Goal: Information Seeking & Learning: Learn about a topic

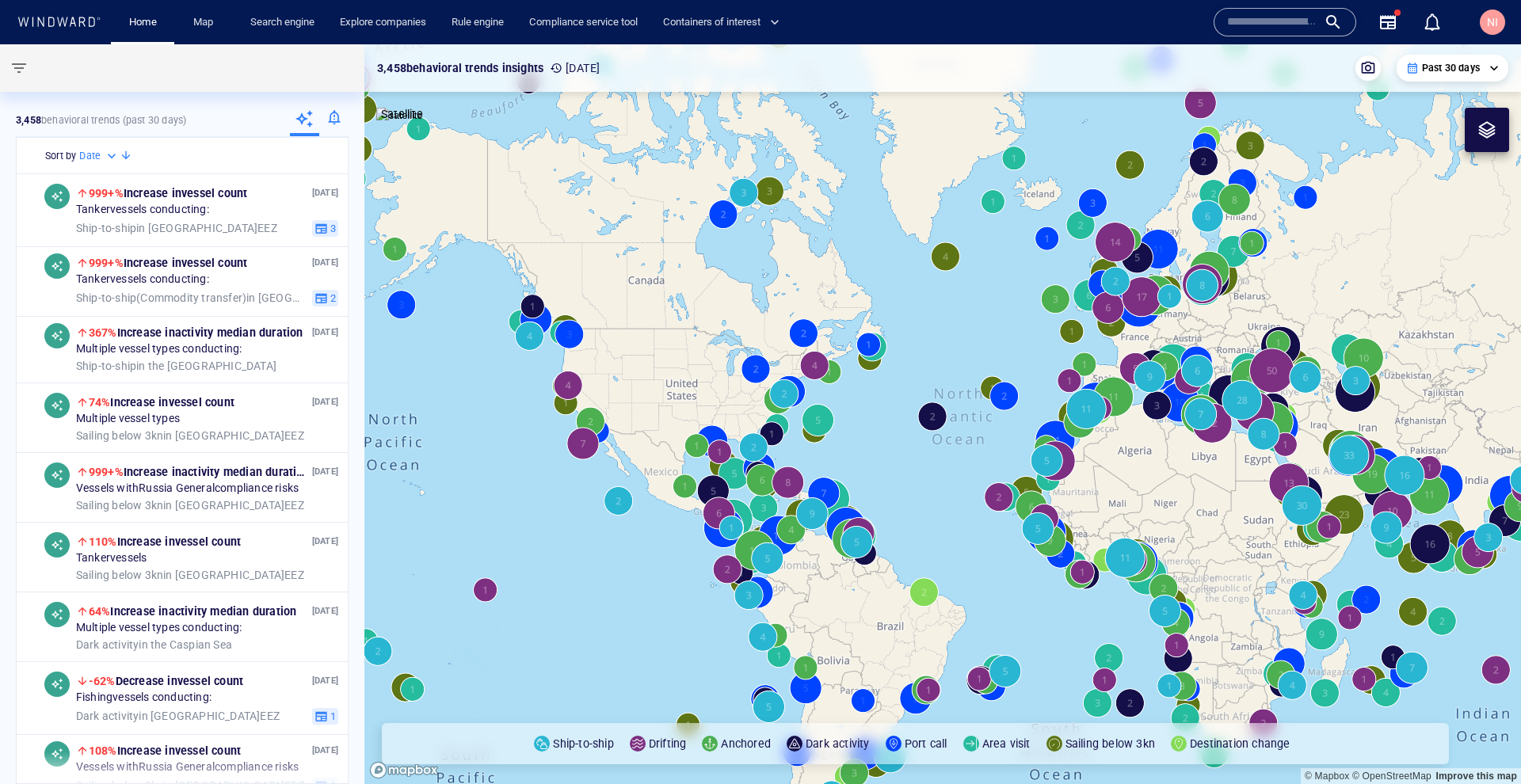
click at [1290, 22] on input "text" at bounding box center [1272, 22] width 90 height 24
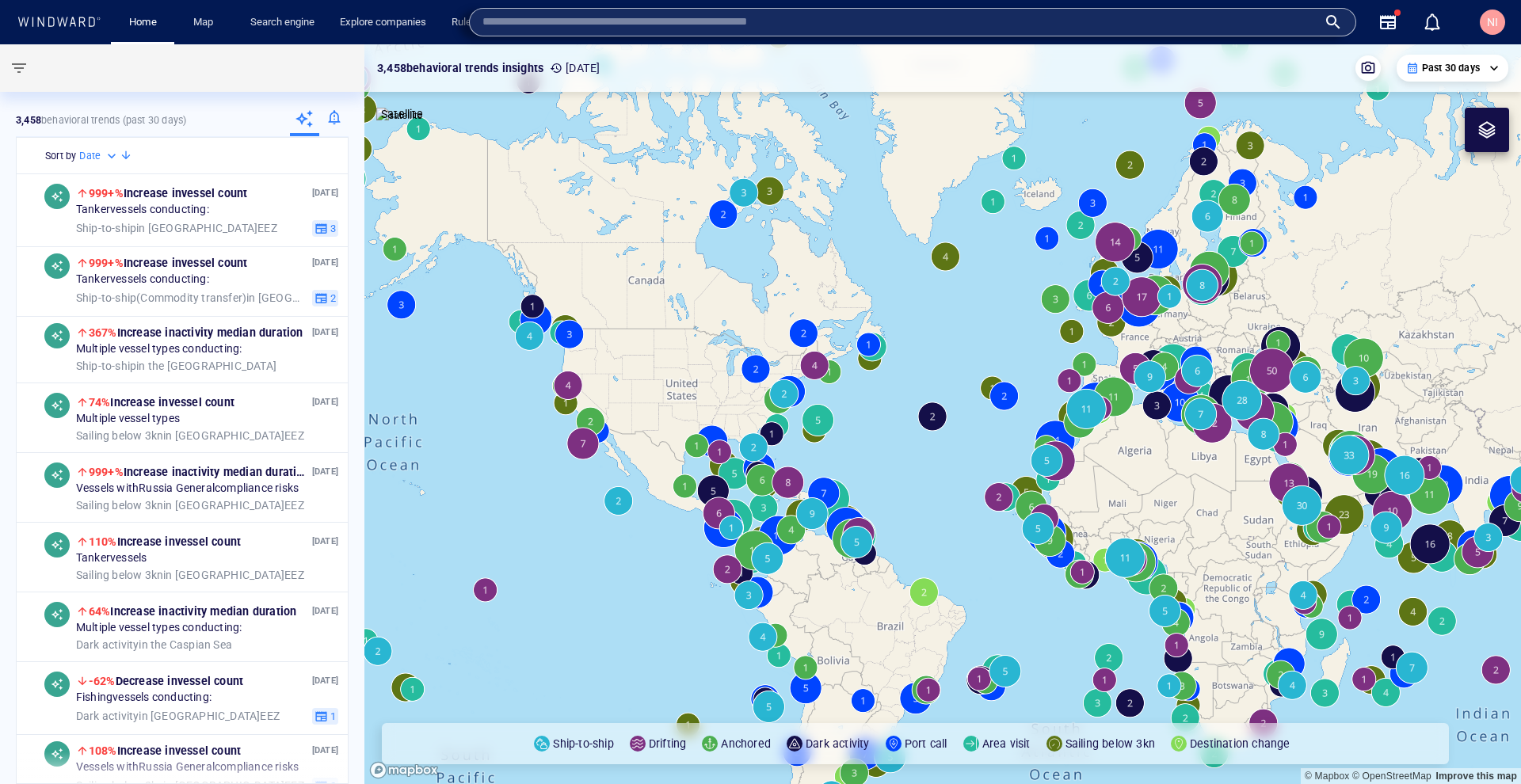
paste input "*******"
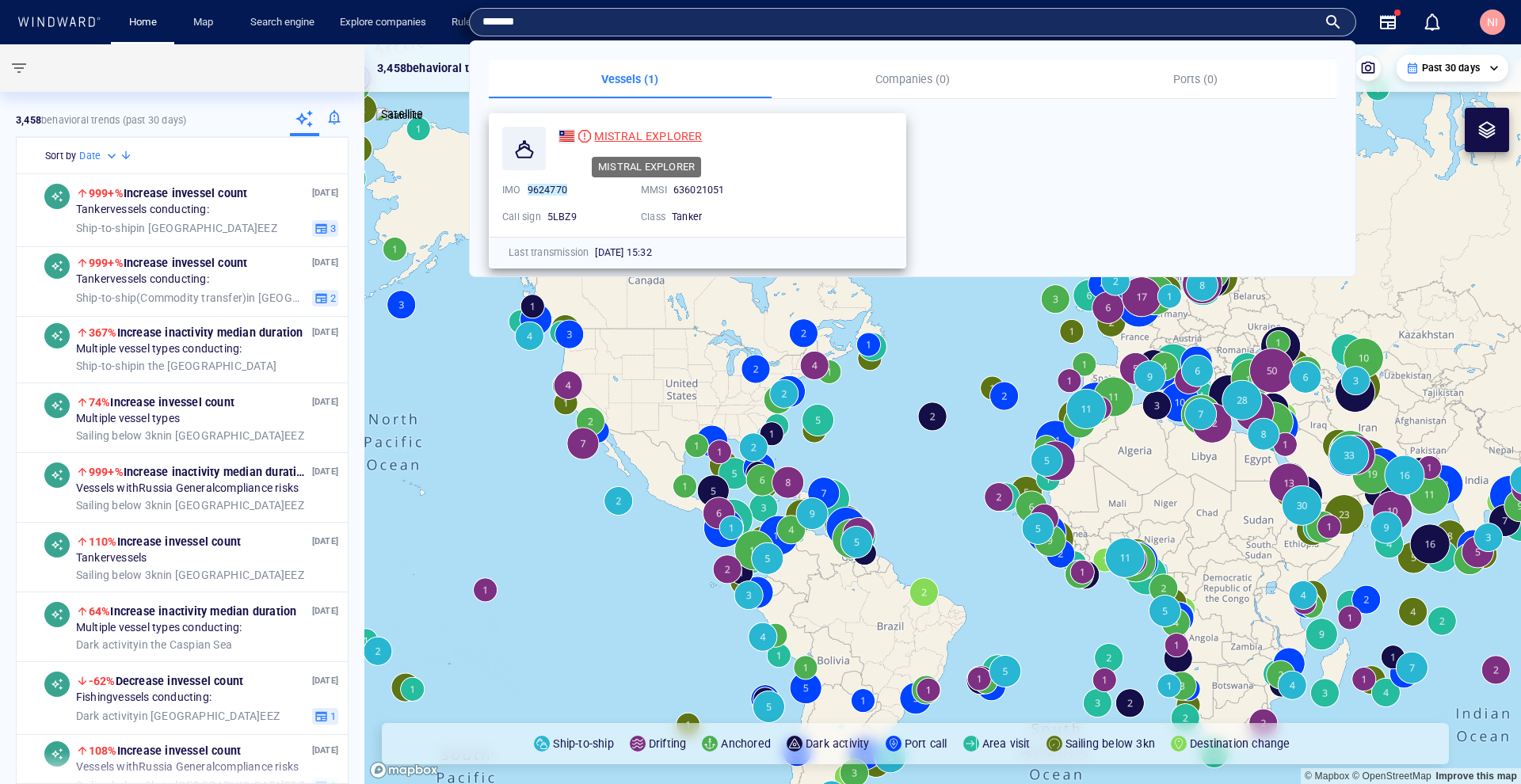
click at [664, 139] on span "MISTRAL EXPLORER" at bounding box center [647, 136] width 108 height 13
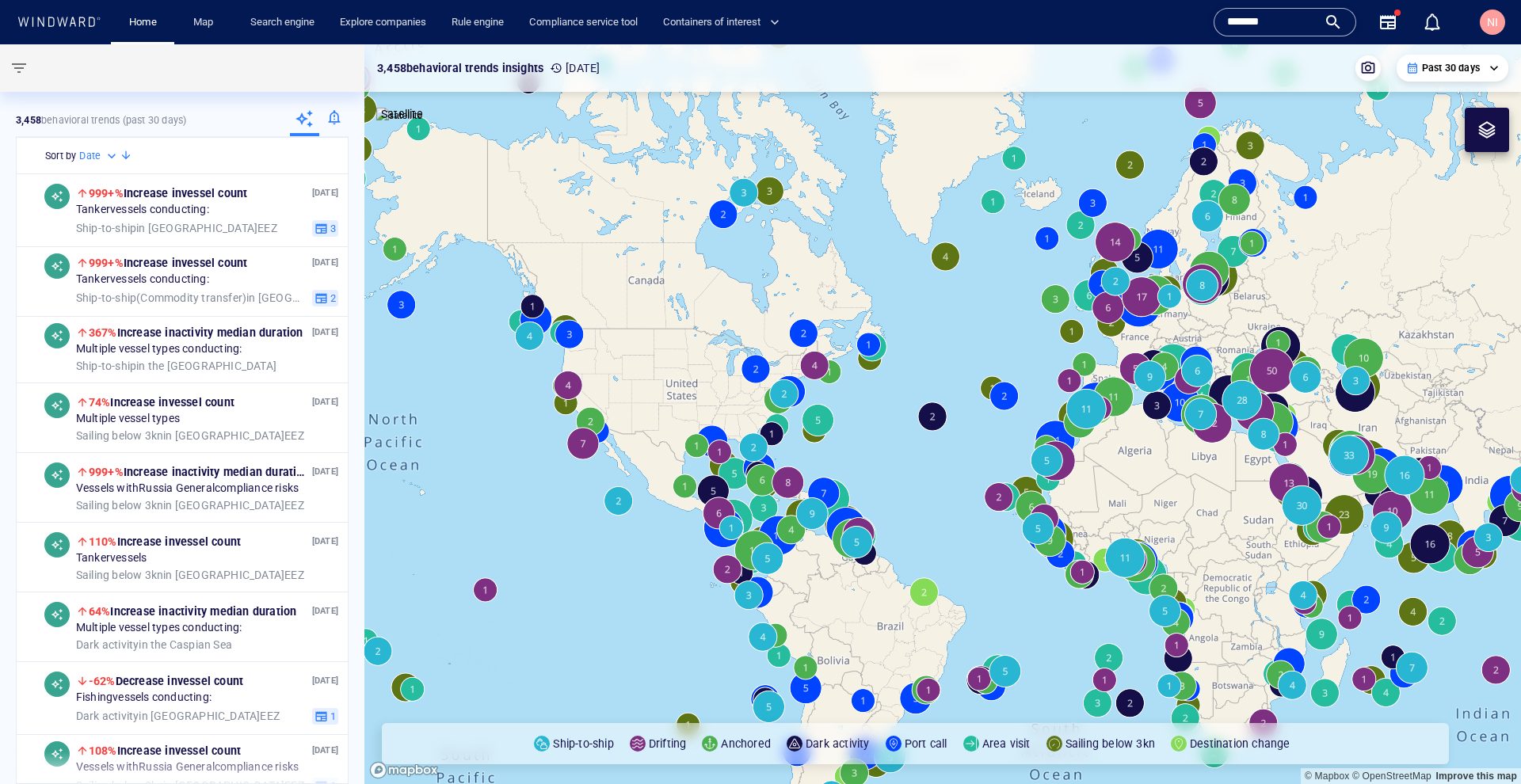
click at [1313, 17] on input "*******" at bounding box center [1272, 22] width 90 height 24
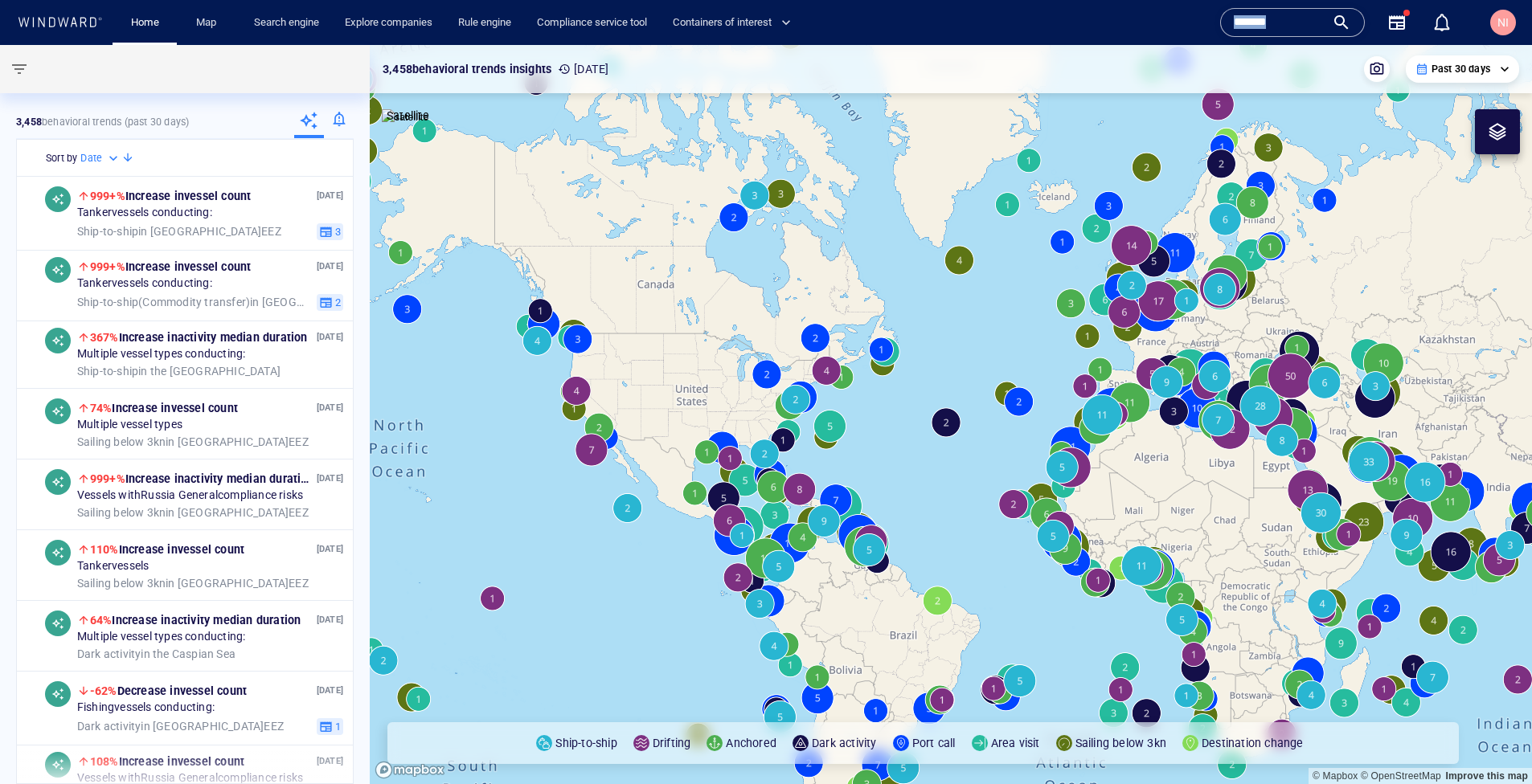
click at [1332, 17] on div "*******" at bounding box center [1293, 23] width 117 height 24
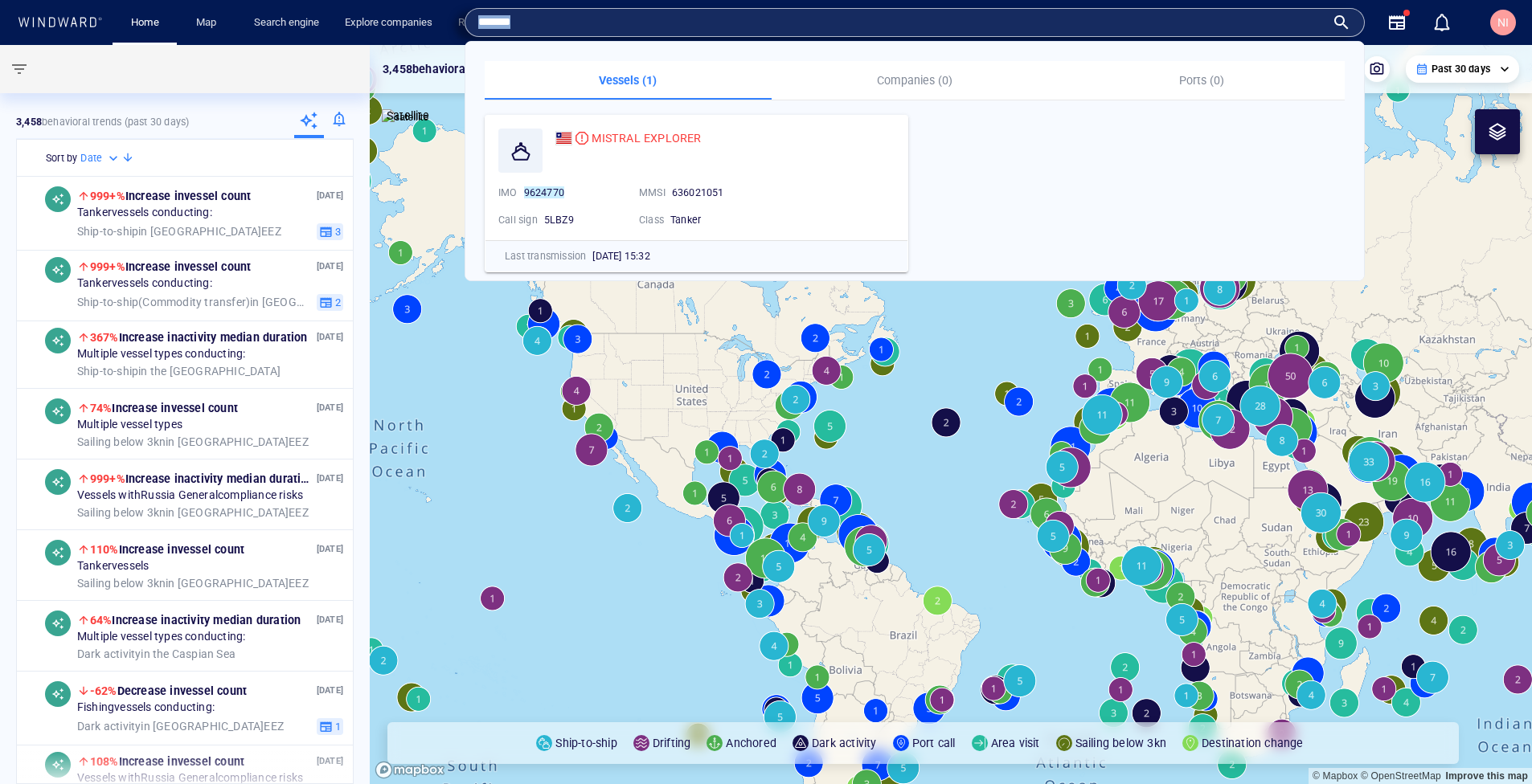
click at [1332, 17] on div "*******" at bounding box center [914, 23] width 873 height 24
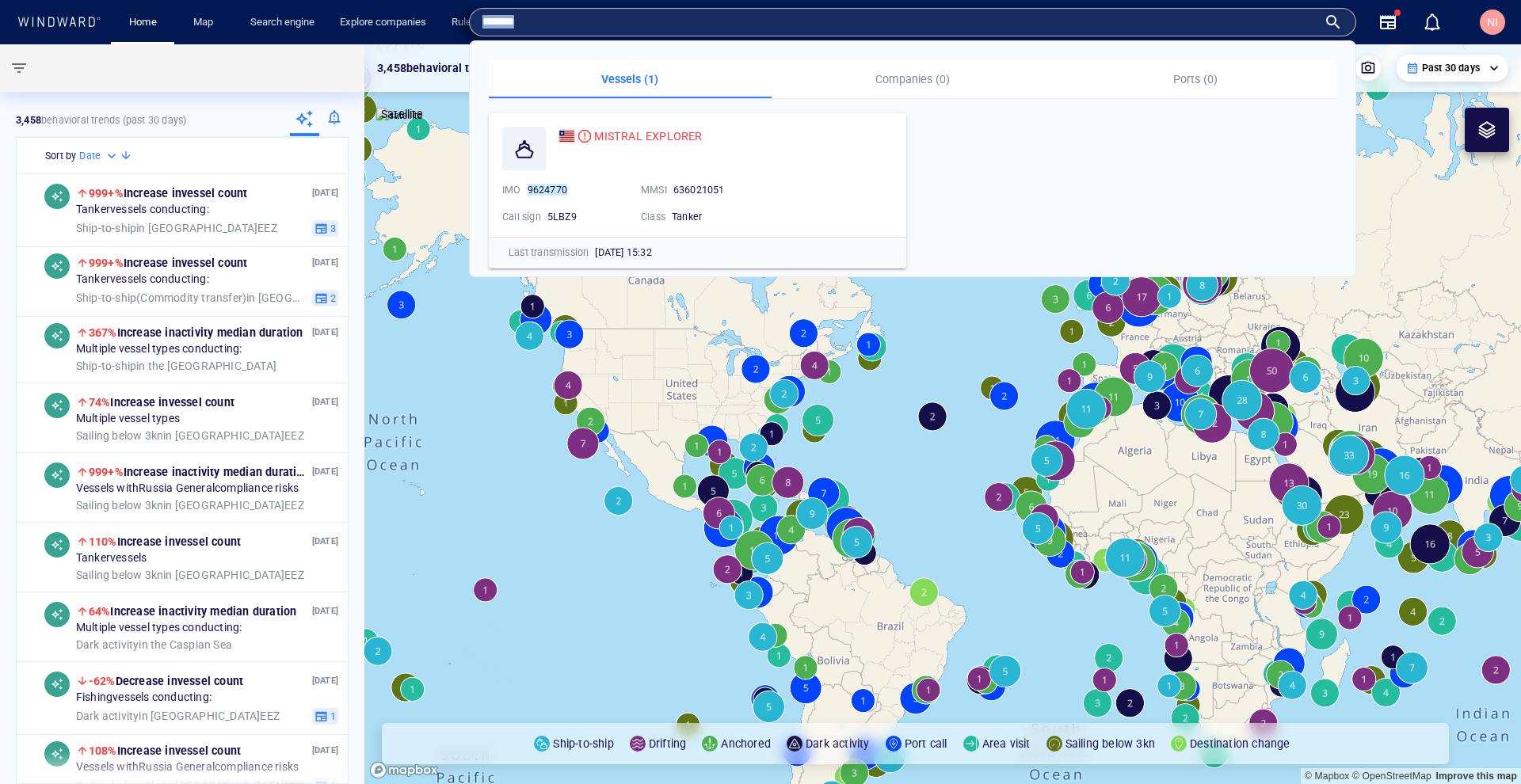
click at [853, 18] on input "*******" at bounding box center [900, 22] width 835 height 24
paste input "text"
type input "*******"
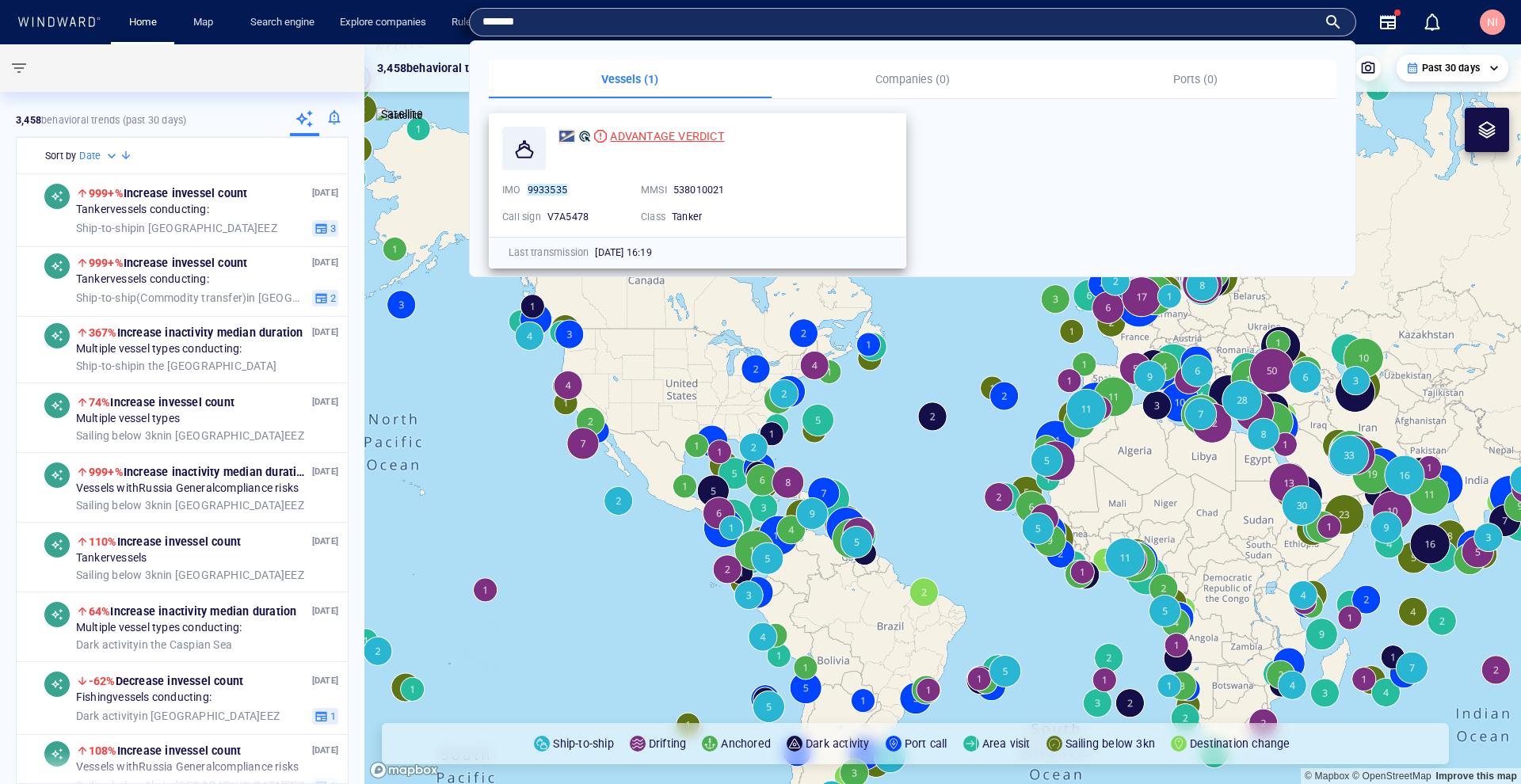
click at [646, 128] on div "ADVANTAGE VERDICT" at bounding box center [667, 136] width 114 height 19
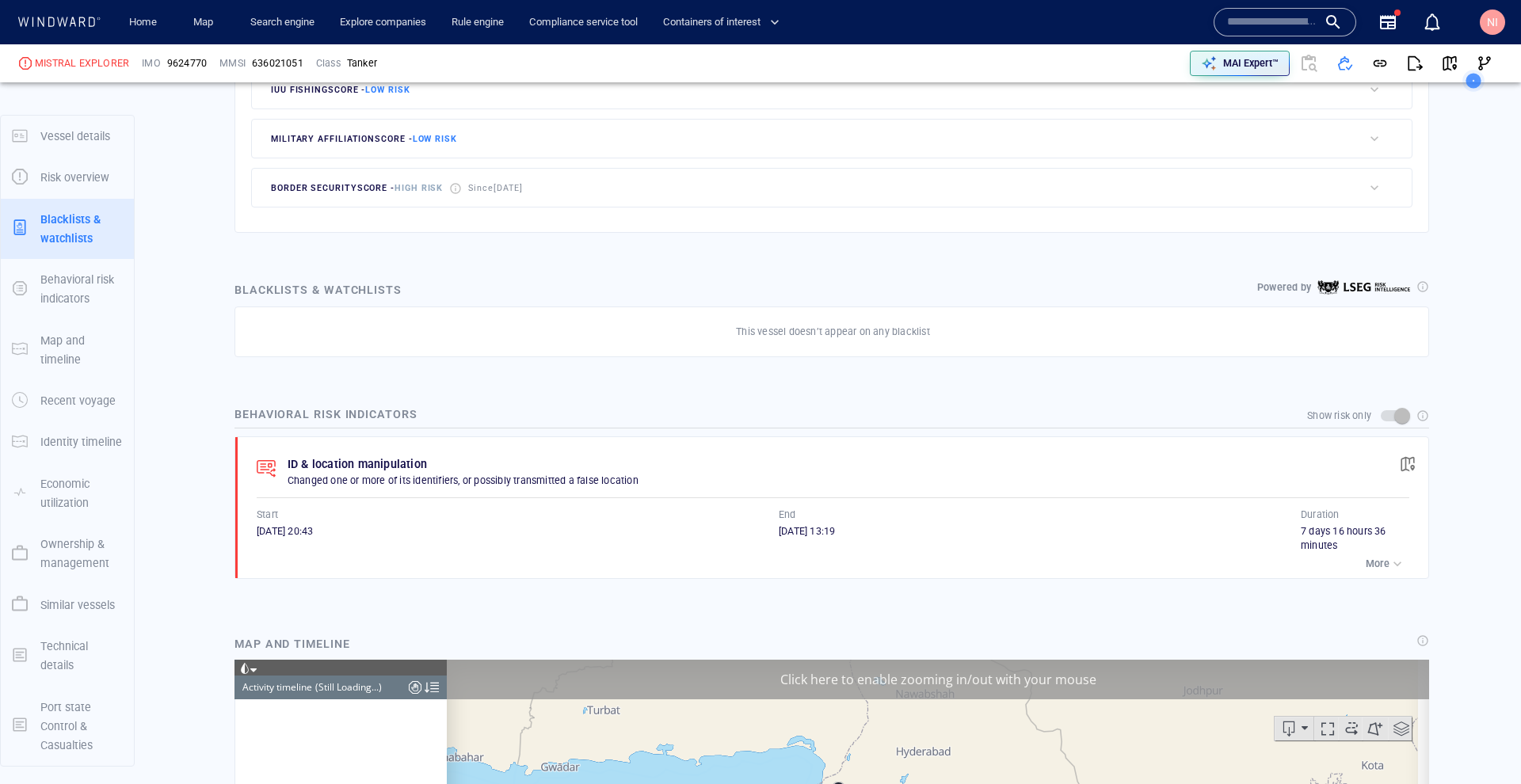
scroll to position [746, 0]
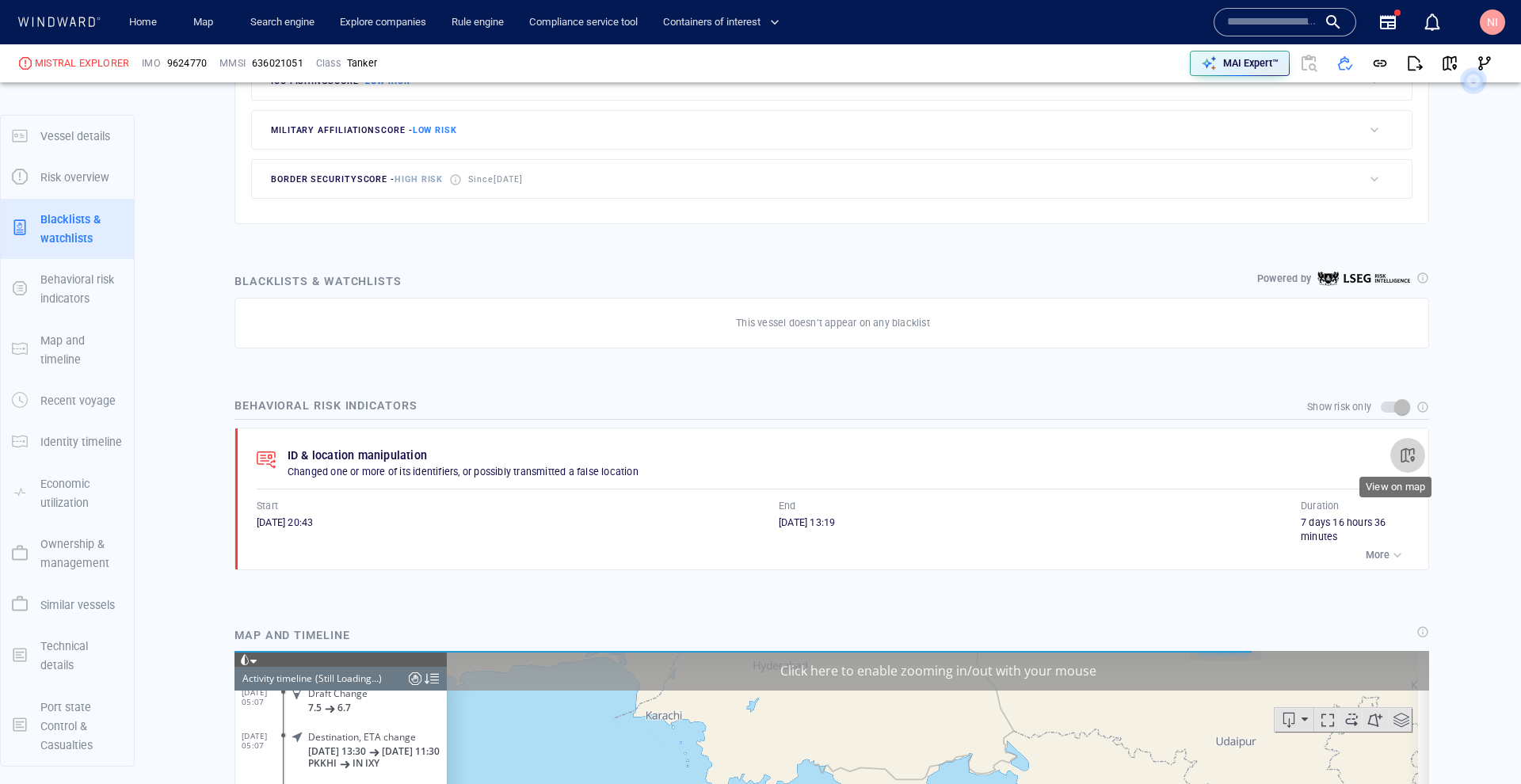
click at [1400, 448] on span "button" at bounding box center [1407, 455] width 15 height 15
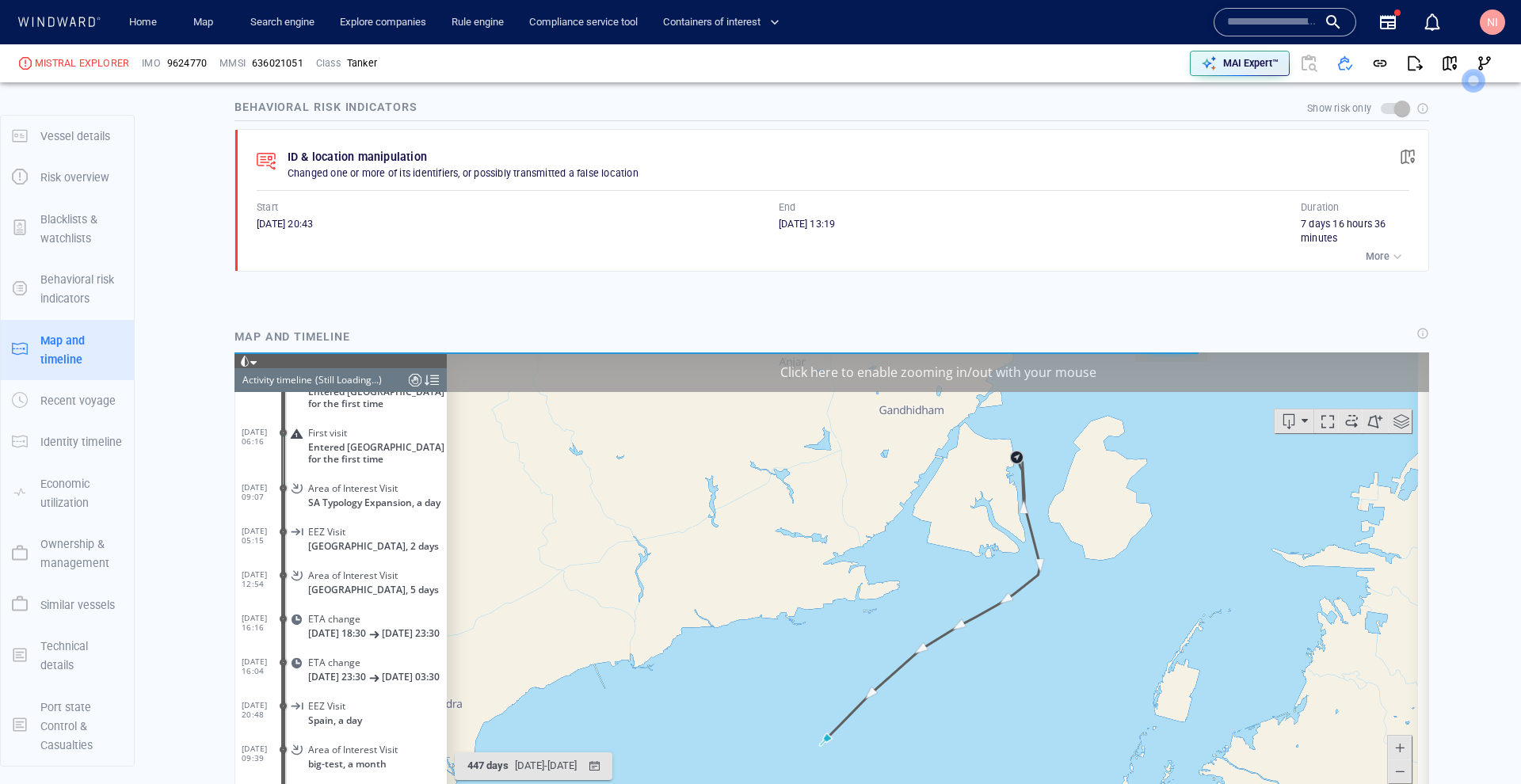
scroll to position [1043, 0]
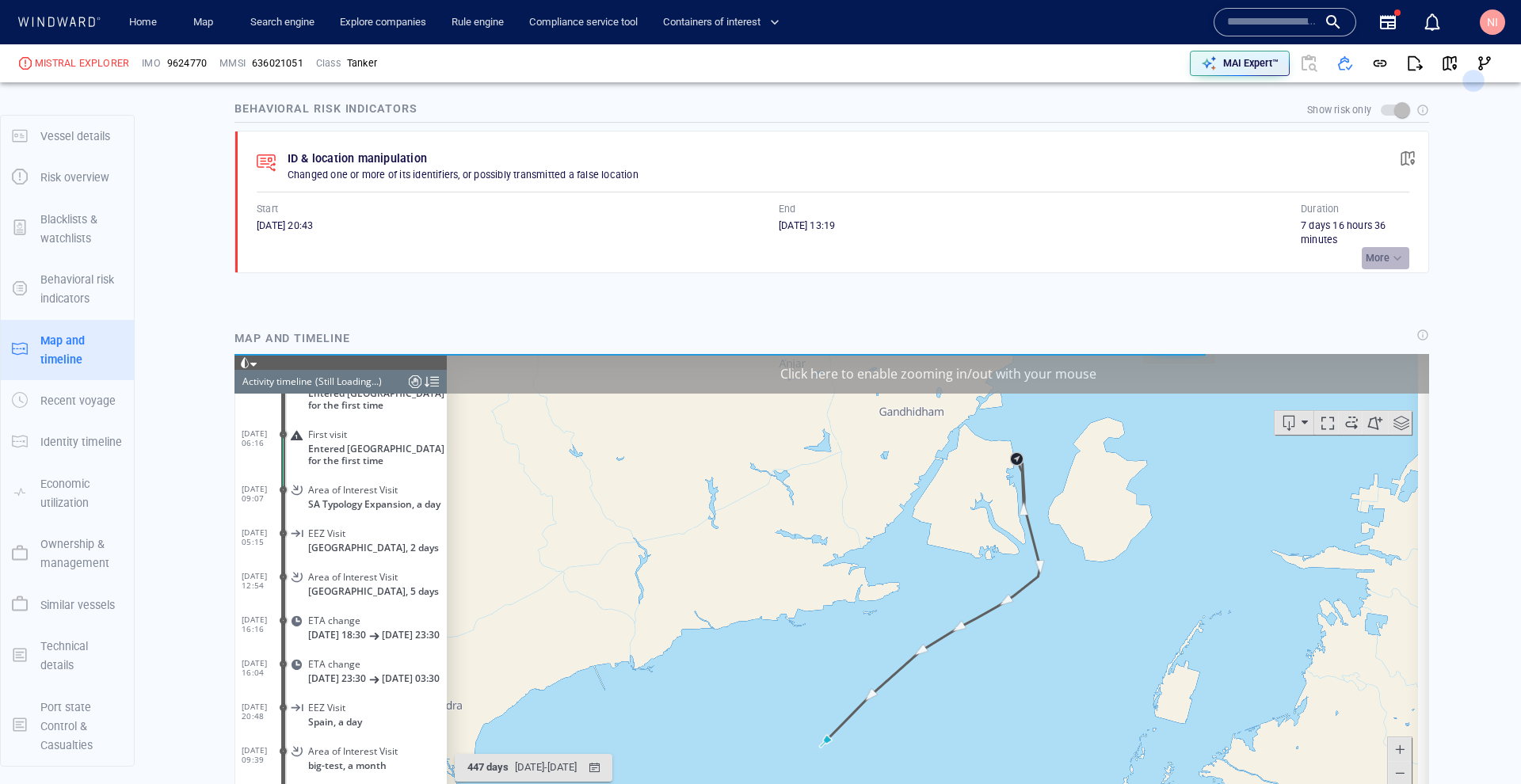
click at [1365, 247] on button "More" at bounding box center [1385, 258] width 47 height 22
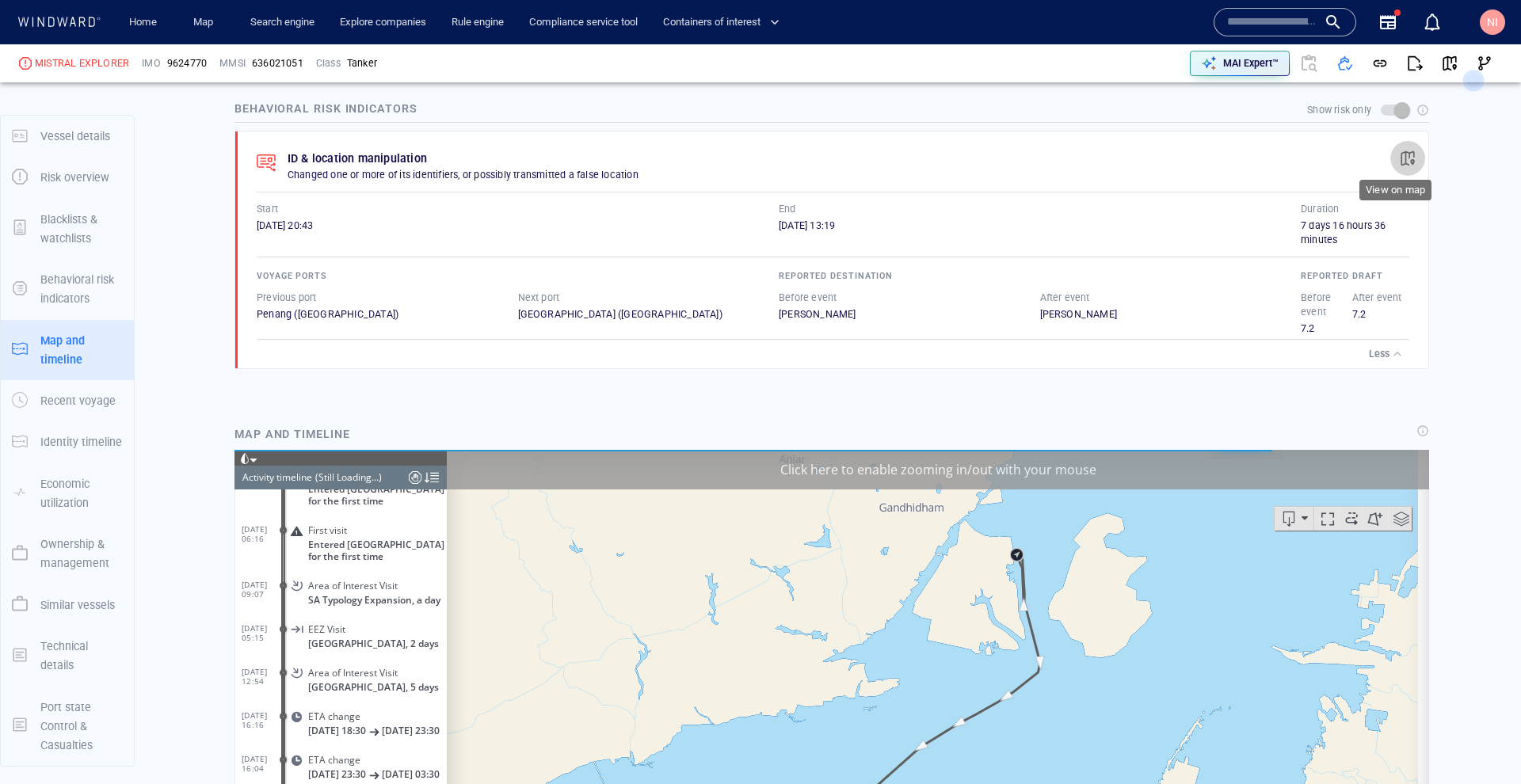
click at [1403, 153] on span "button" at bounding box center [1407, 158] width 15 height 15
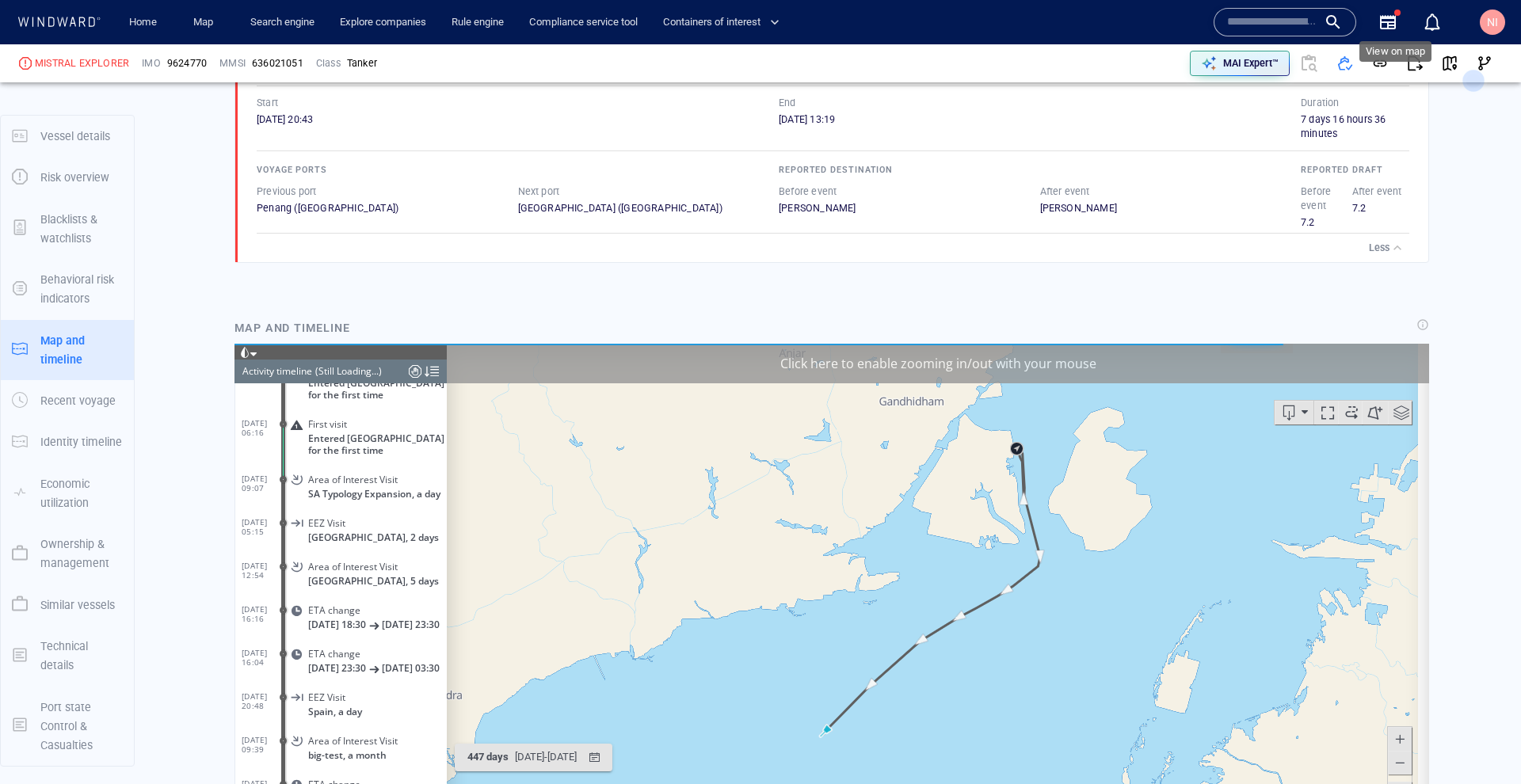
scroll to position [1190, 0]
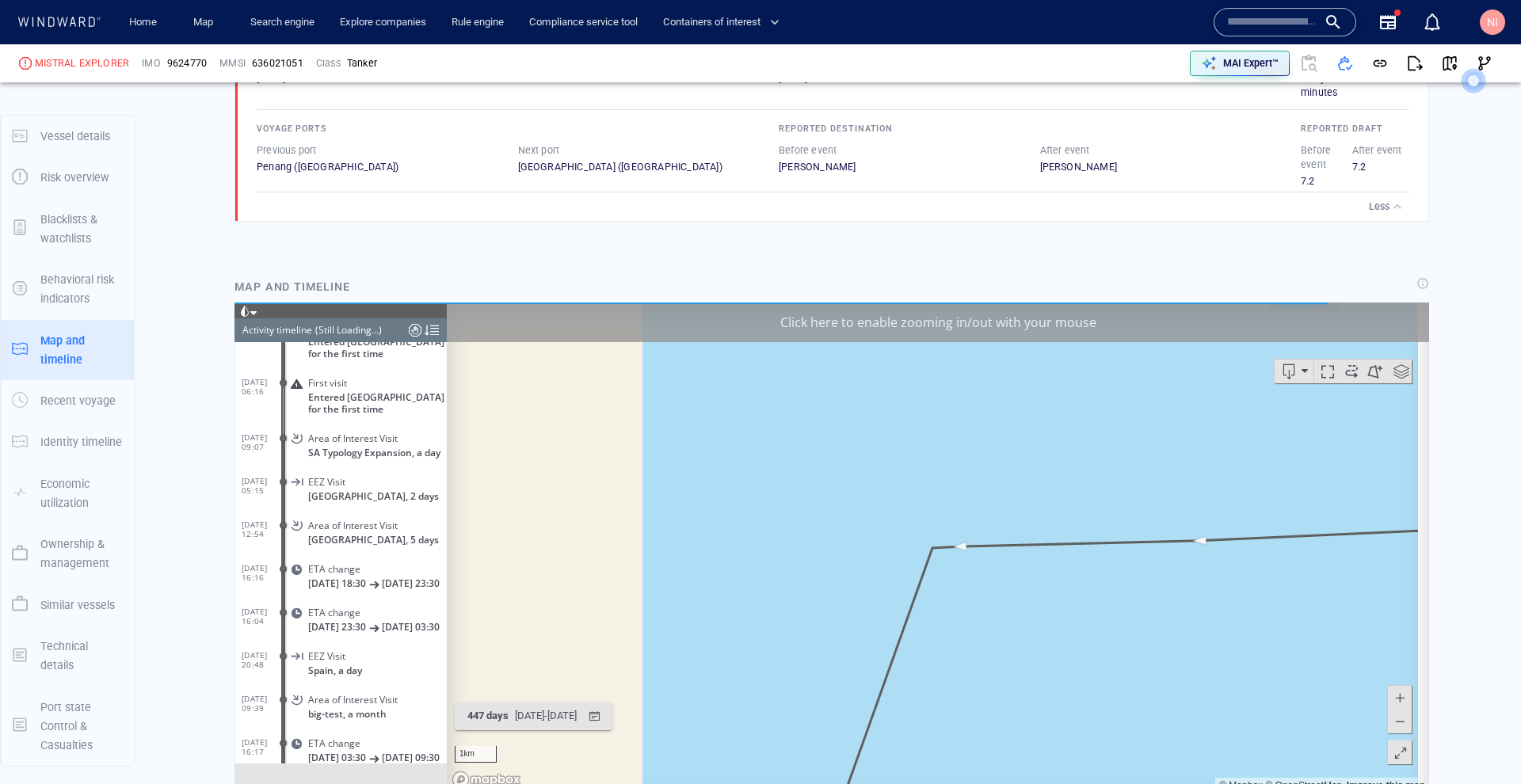
click at [1403, 153] on div "ID & location manipulation Changed one or more of its identifiers, or possibly …" at bounding box center [837, 102] width 1183 height 237
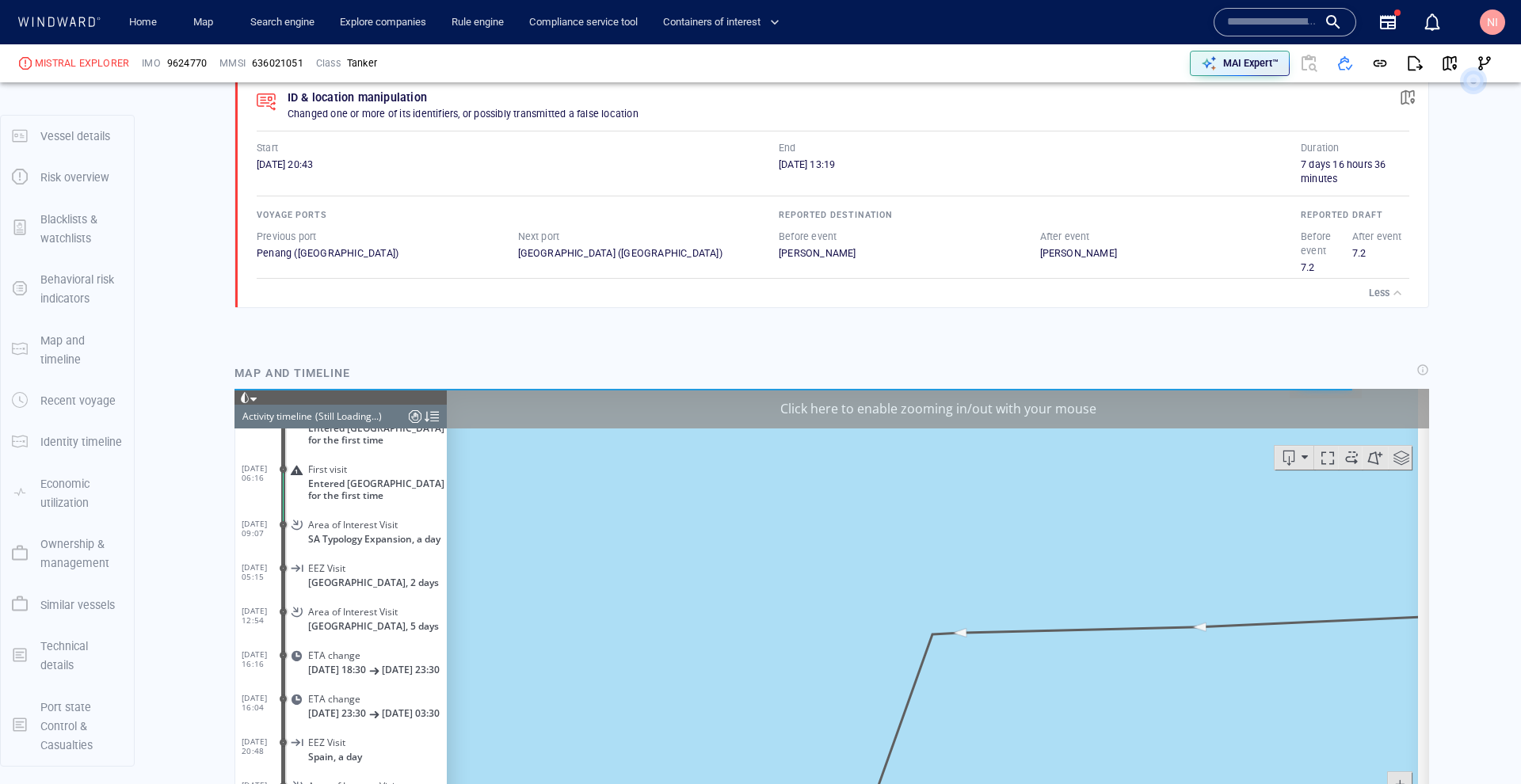
scroll to position [907, 0]
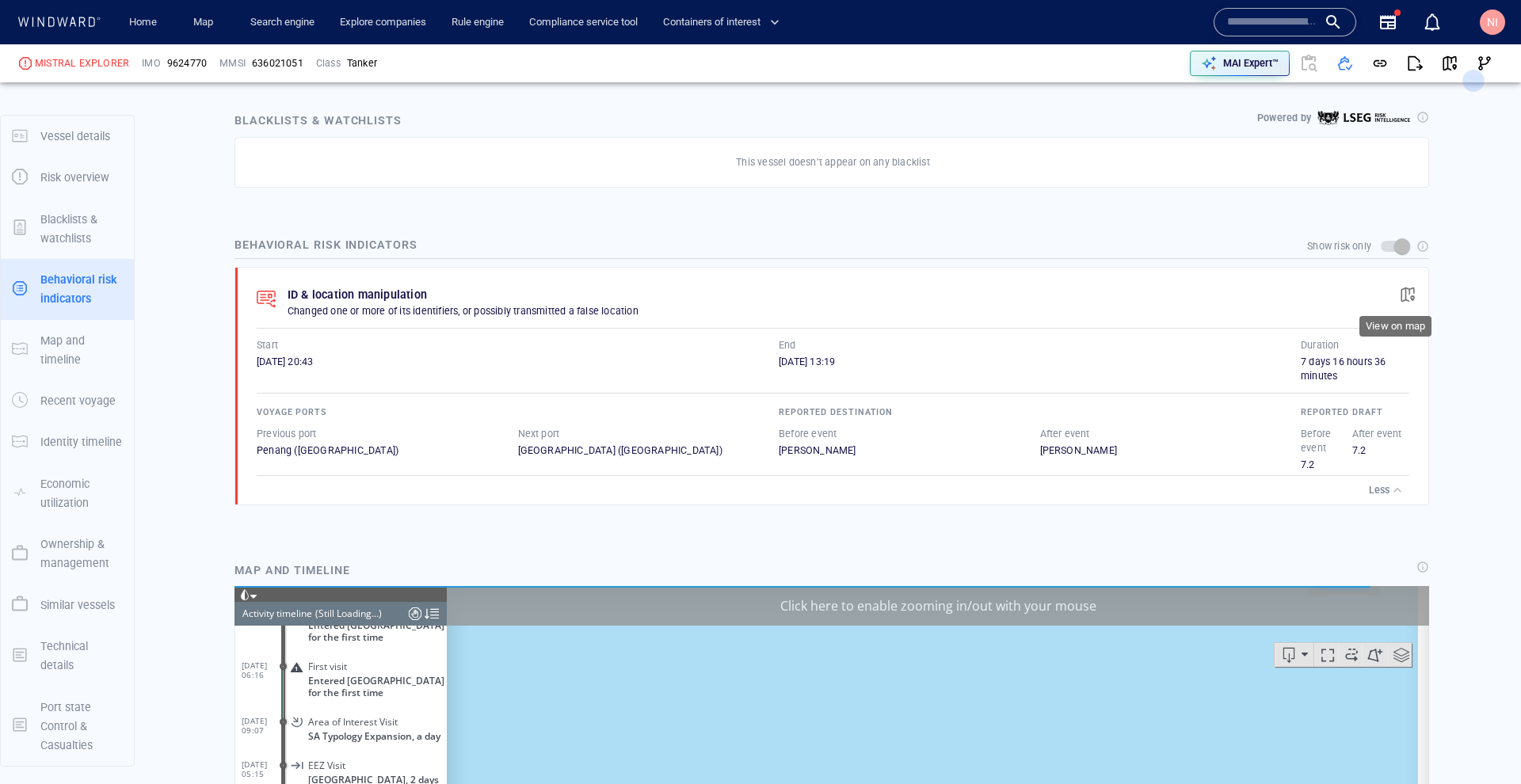
click at [1401, 289] on span "button" at bounding box center [1407, 294] width 15 height 15
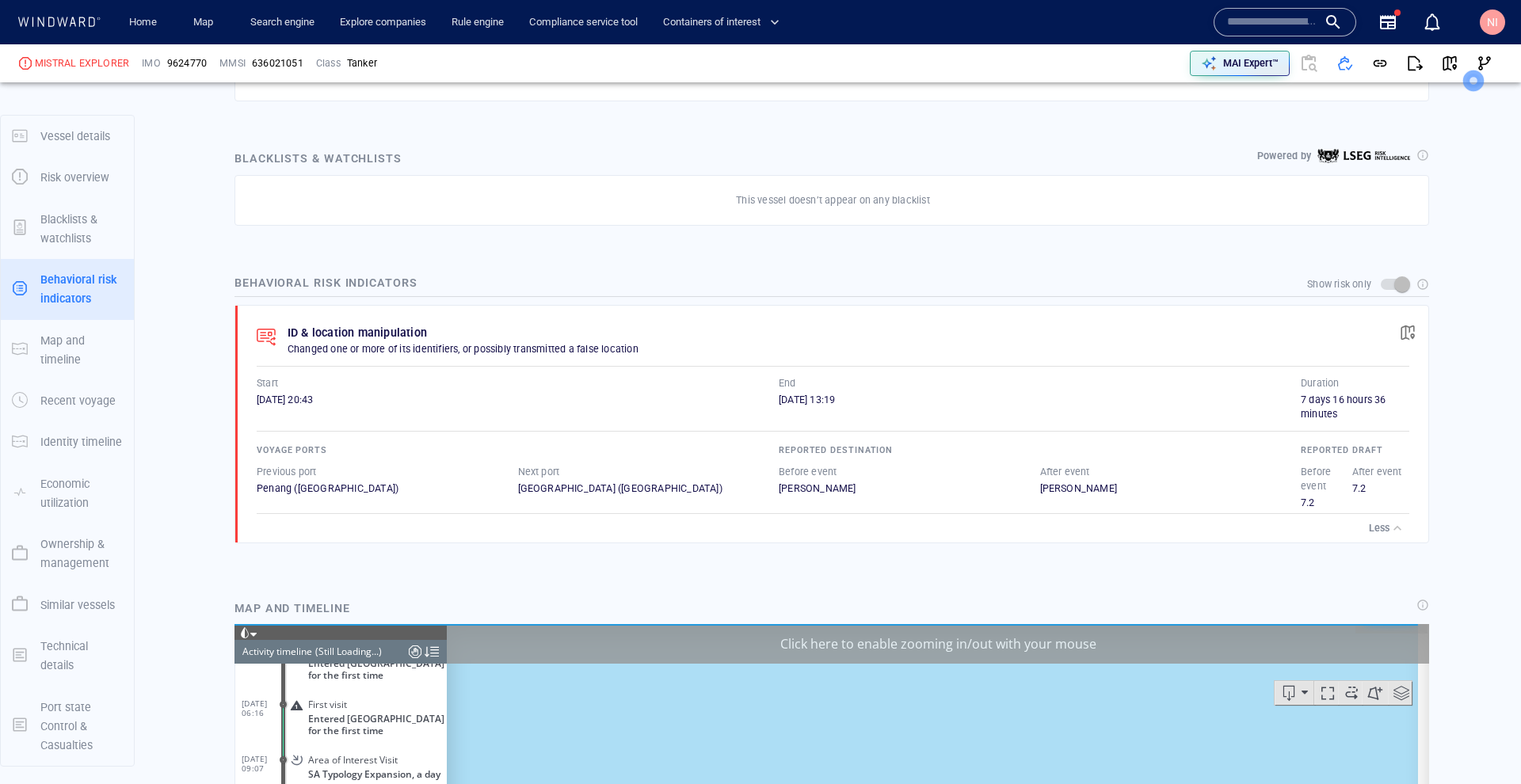
scroll to position [867, 0]
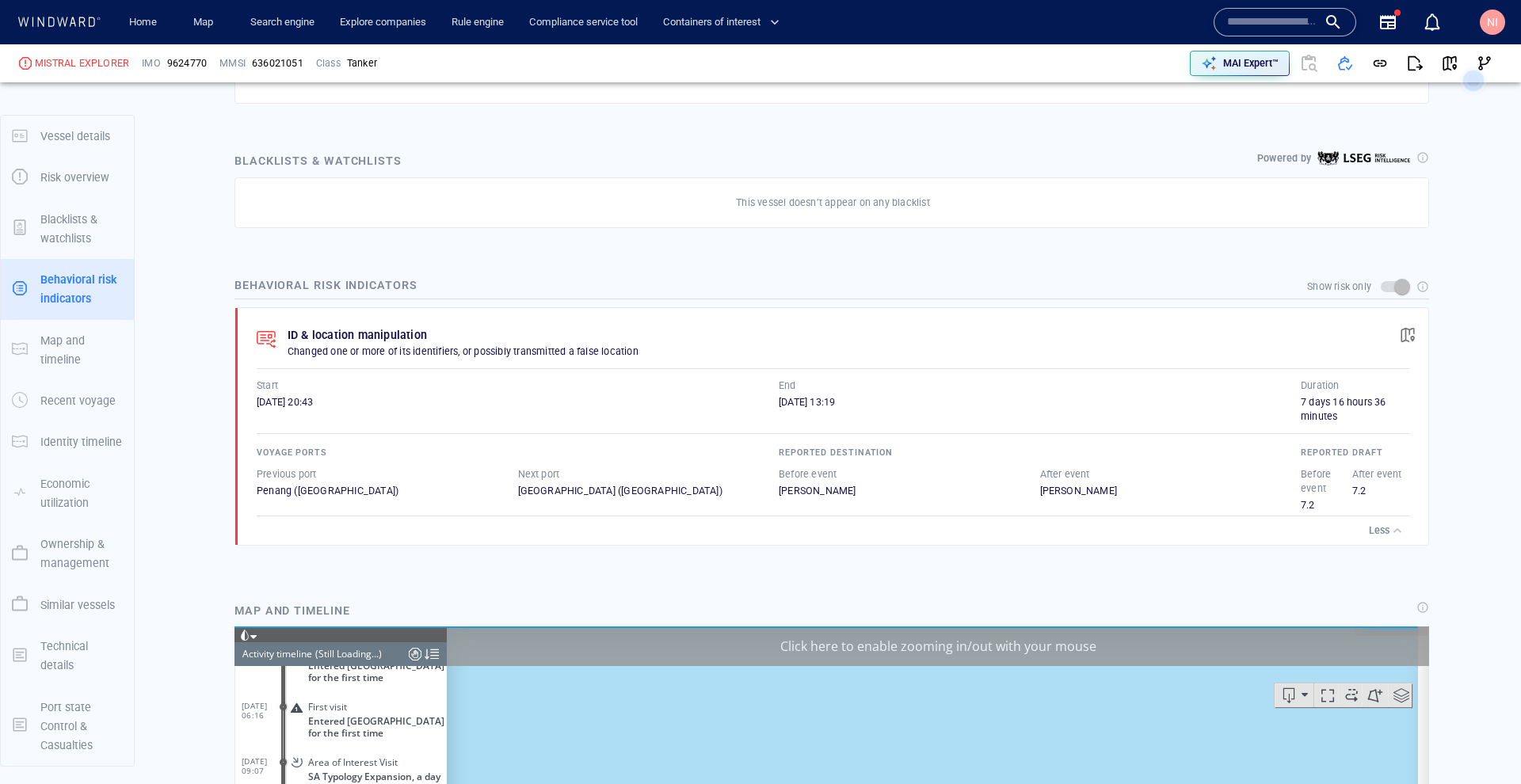
click at [189, 62] on span "9624770" at bounding box center [187, 63] width 40 height 15
copy span "9624770"
click at [207, 23] on link "Map" at bounding box center [206, 22] width 38 height 28
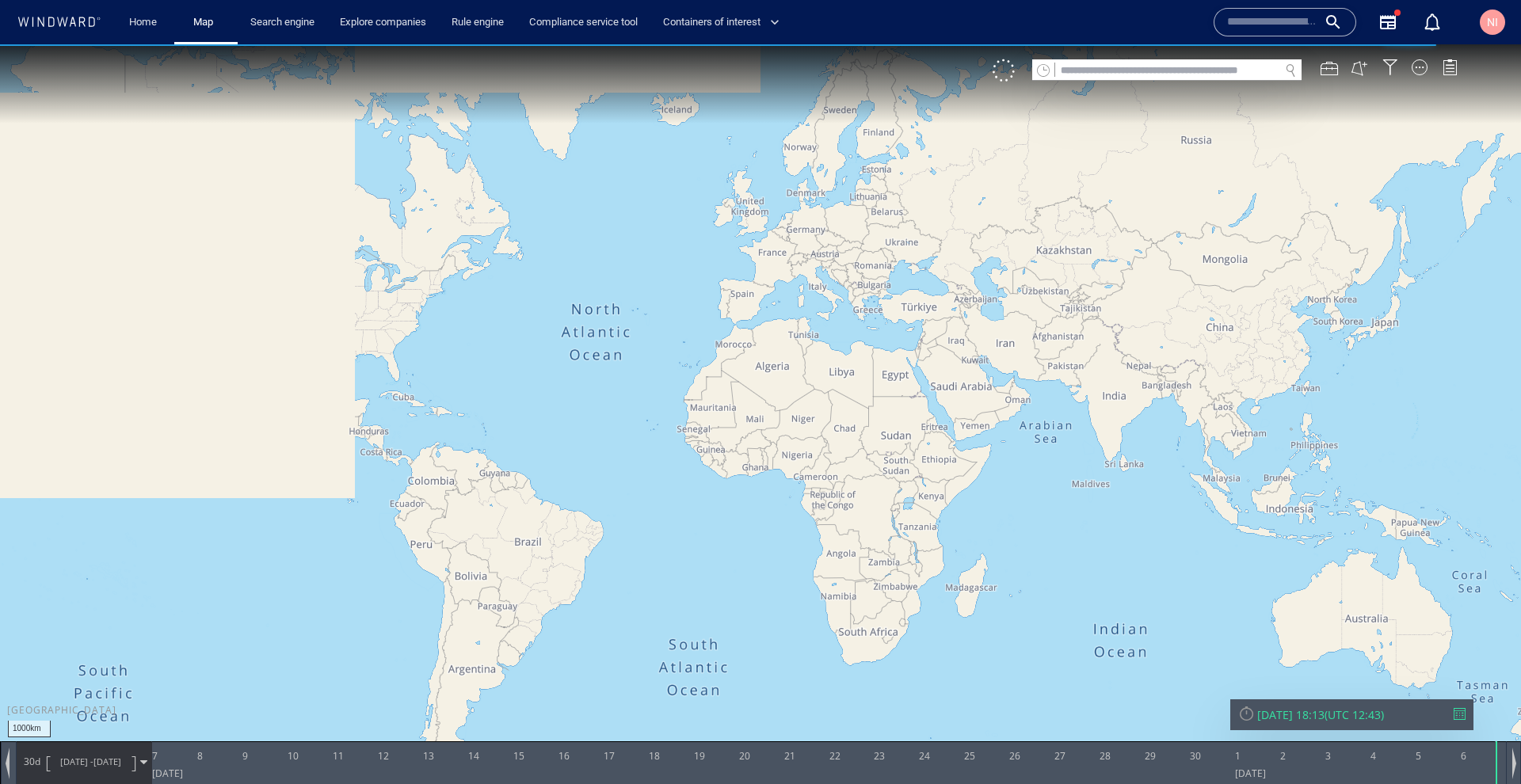
click at [1202, 71] on input "text" at bounding box center [1167, 71] width 224 height 22
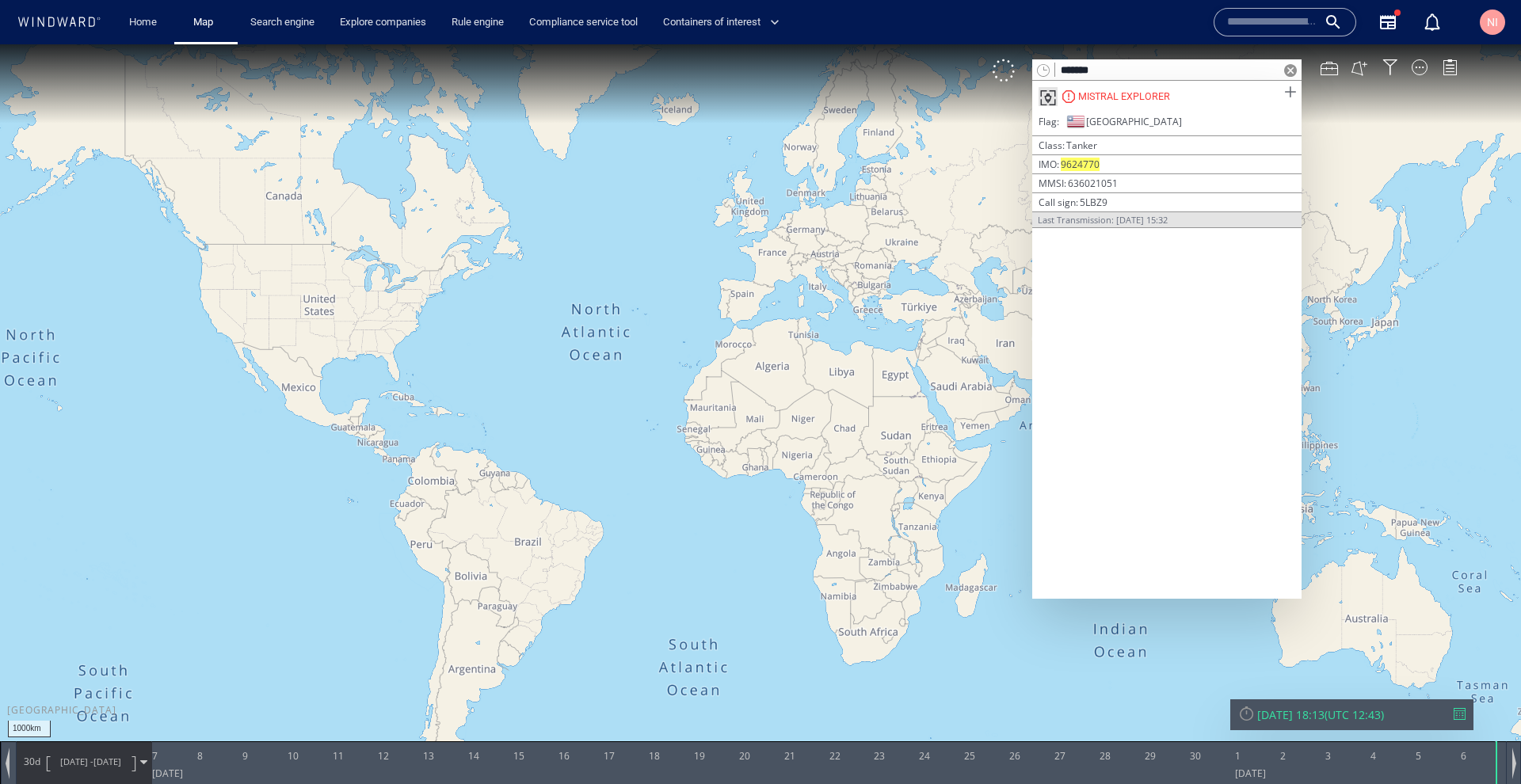
type input "*******"
click at [1291, 92] on span at bounding box center [1289, 92] width 20 height 20
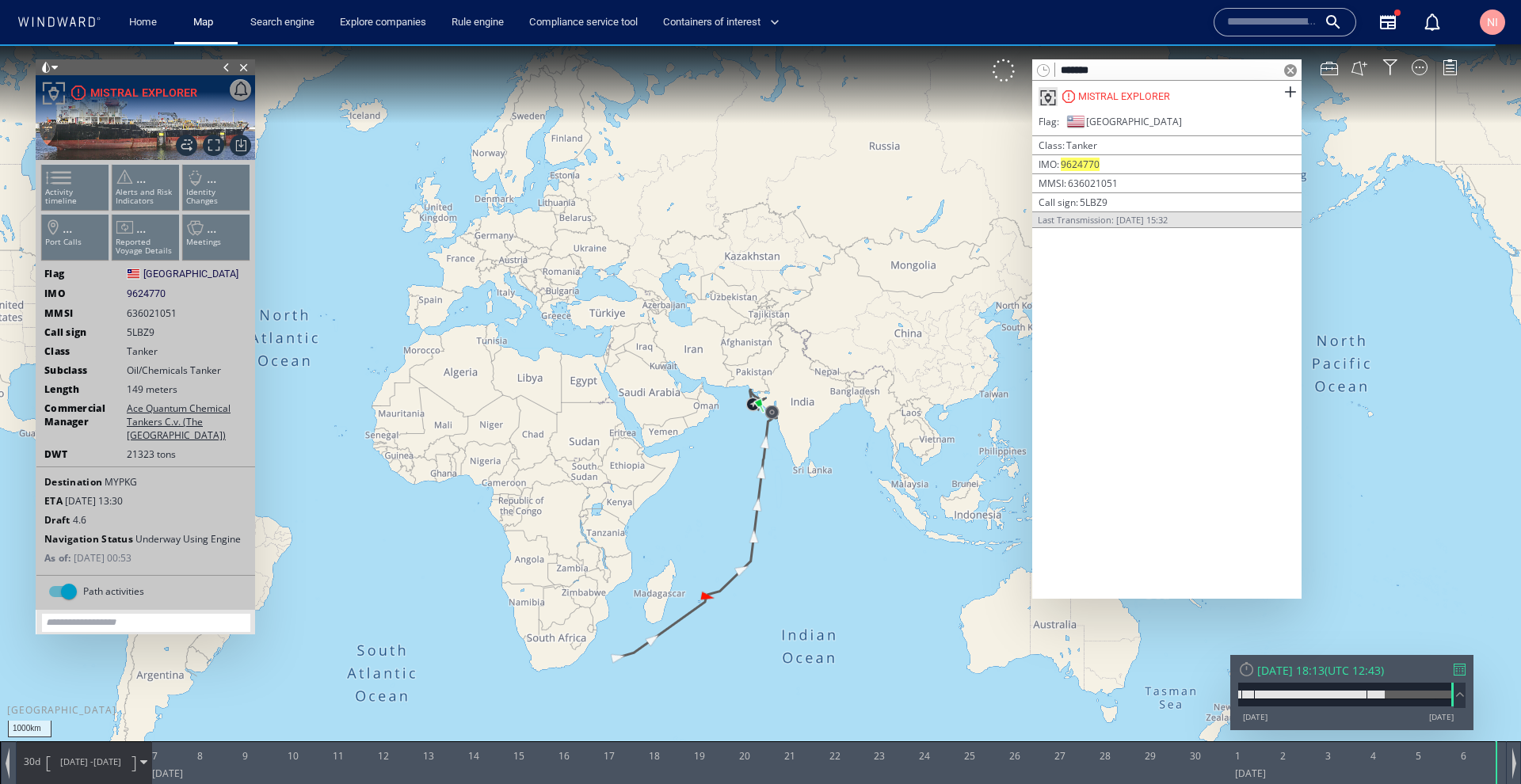
click at [1289, 70] on span at bounding box center [1290, 71] width 13 height 13
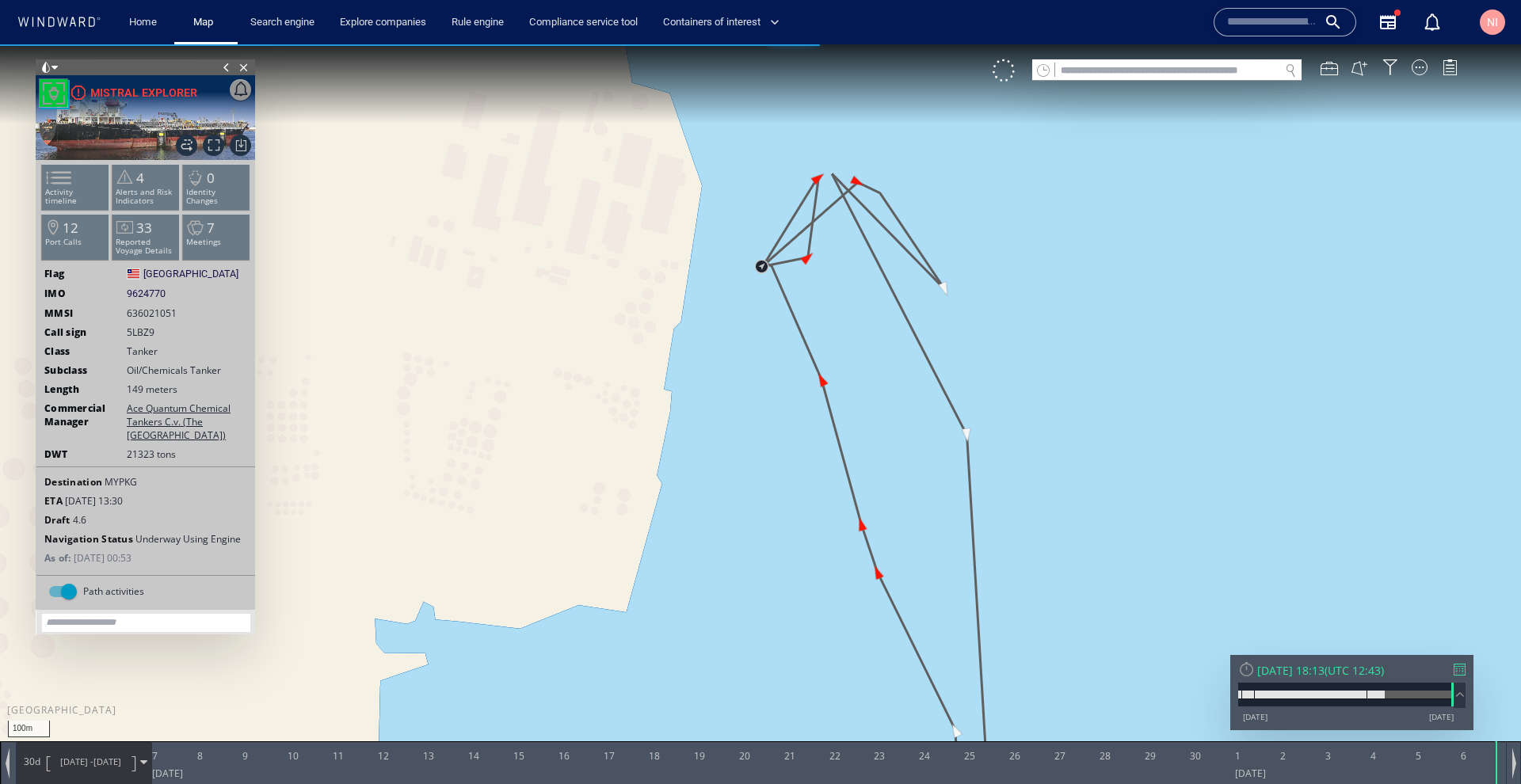
drag, startPoint x: 874, startPoint y: 175, endPoint x: 849, endPoint y: 346, distance: 172.8
click at [850, 347] on canvas "Map" at bounding box center [760, 406] width 1521 height 724
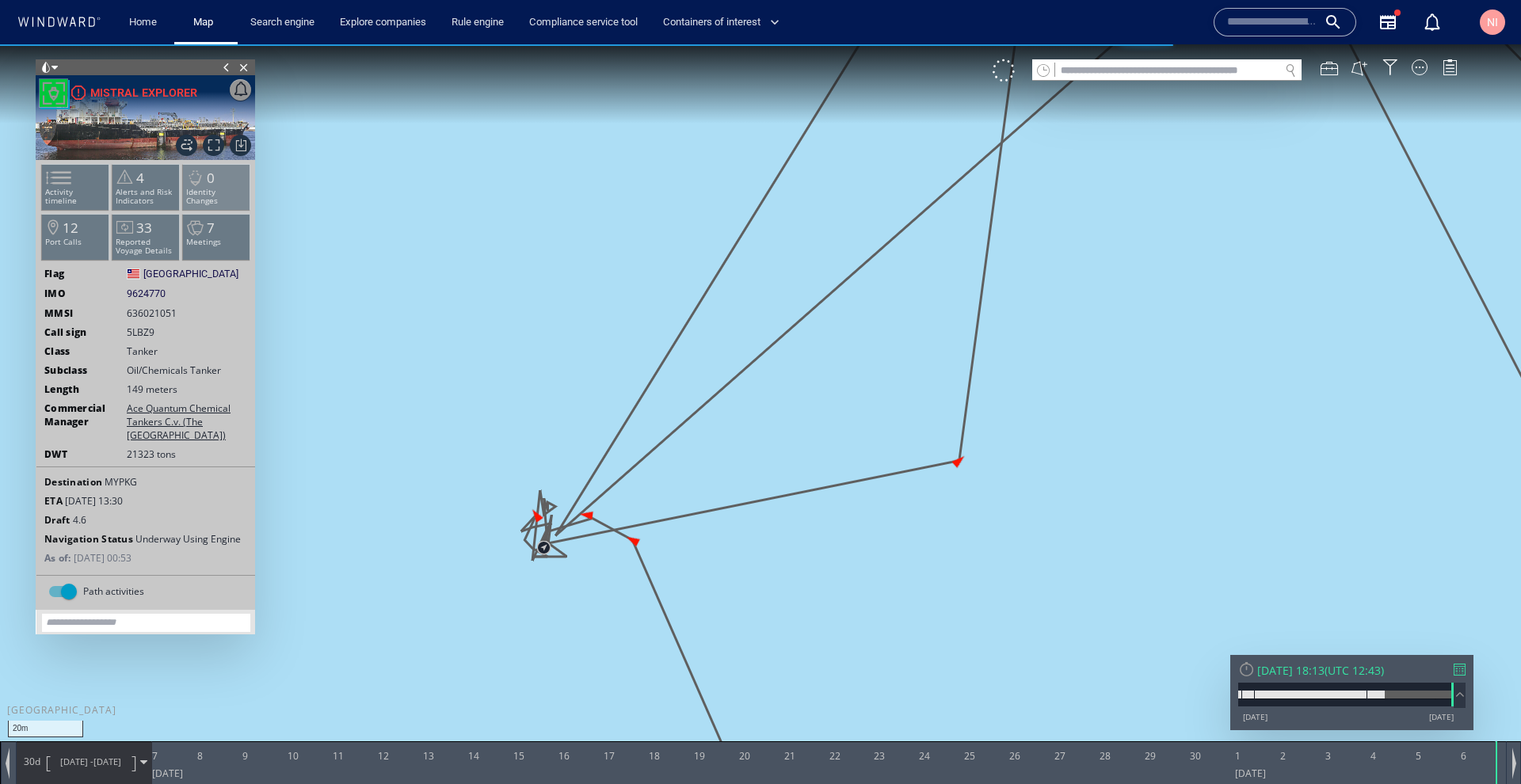
click at [229, 190] on p "Identity Changes" at bounding box center [217, 196] width 67 height 17
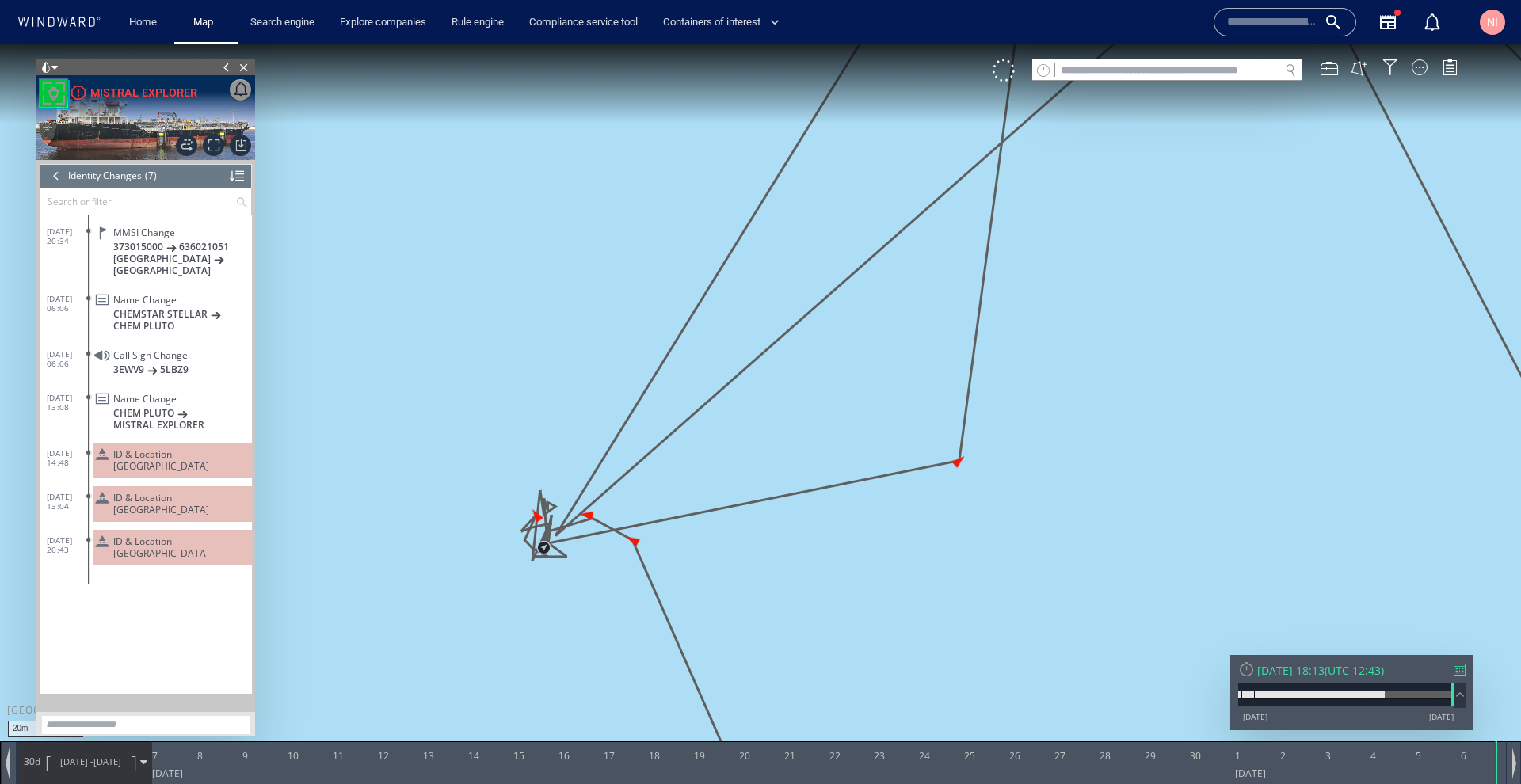
click at [86, 538] on span at bounding box center [88, 540] width 4 height 4
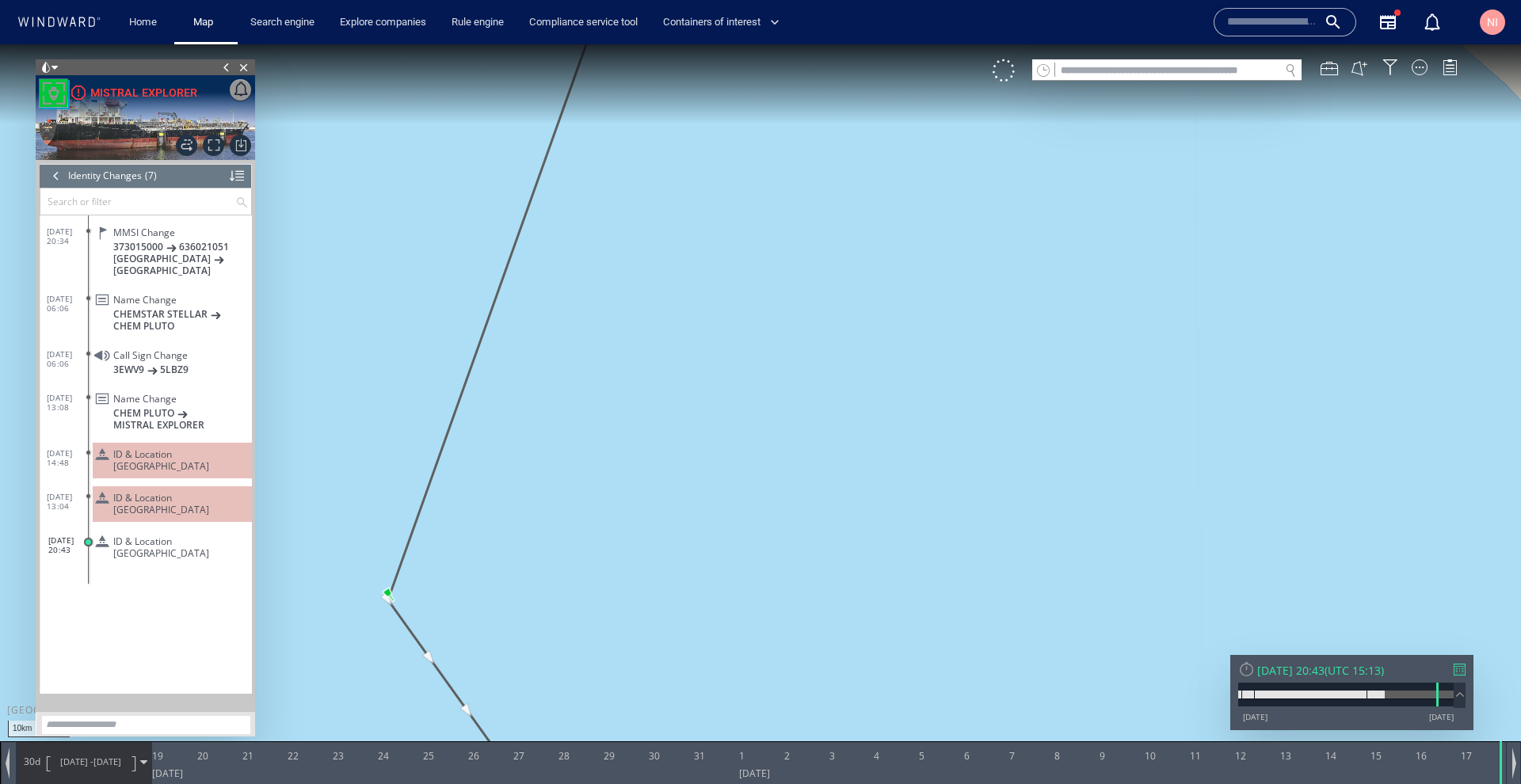
drag, startPoint x: 454, startPoint y: 619, endPoint x: 605, endPoint y: 308, distance: 345.7
click at [600, 318] on canvas "Map" at bounding box center [760, 406] width 1521 height 724
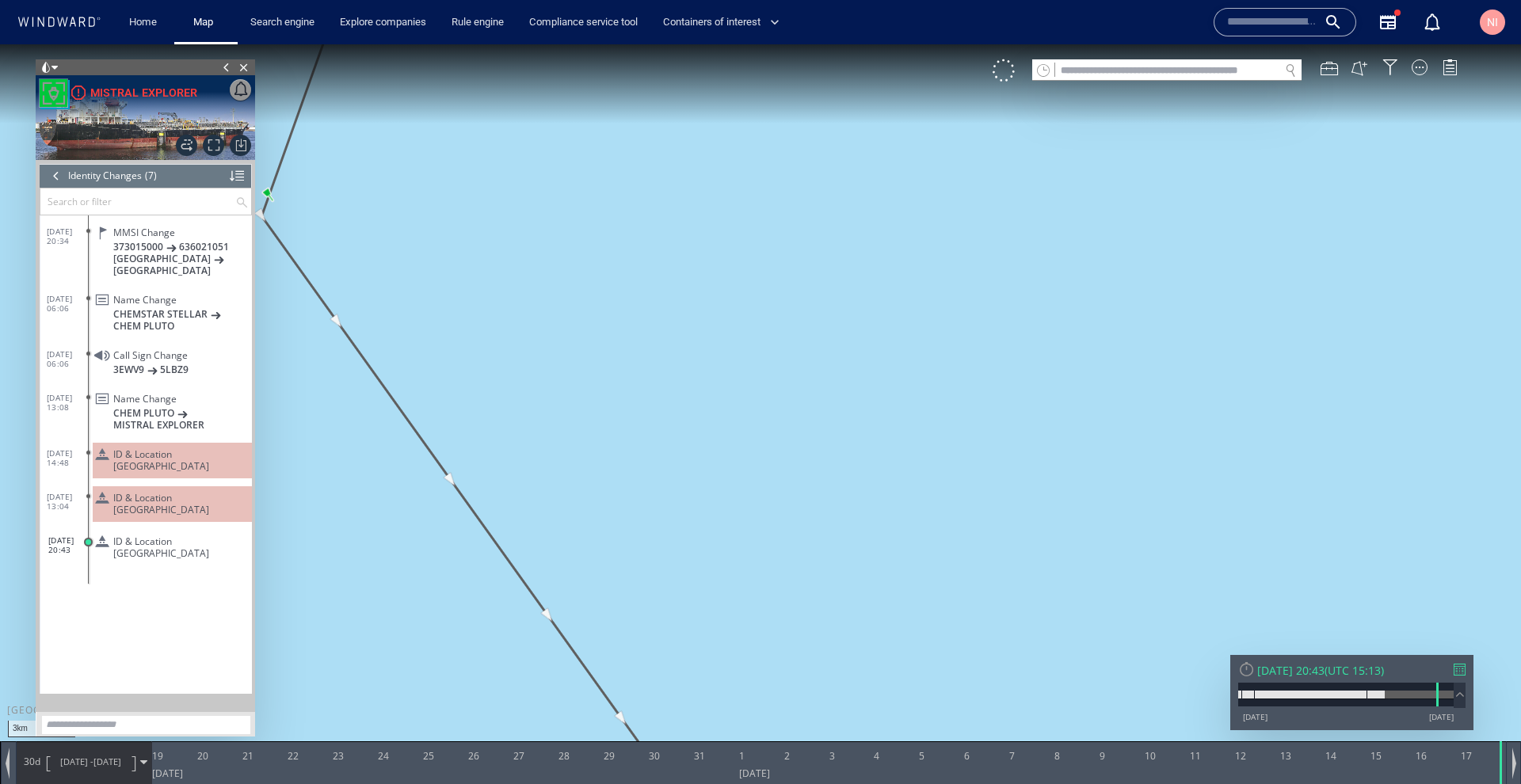
drag, startPoint x: 574, startPoint y: 349, endPoint x: 811, endPoint y: 699, distance: 422.7
click at [811, 699] on canvas "Map" at bounding box center [760, 406] width 1521 height 724
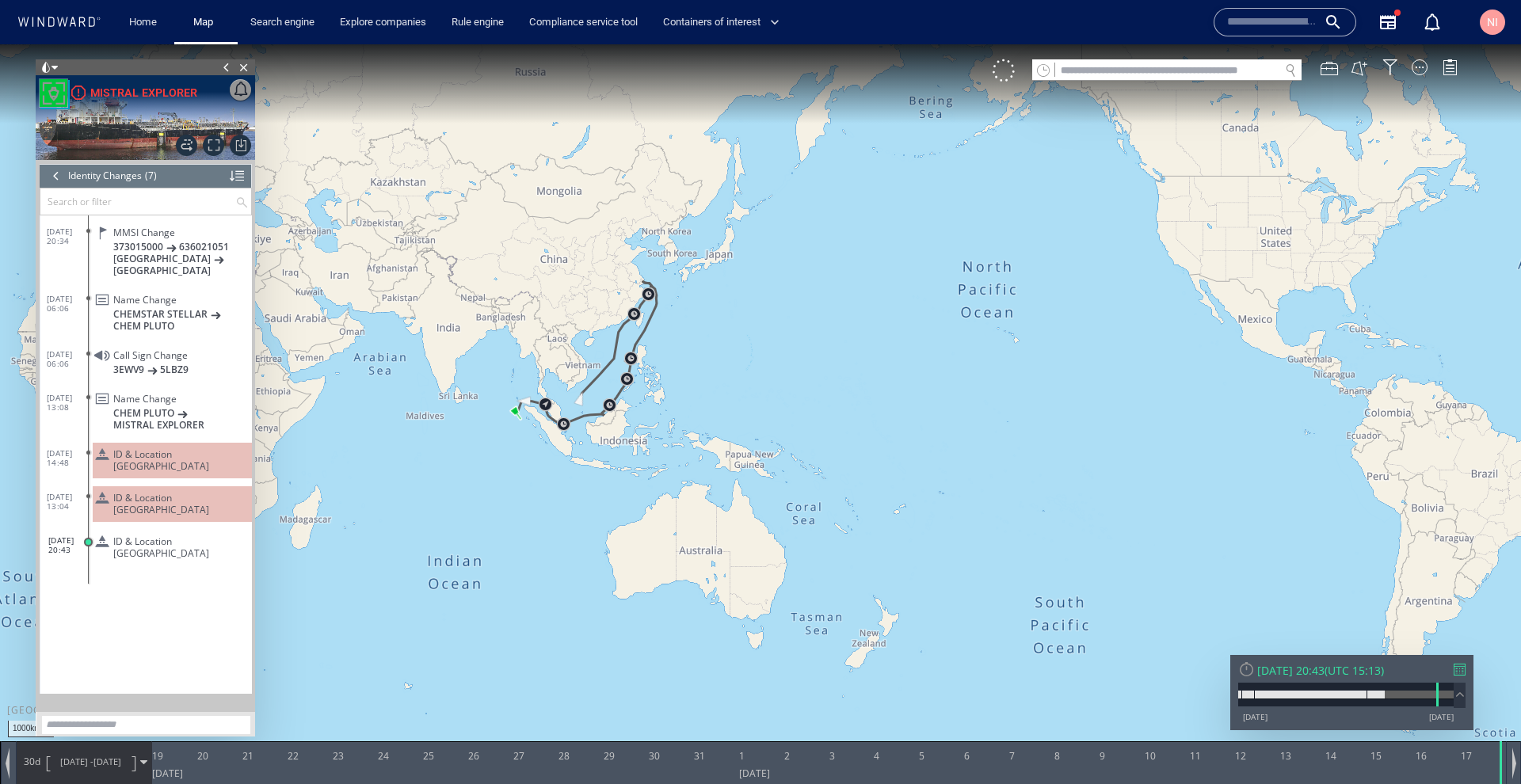
drag, startPoint x: 936, startPoint y: 390, endPoint x: 821, endPoint y: 497, distance: 157.1
click at [821, 497] on canvas "Map" at bounding box center [760, 406] width 1521 height 724
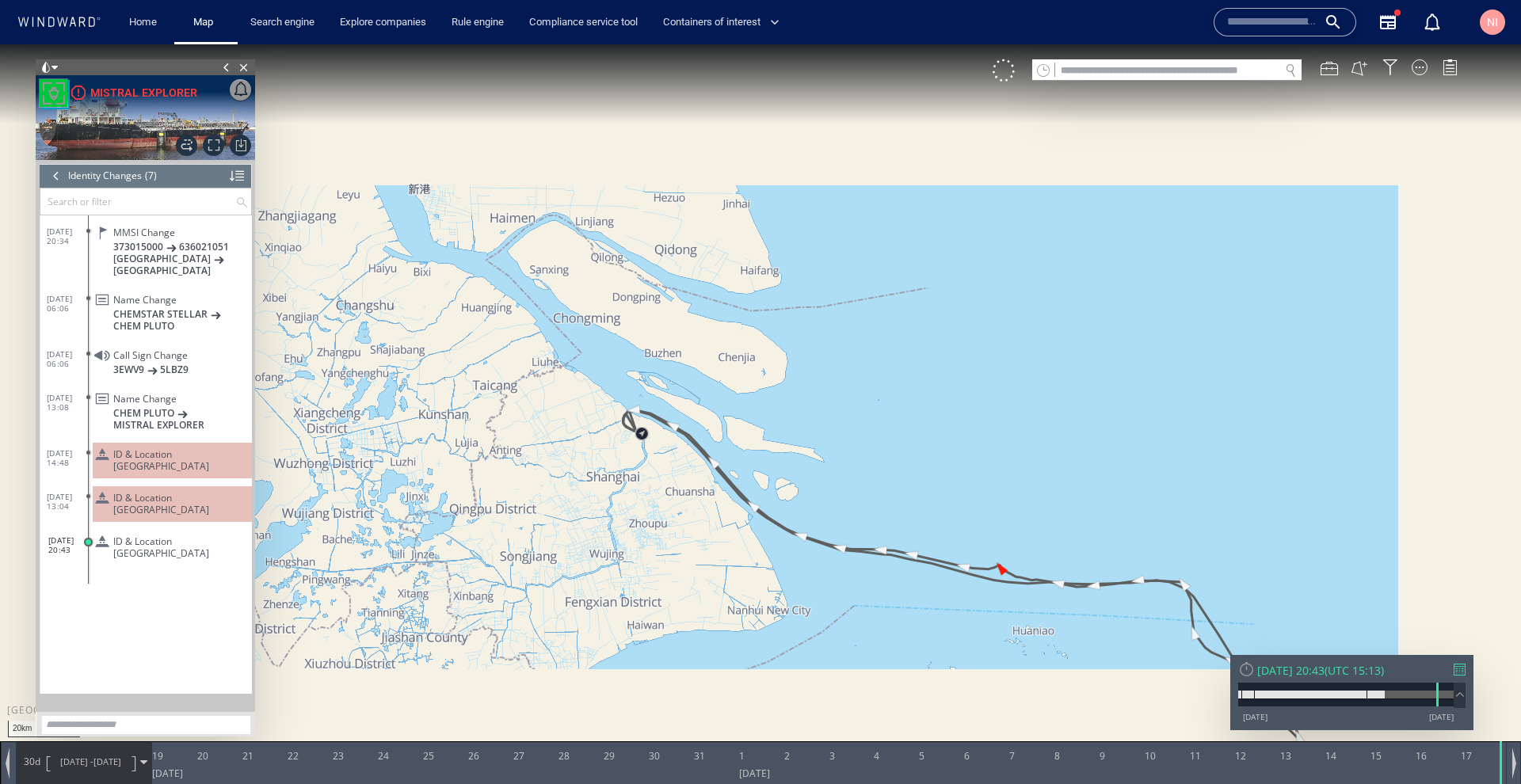
drag, startPoint x: 1058, startPoint y: 527, endPoint x: 798, endPoint y: 367, distance: 305.3
click at [798, 367] on canvas "Map" at bounding box center [760, 406] width 1521 height 724
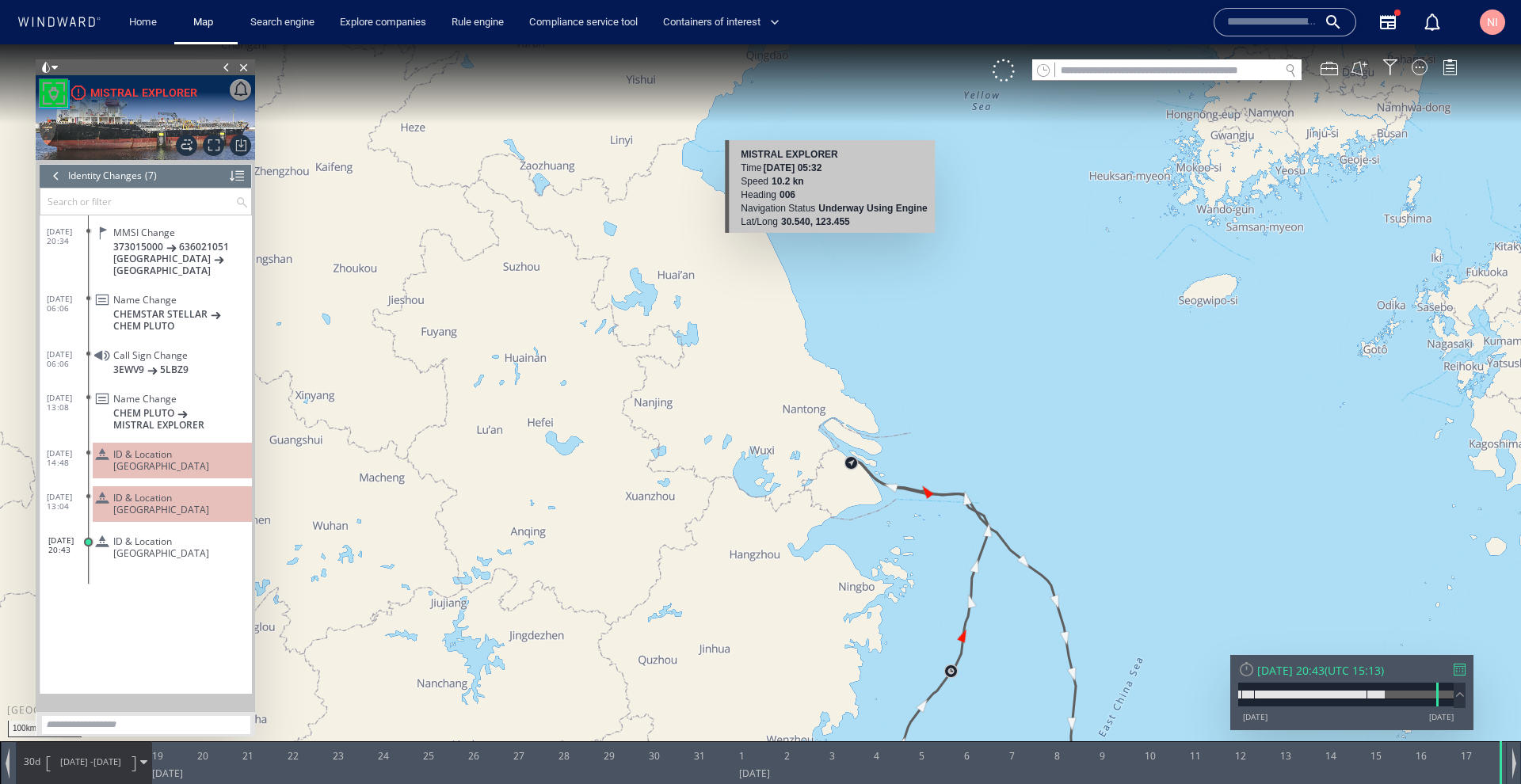
drag, startPoint x: 1002, startPoint y: 551, endPoint x: 830, endPoint y: 241, distance: 354.5
click at [830, 241] on canvas "Map" at bounding box center [760, 406] width 1521 height 724
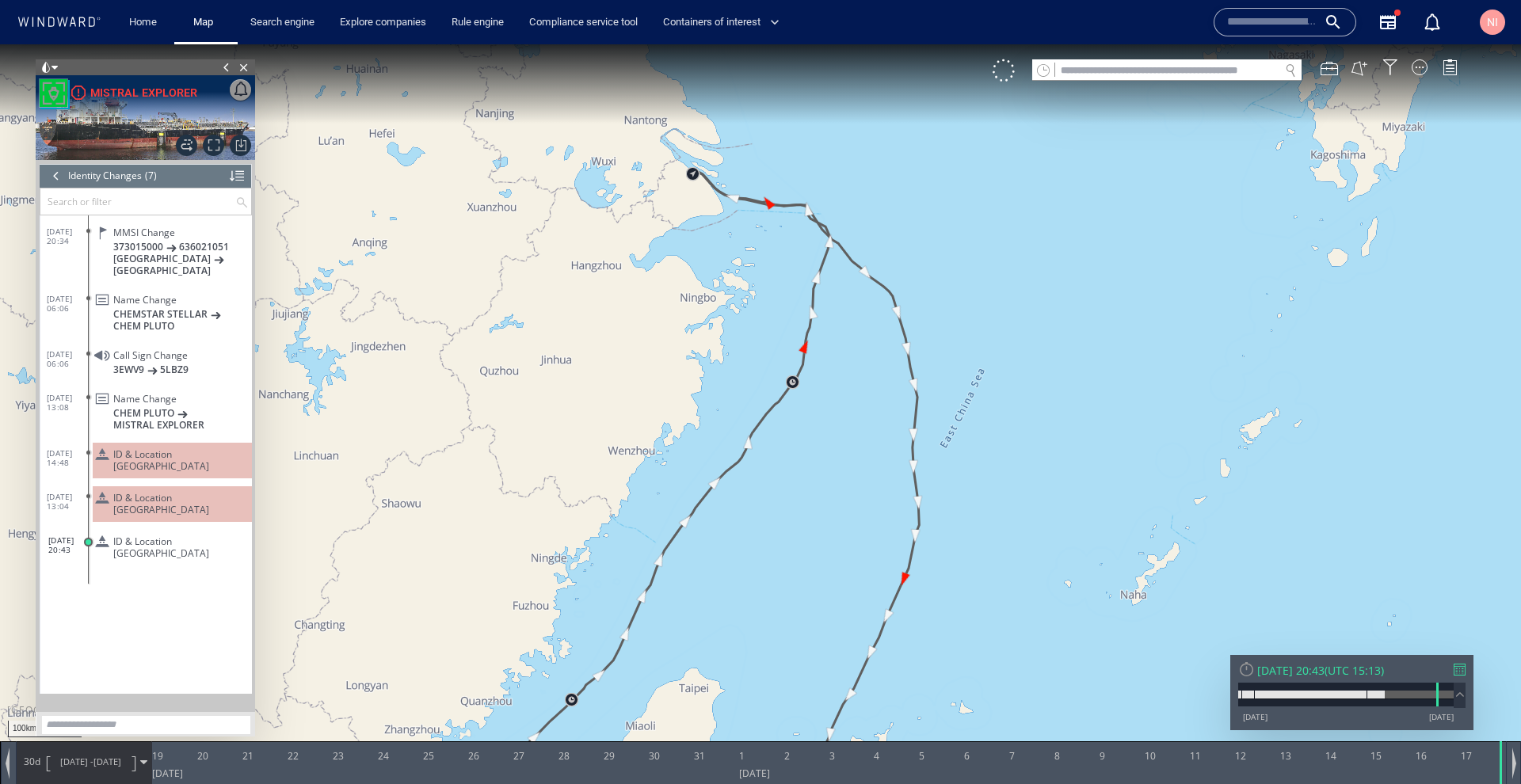
click at [87, 535] on span "17/11/24 20:43" at bounding box center [69, 545] width 42 height 19
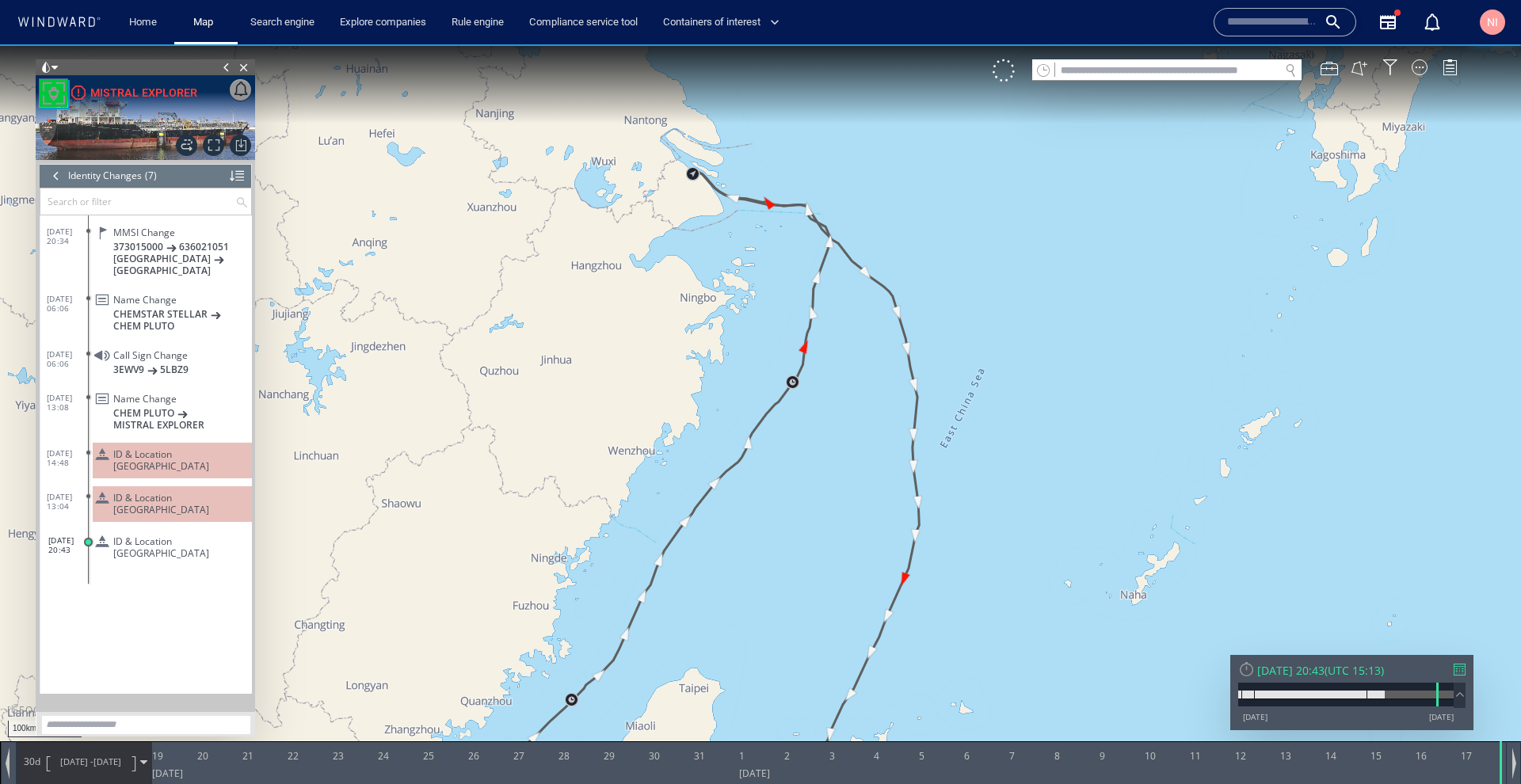
click at [71, 535] on span "17/11/24 20:43" at bounding box center [69, 545] width 42 height 19
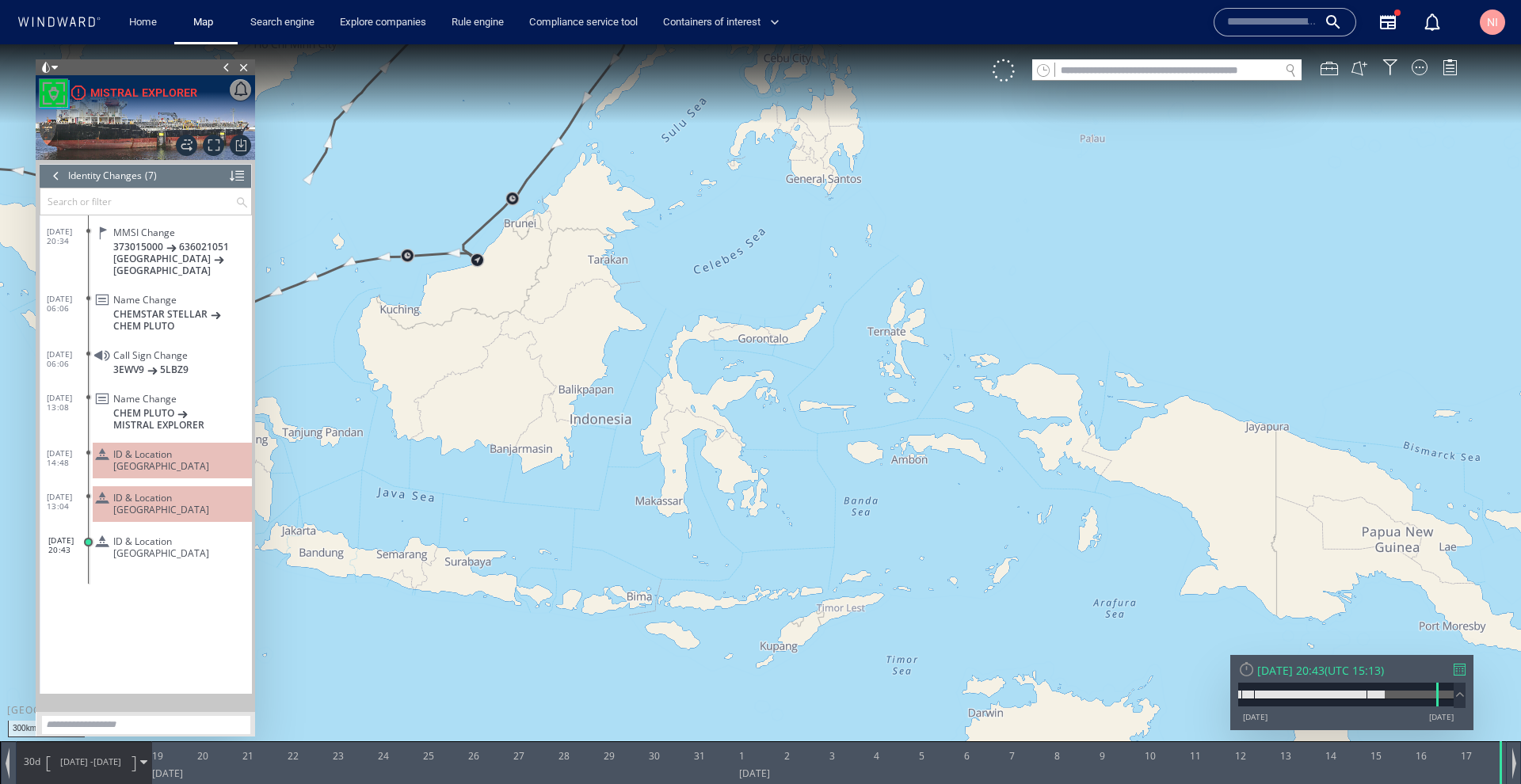
drag, startPoint x: 492, startPoint y: 362, endPoint x: 820, endPoint y: 429, distance: 334.8
click at [820, 429] on canvas "Map" at bounding box center [760, 406] width 1521 height 724
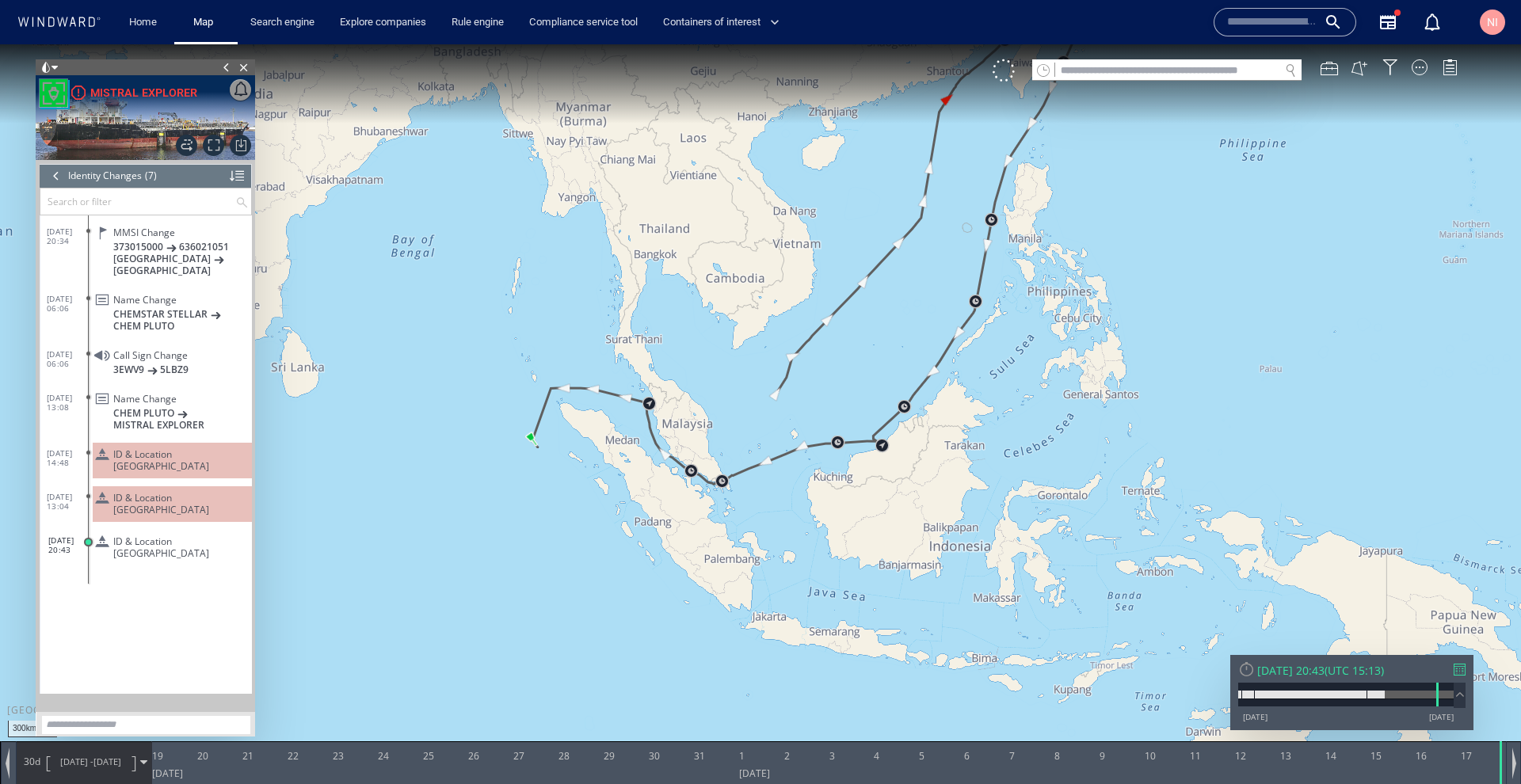
click at [59, 176] on div at bounding box center [56, 176] width 17 height 24
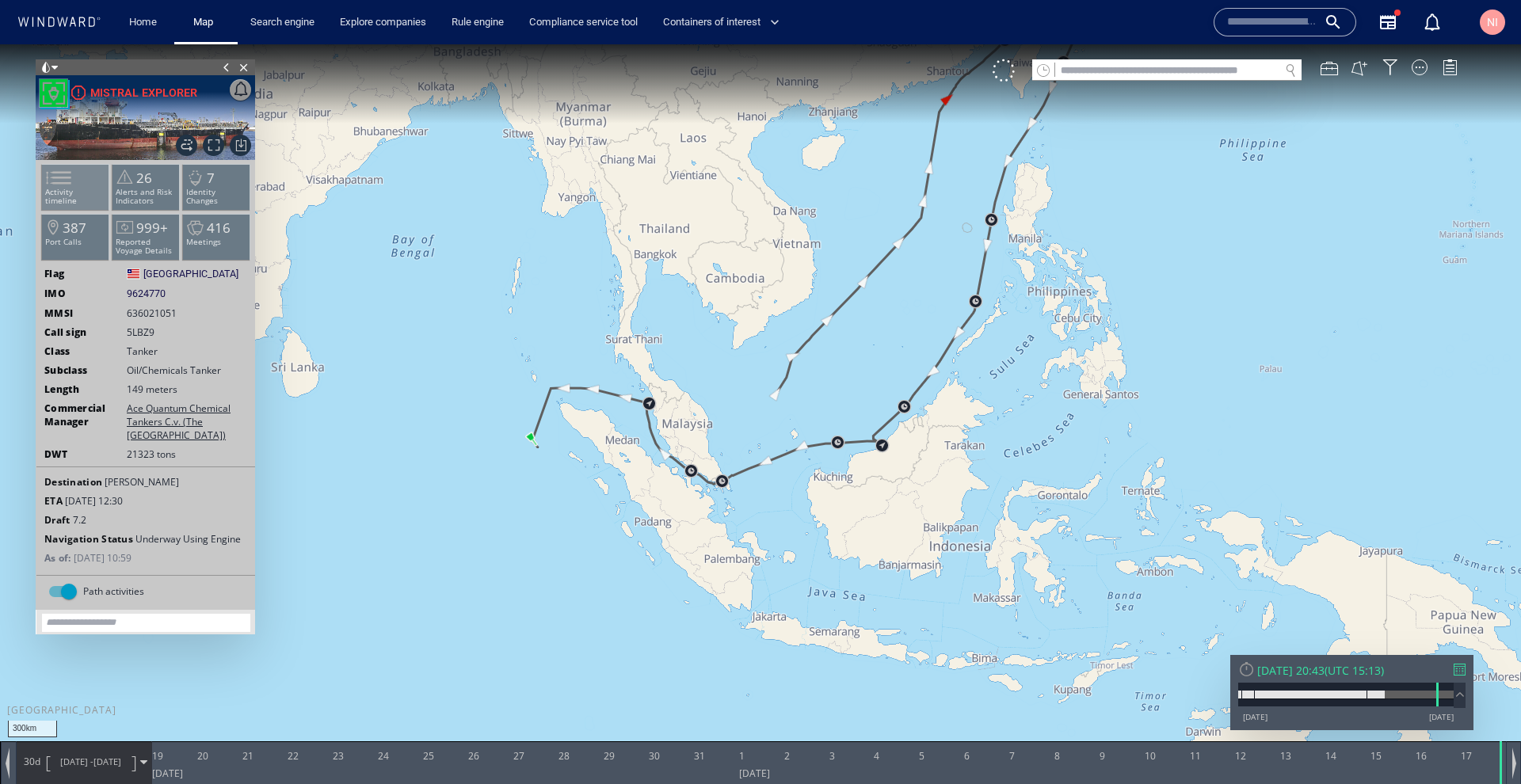
click at [81, 197] on li "Activity timeline" at bounding box center [76, 187] width 67 height 46
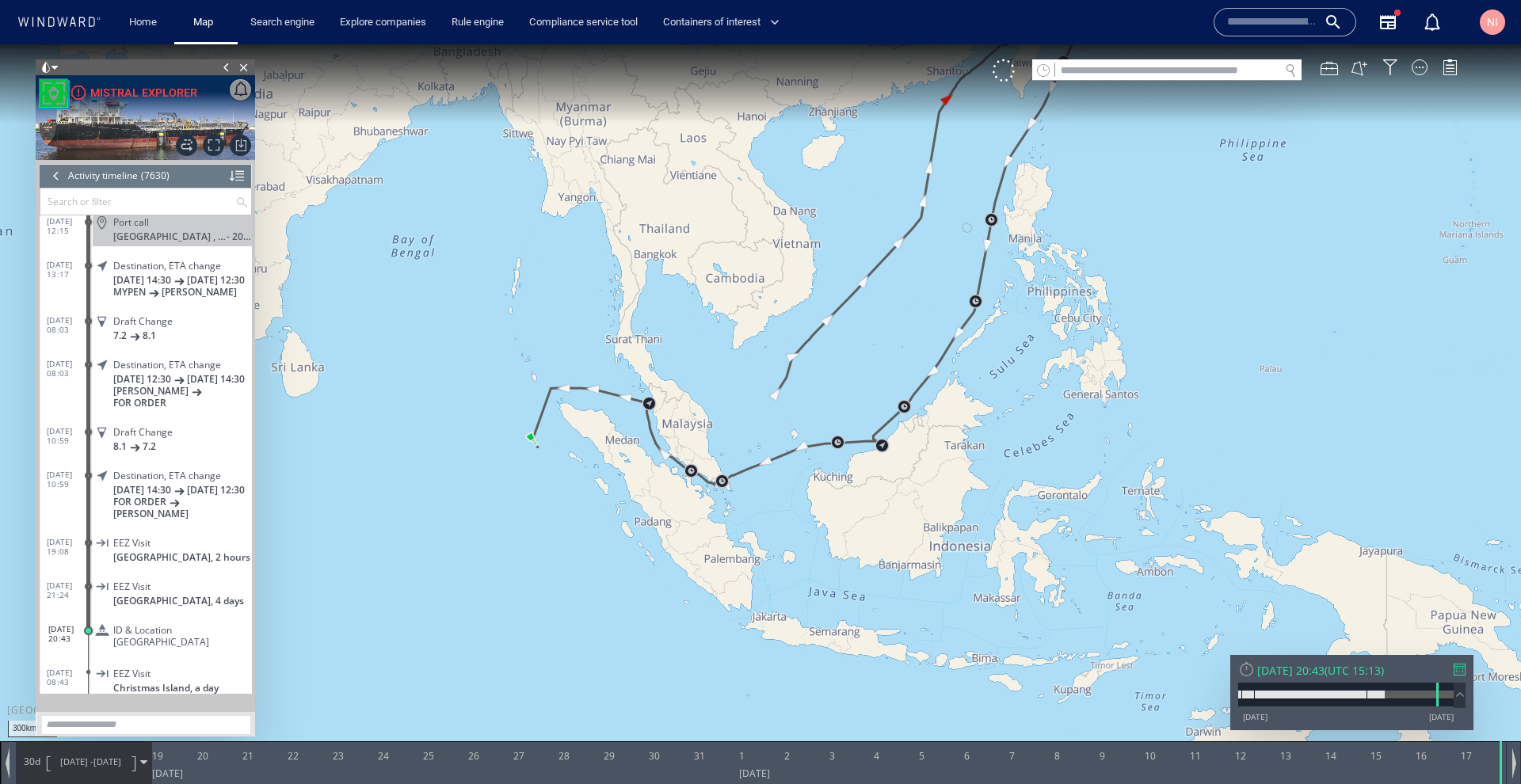
scroll to position [301568, 0]
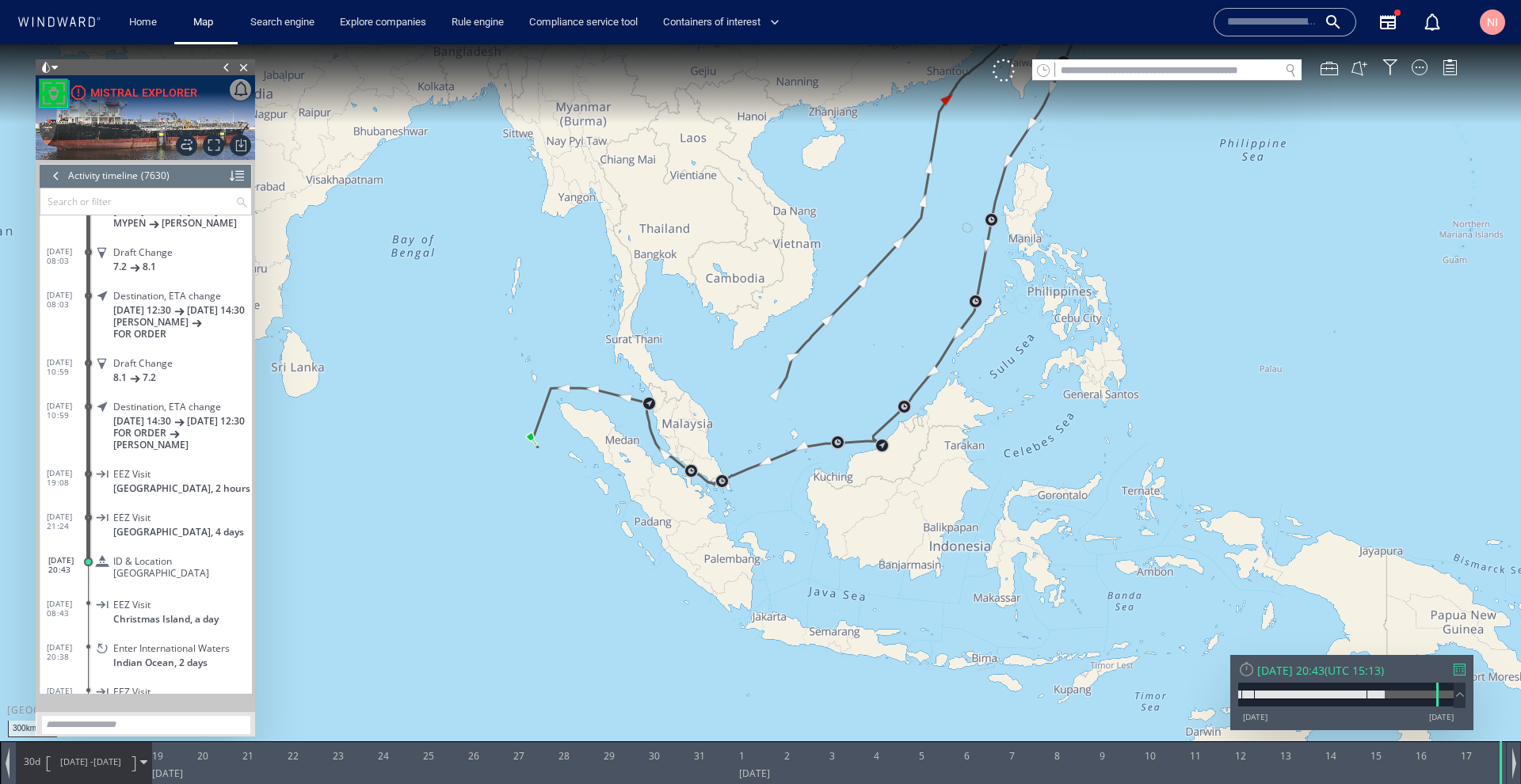
click at [88, 566] on span at bounding box center [89, 562] width 9 height 9
click at [90, 522] on span at bounding box center [88, 517] width 7 height 7
click at [90, 565] on span at bounding box center [88, 561] width 7 height 7
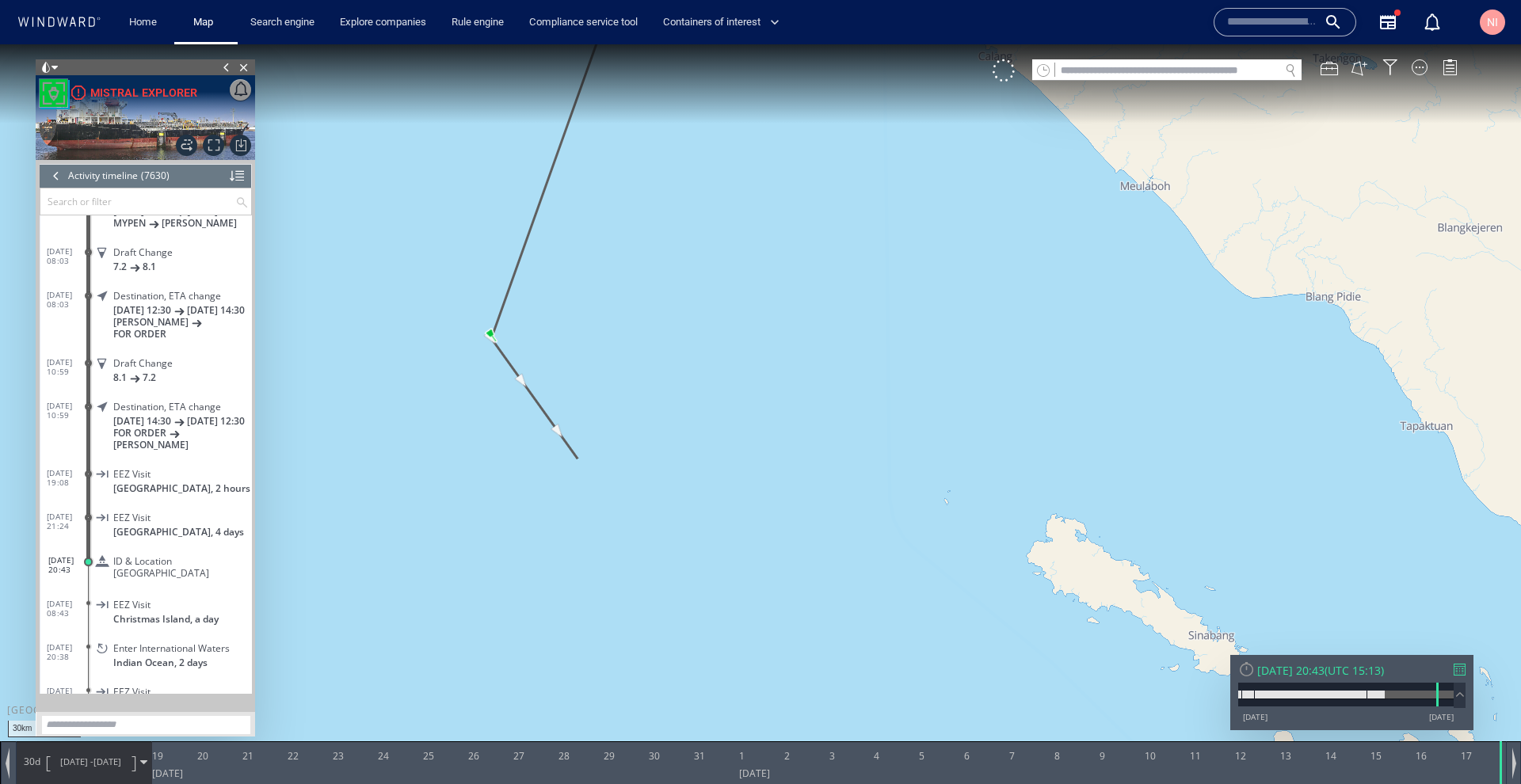
drag, startPoint x: 658, startPoint y: 411, endPoint x: 726, endPoint y: 553, distance: 157.4
click at [726, 553] on canvas "Map" at bounding box center [760, 406] width 1521 height 724
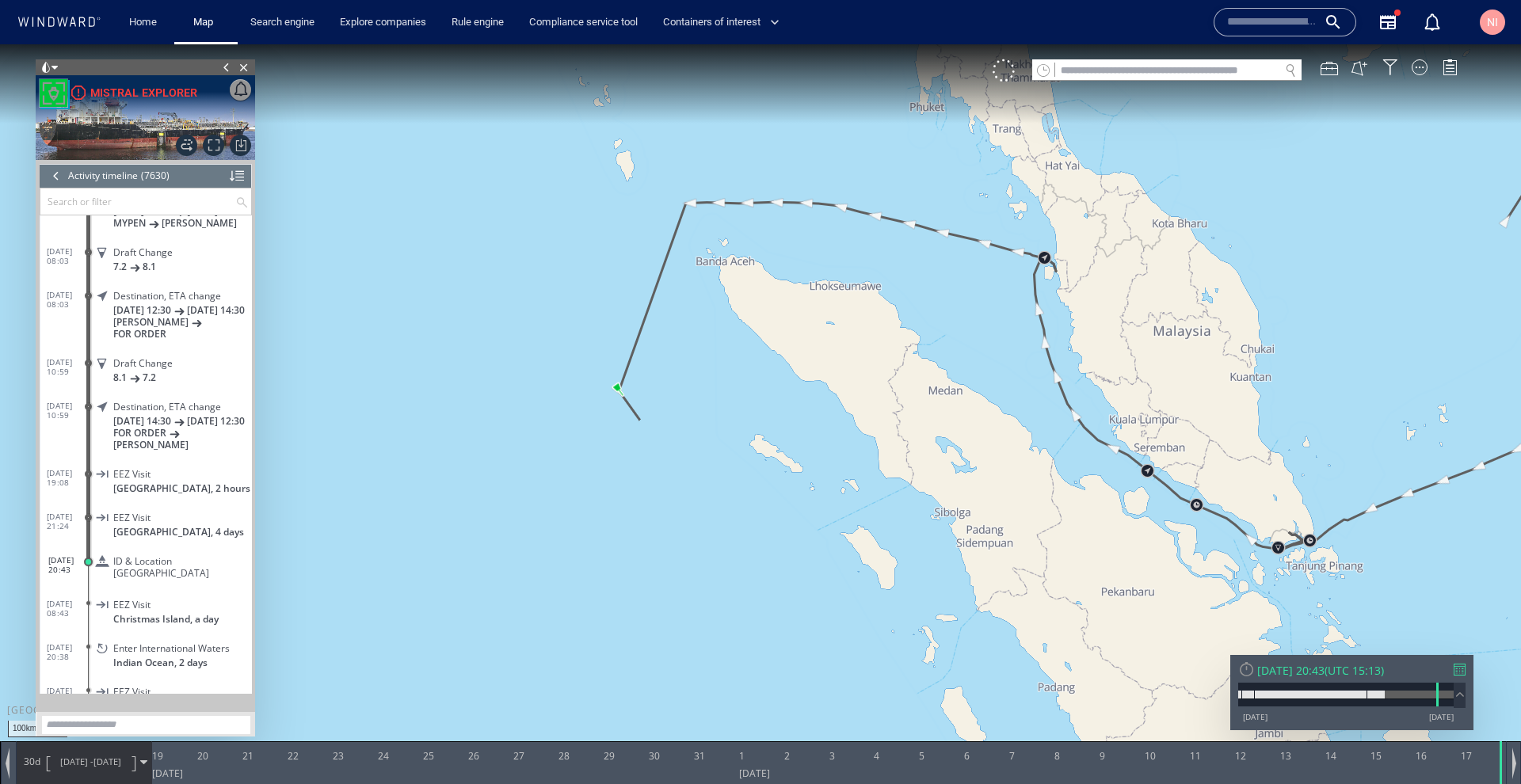
drag, startPoint x: 746, startPoint y: 510, endPoint x: 700, endPoint y: 465, distance: 64.4
click at [700, 465] on canvas "Map" at bounding box center [760, 406] width 1521 height 724
drag, startPoint x: 227, startPoint y: 585, endPoint x: 115, endPoint y: 588, distance: 112.0
click at [115, 579] on div "ID & Location Tampering" at bounding box center [180, 567] width 133 height 24
copy span "D & Location Tampering"
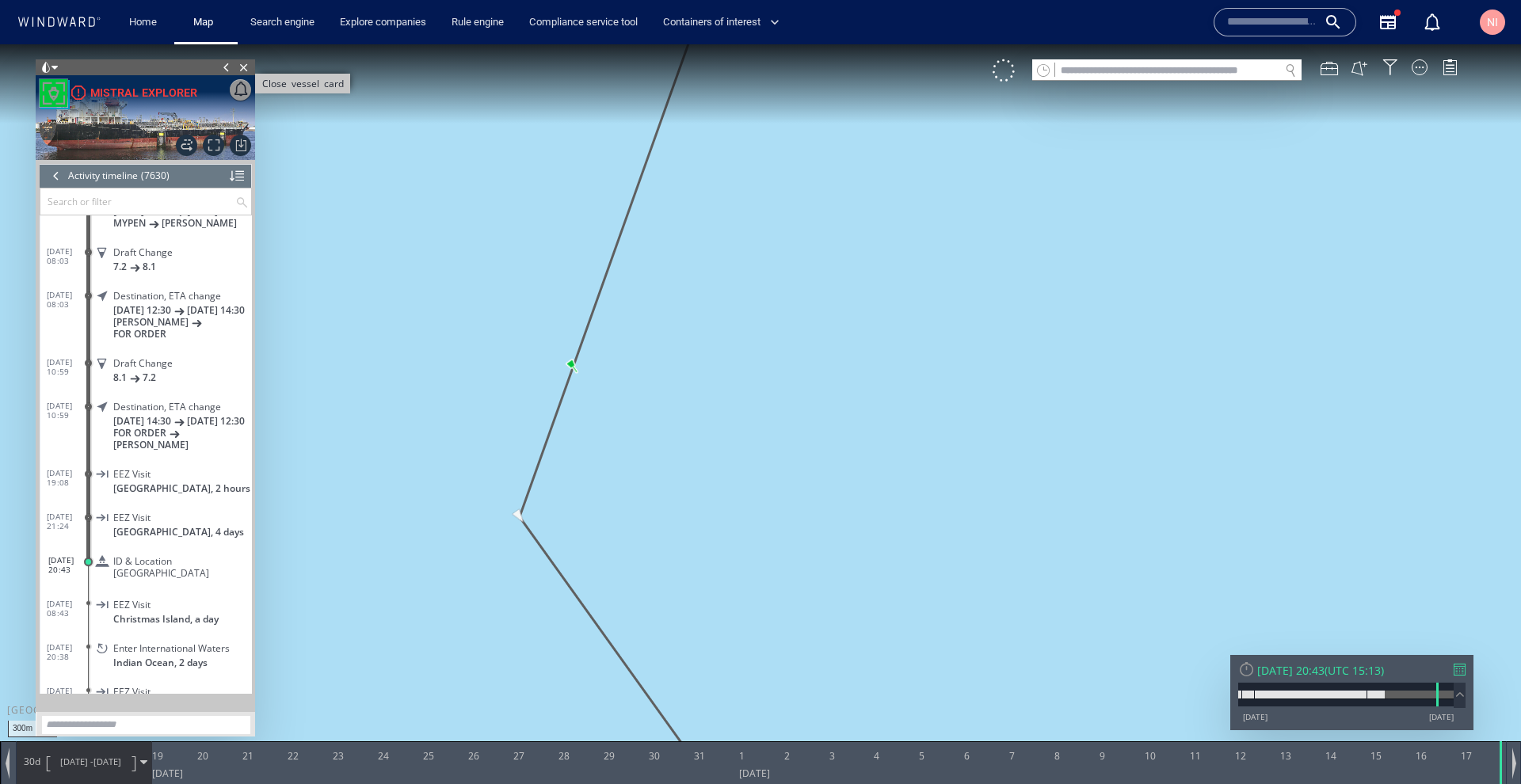
click at [238, 65] on span "Close vessel card" at bounding box center [244, 67] width 17 height 15
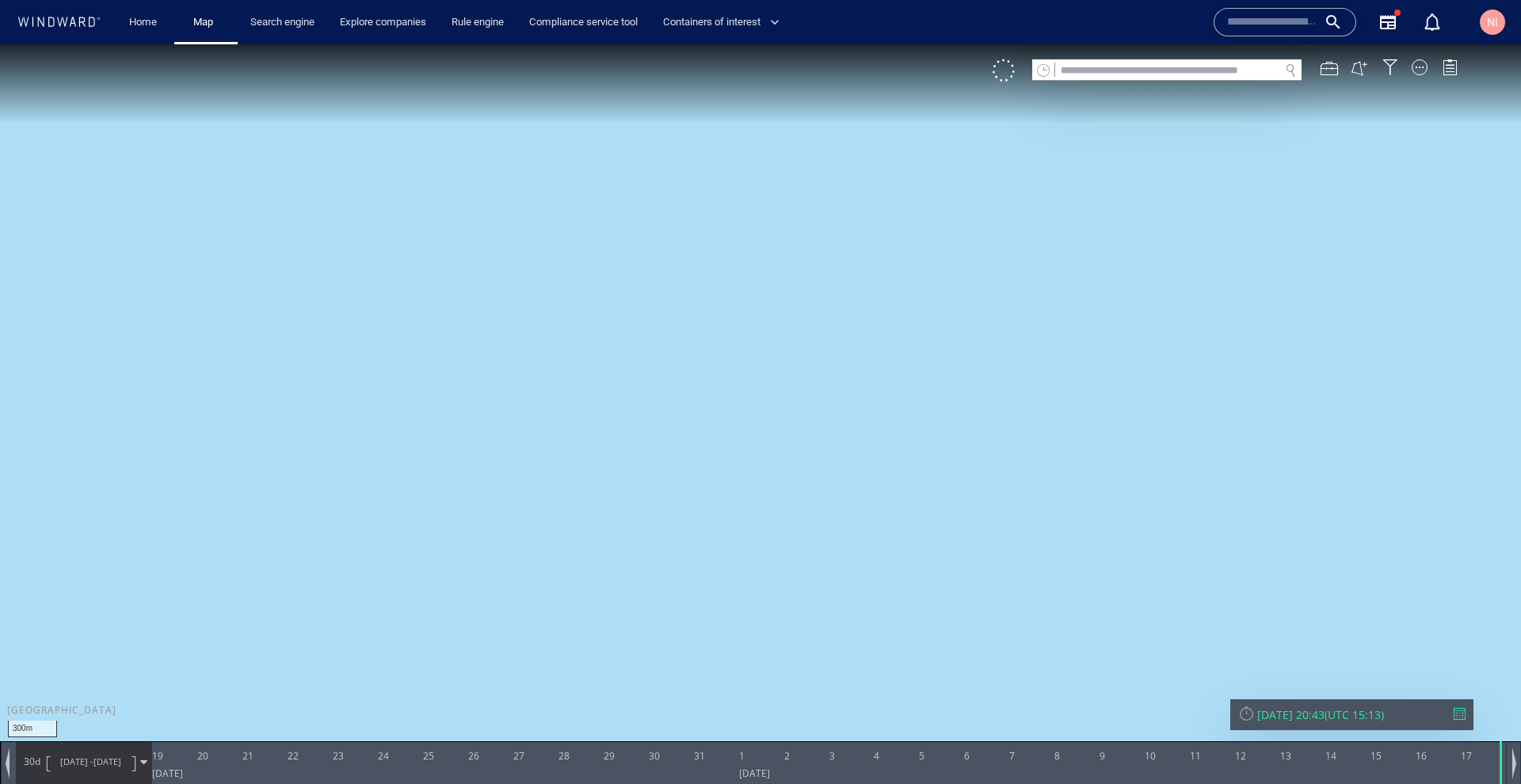
click at [1176, 65] on input "text" at bounding box center [1167, 71] width 224 height 22
paste input "*******"
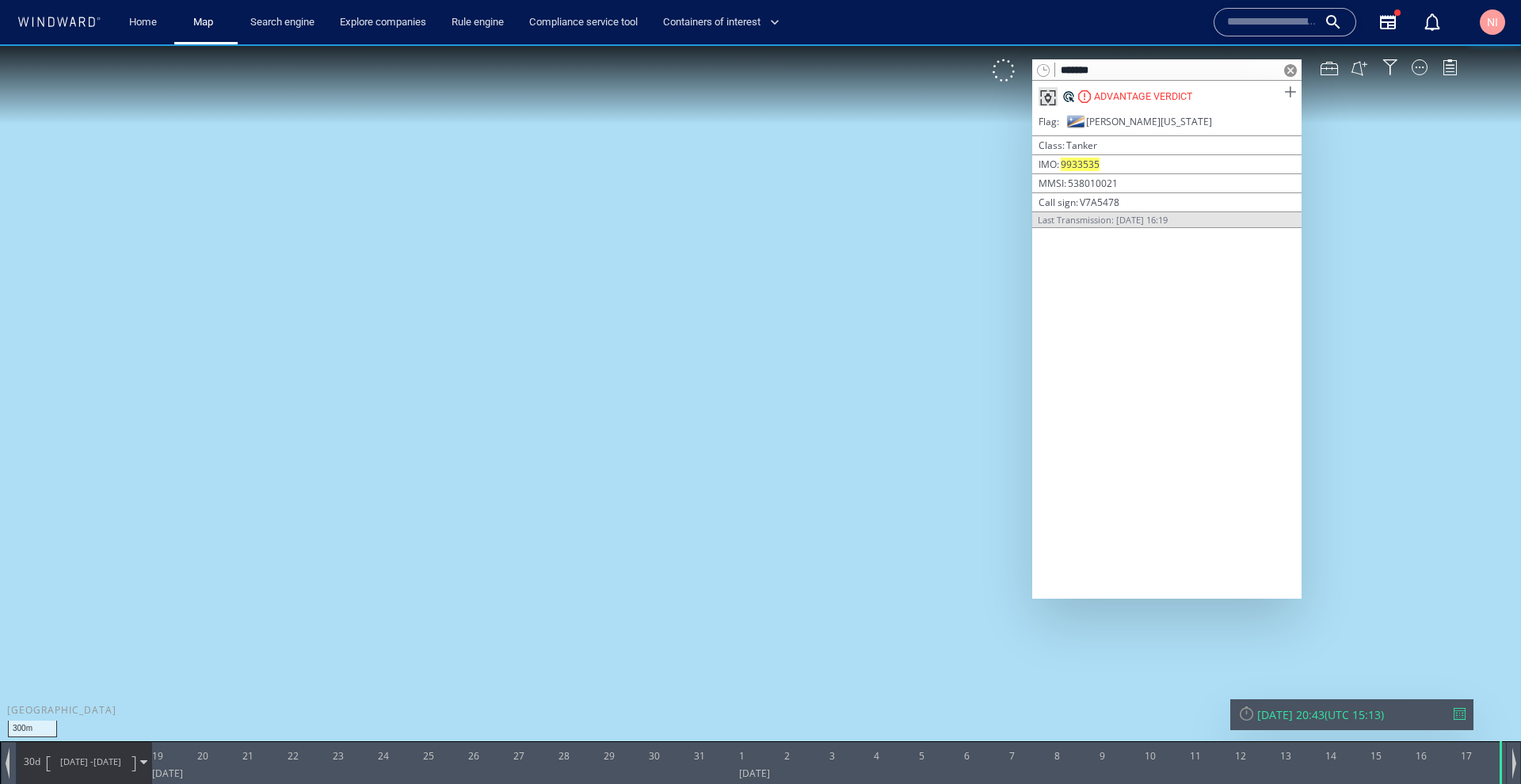
type input "*******"
click at [1289, 92] on span at bounding box center [1289, 92] width 20 height 20
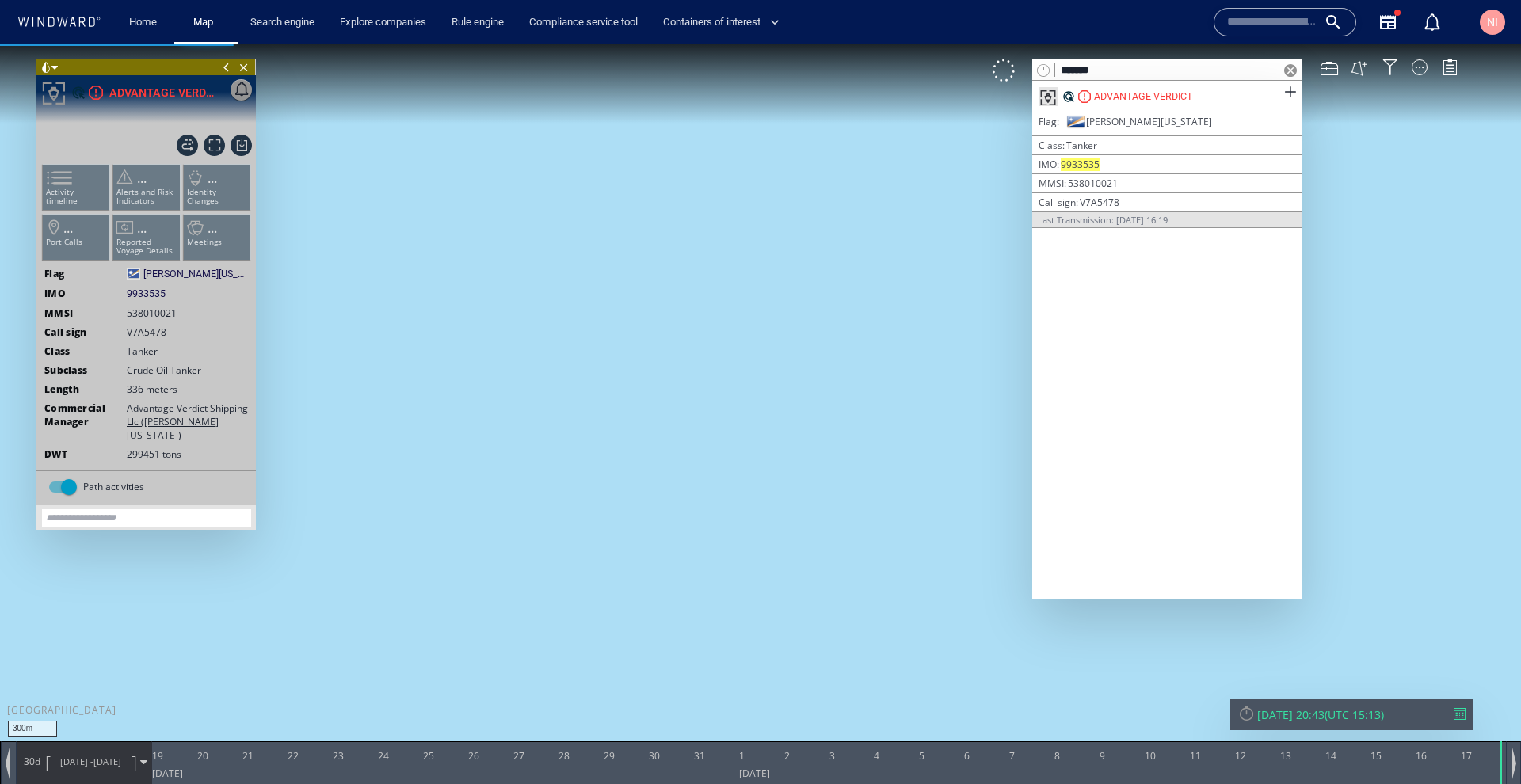
click at [1292, 70] on span at bounding box center [1290, 71] width 13 height 13
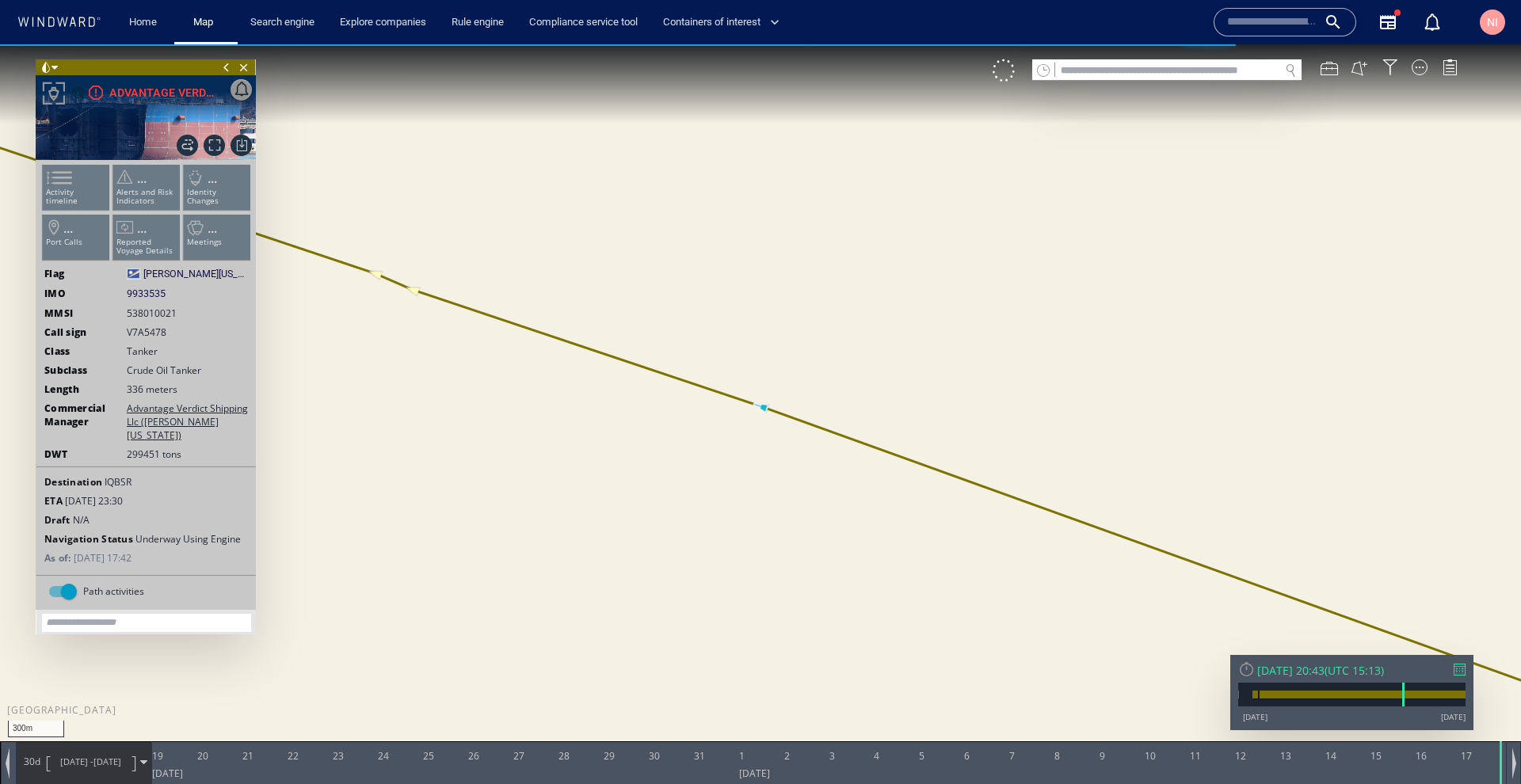
click at [1464, 665] on div at bounding box center [1460, 670] width 12 height 12
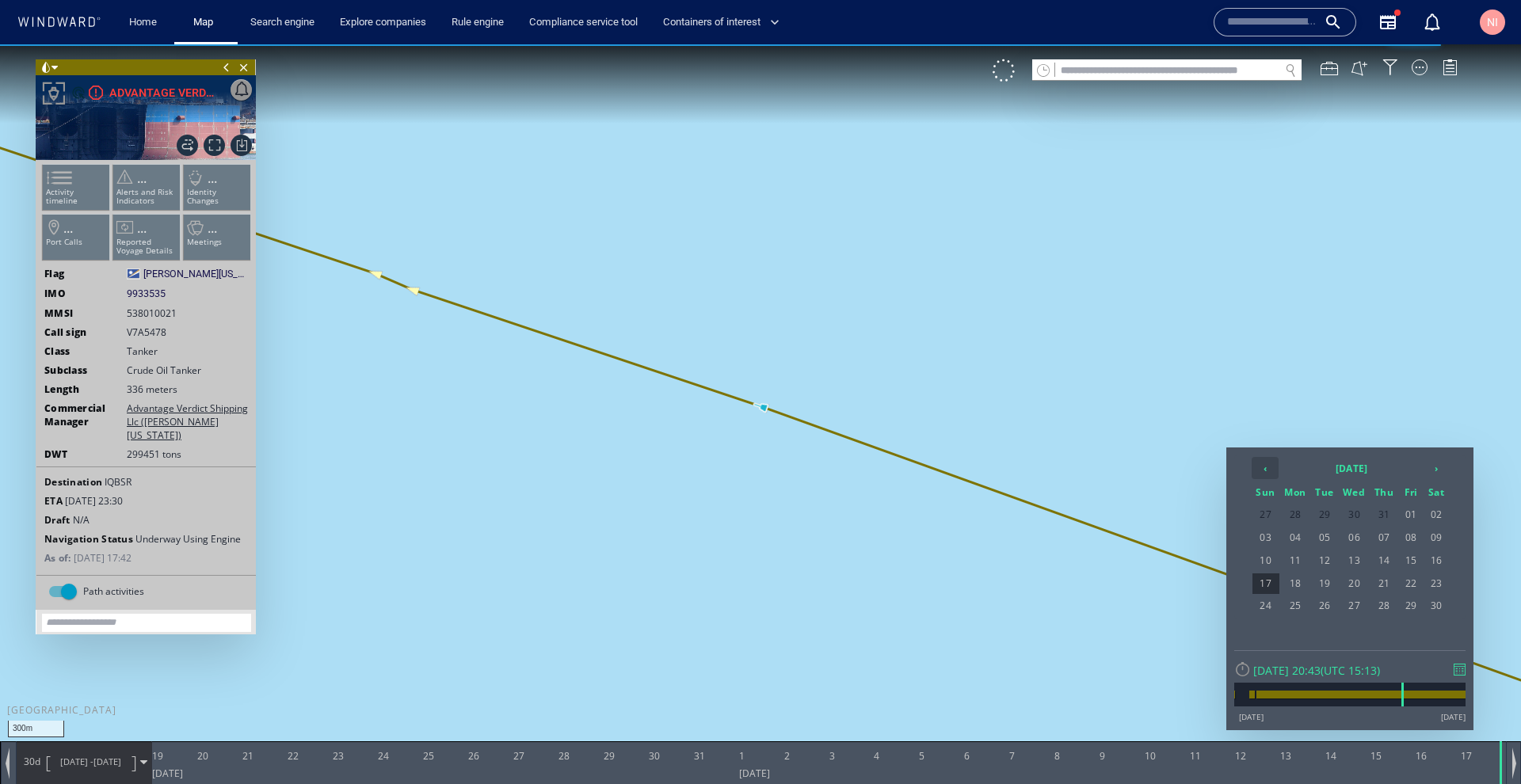
click at [1266, 466] on th "‹" at bounding box center [1264, 468] width 27 height 22
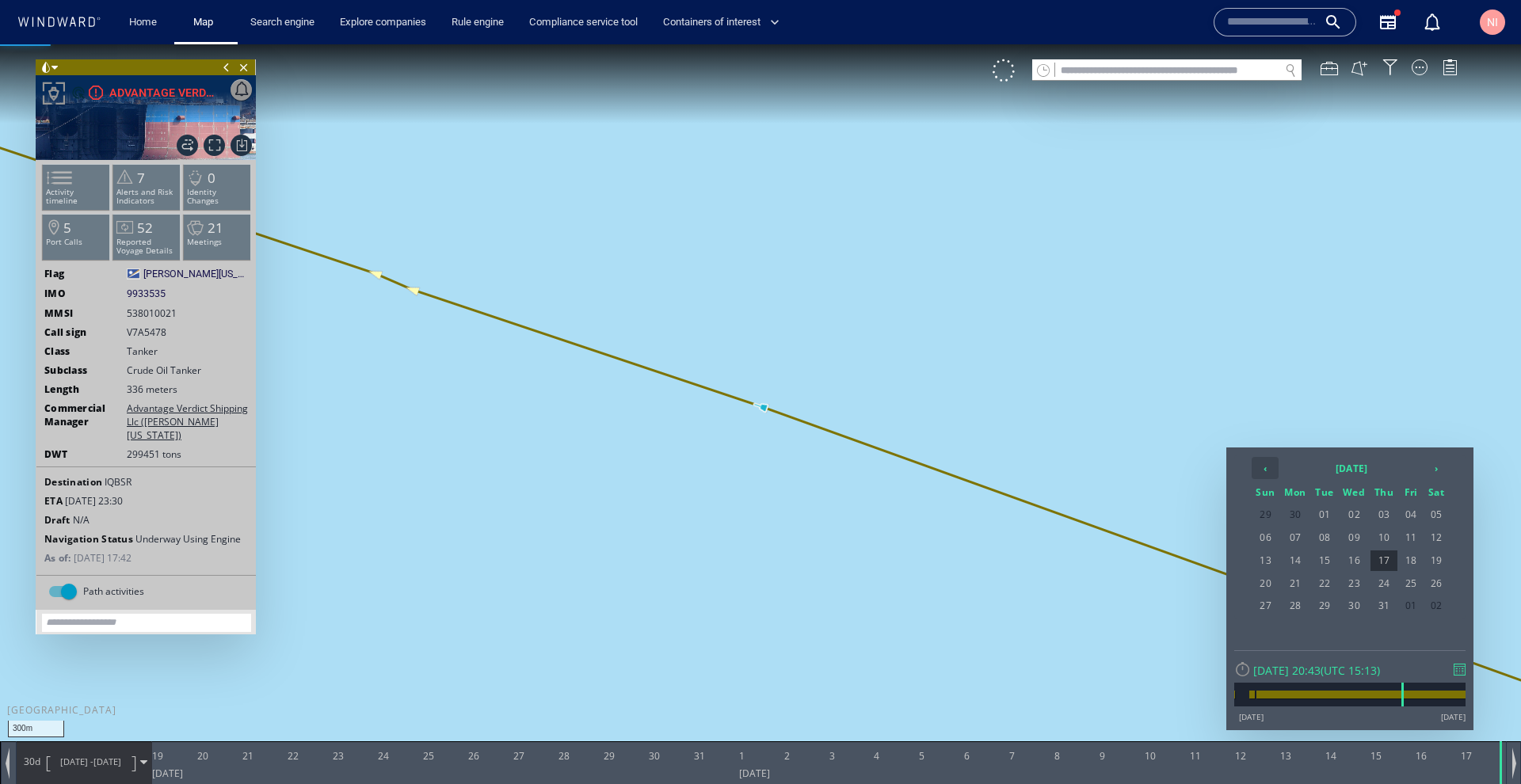
click at [1266, 466] on th "‹" at bounding box center [1264, 468] width 27 height 22
click at [1352, 586] on span "18" at bounding box center [1354, 583] width 30 height 21
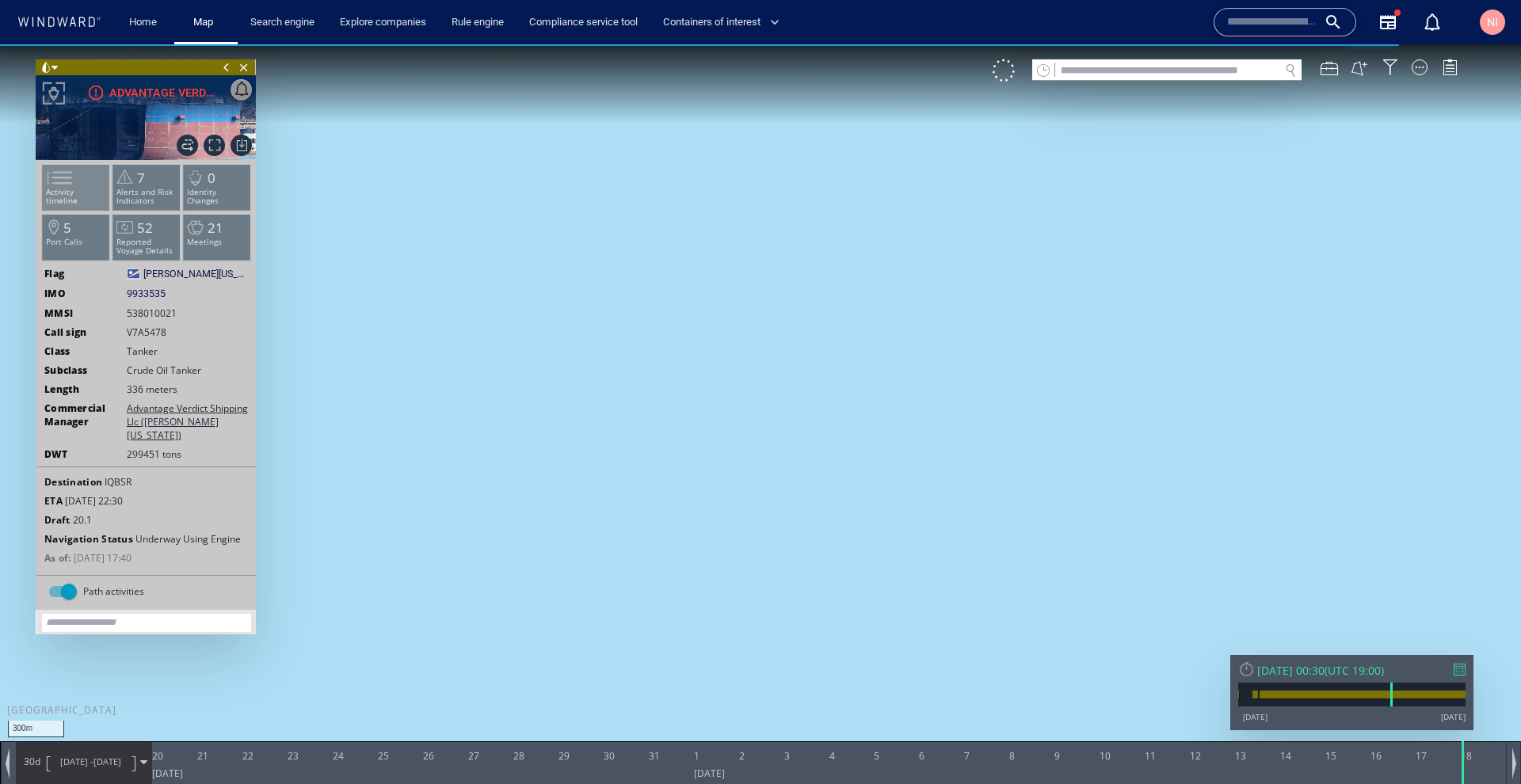
click at [82, 194] on p "Activity timeline" at bounding box center [77, 196] width 67 height 17
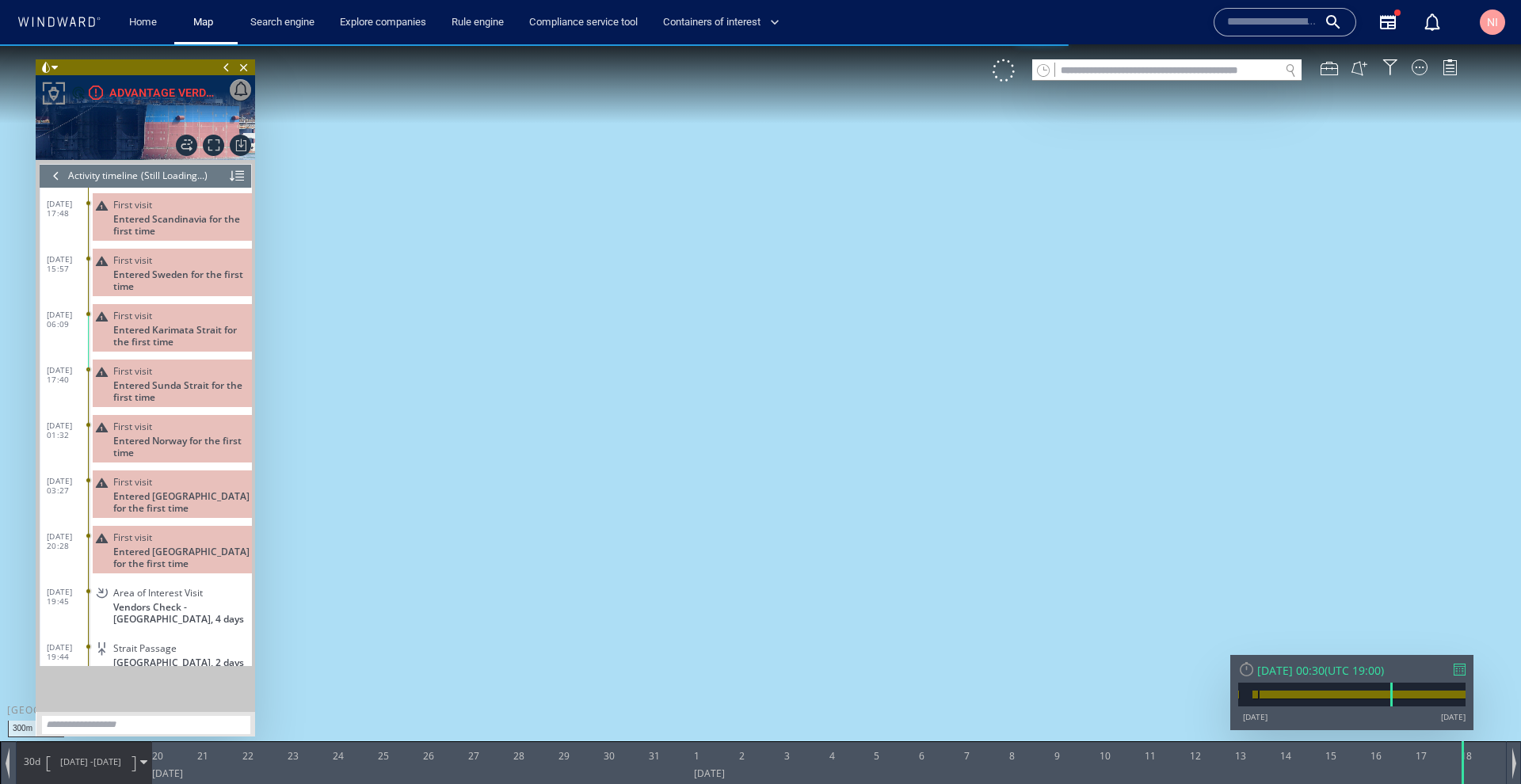
scroll to position [87, 0]
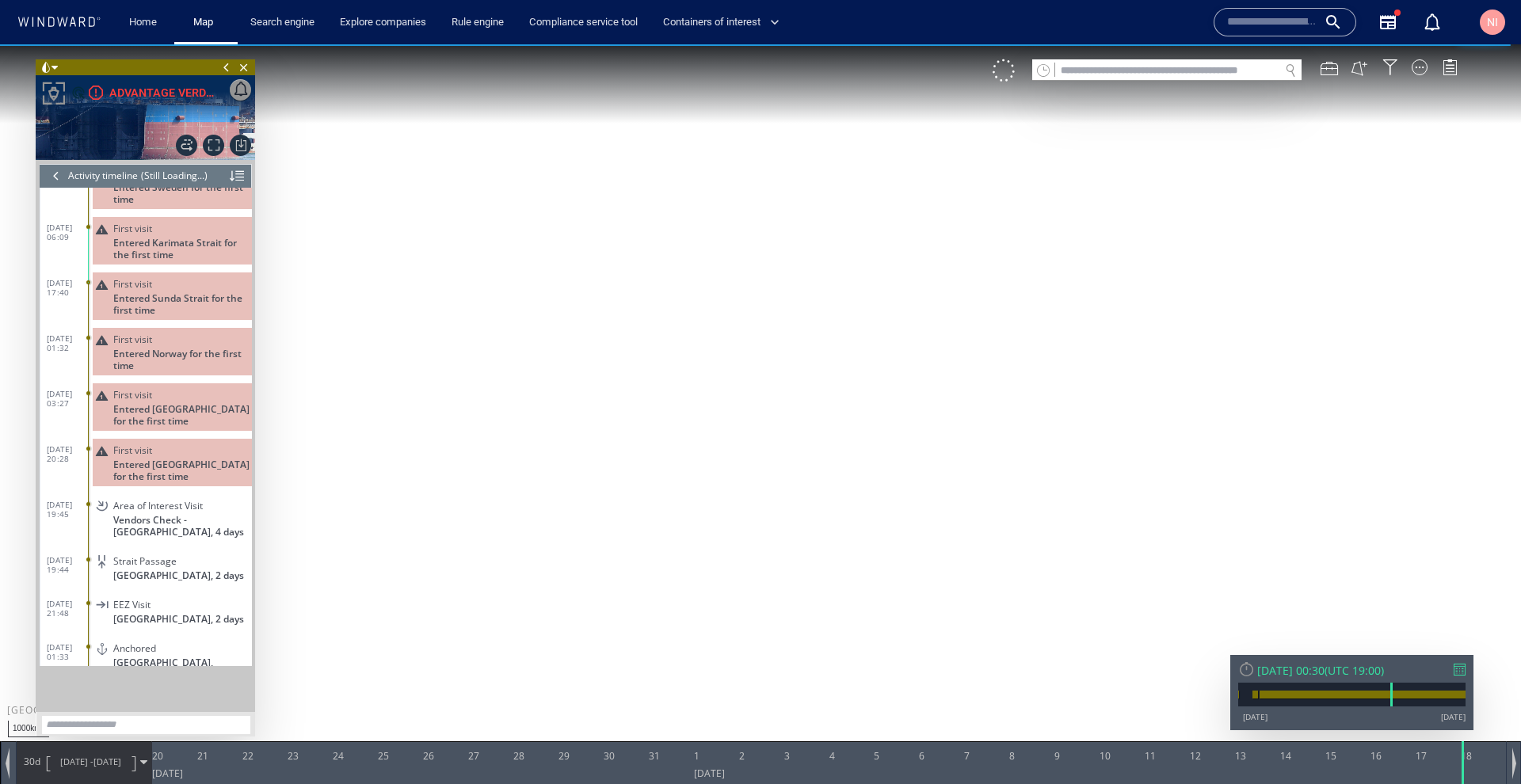
drag, startPoint x: 695, startPoint y: 612, endPoint x: 691, endPoint y: 339, distance: 273.0
click at [691, 339] on canvas "Map" at bounding box center [760, 406] width 1521 height 724
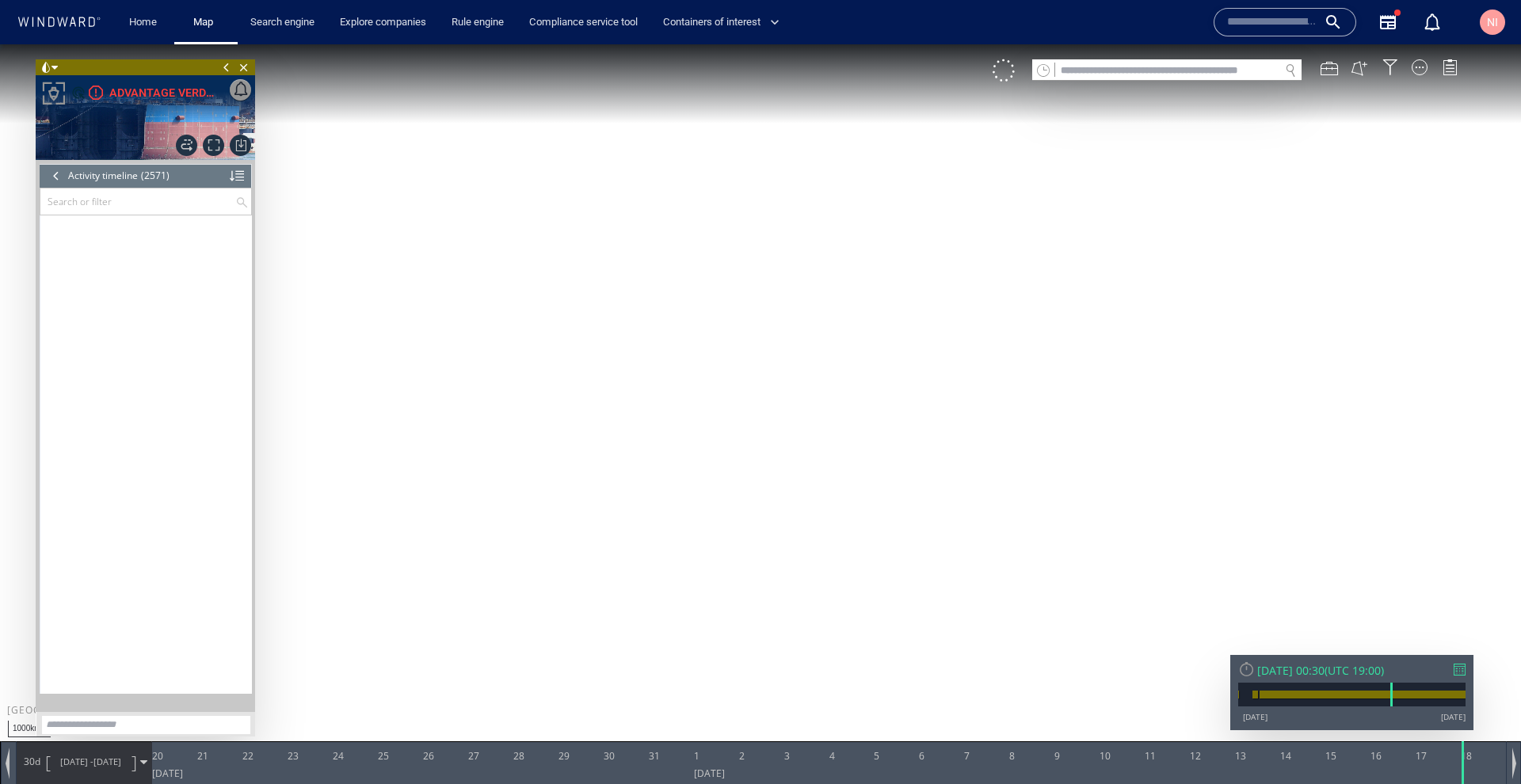
scroll to position [111514, 0]
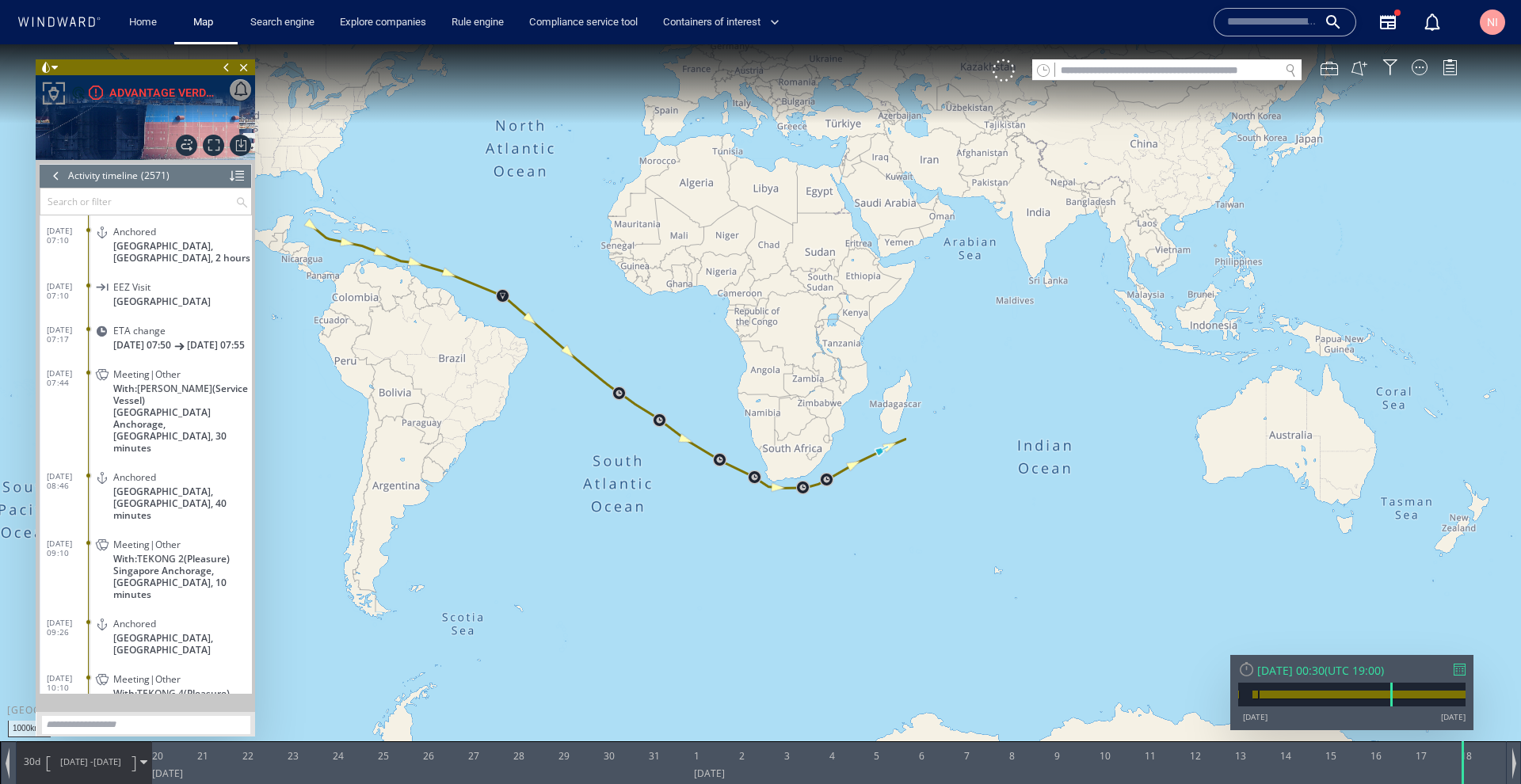
click at [1456, 667] on div at bounding box center [1460, 670] width 12 height 12
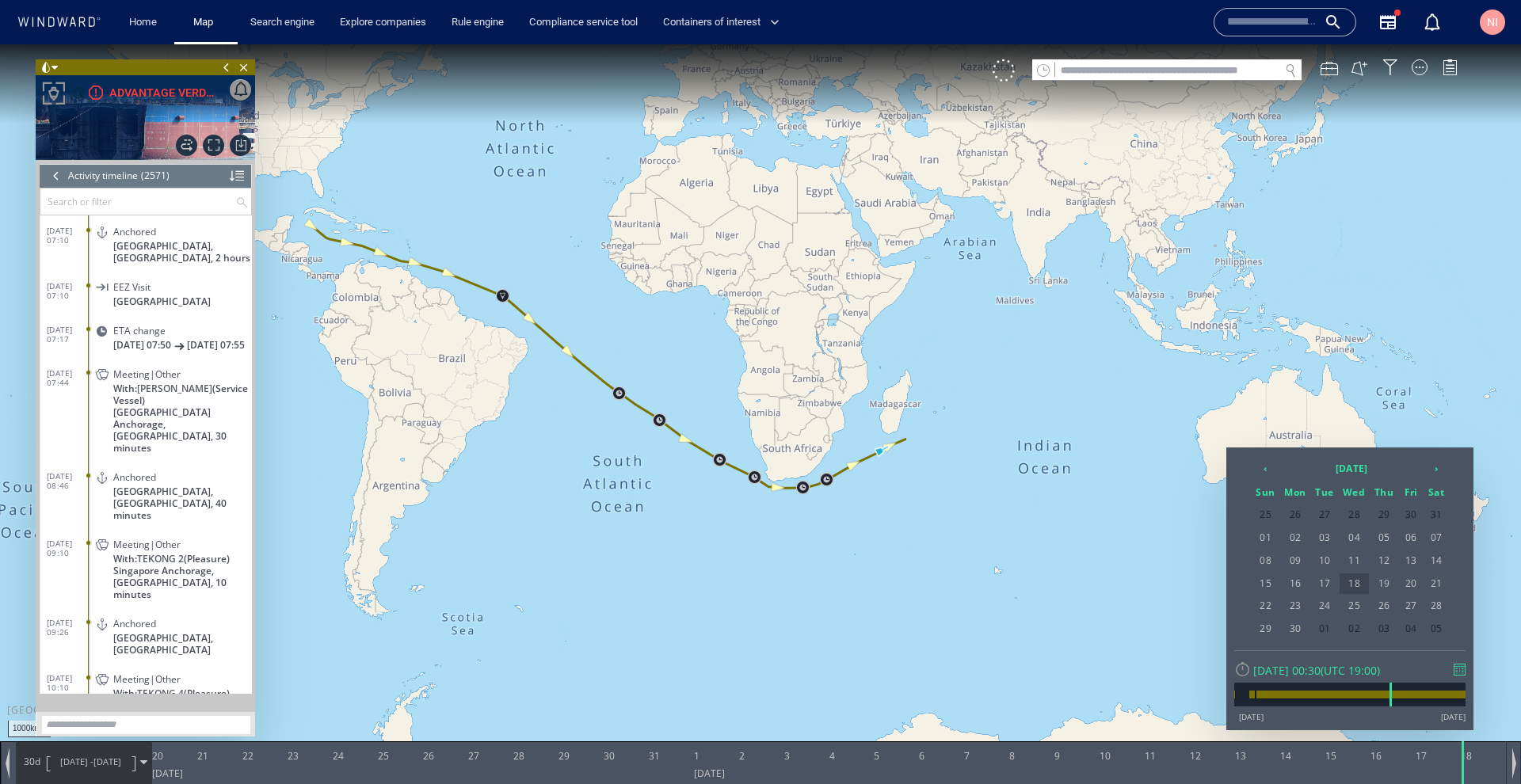
click at [1348, 583] on span "18" at bounding box center [1354, 583] width 30 height 21
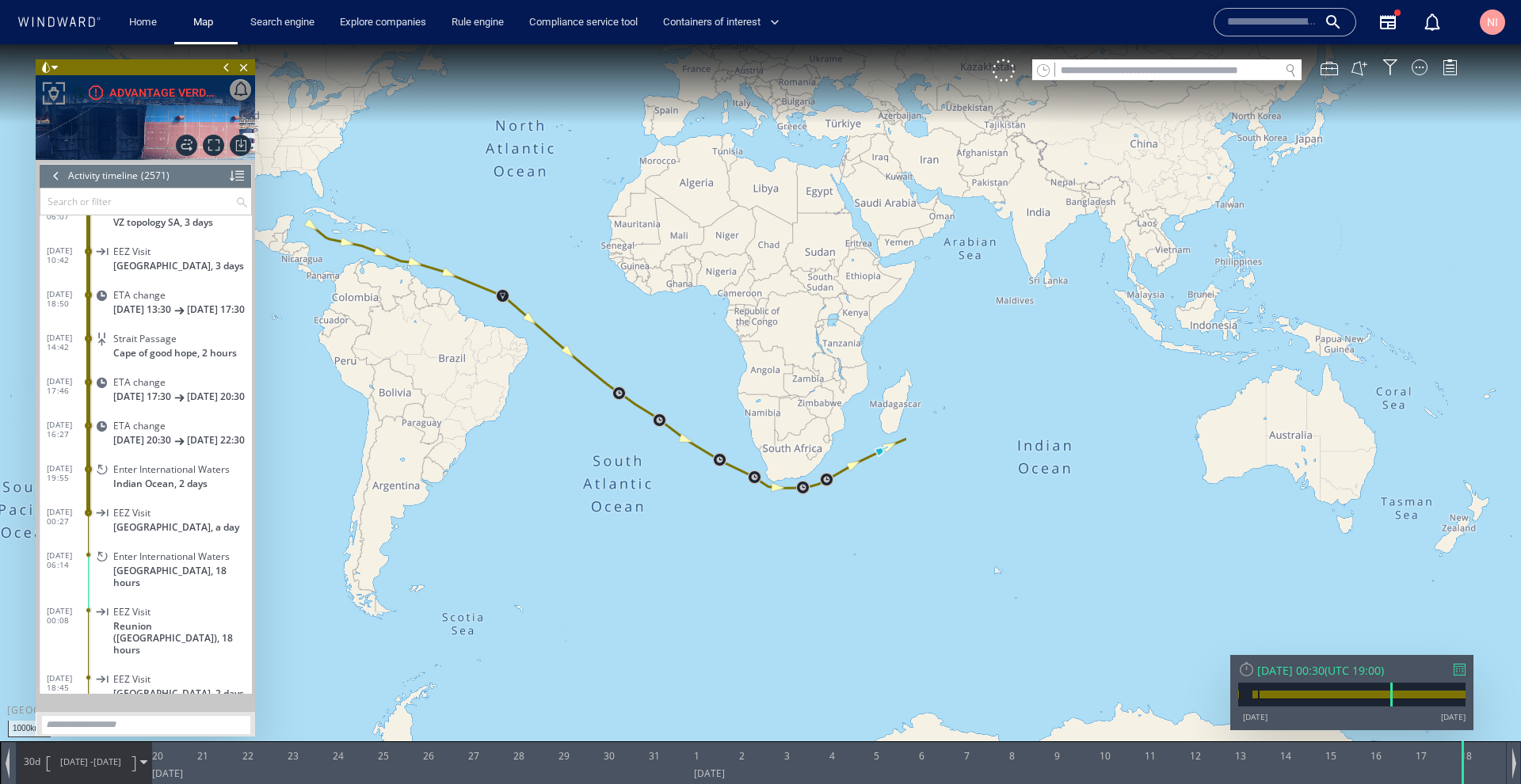
scroll to position [69896, 0]
click at [46, 177] on header "Activity timeline (2571) (Still Loading...)" at bounding box center [145, 176] width 213 height 24
click at [51, 177] on div at bounding box center [56, 176] width 17 height 24
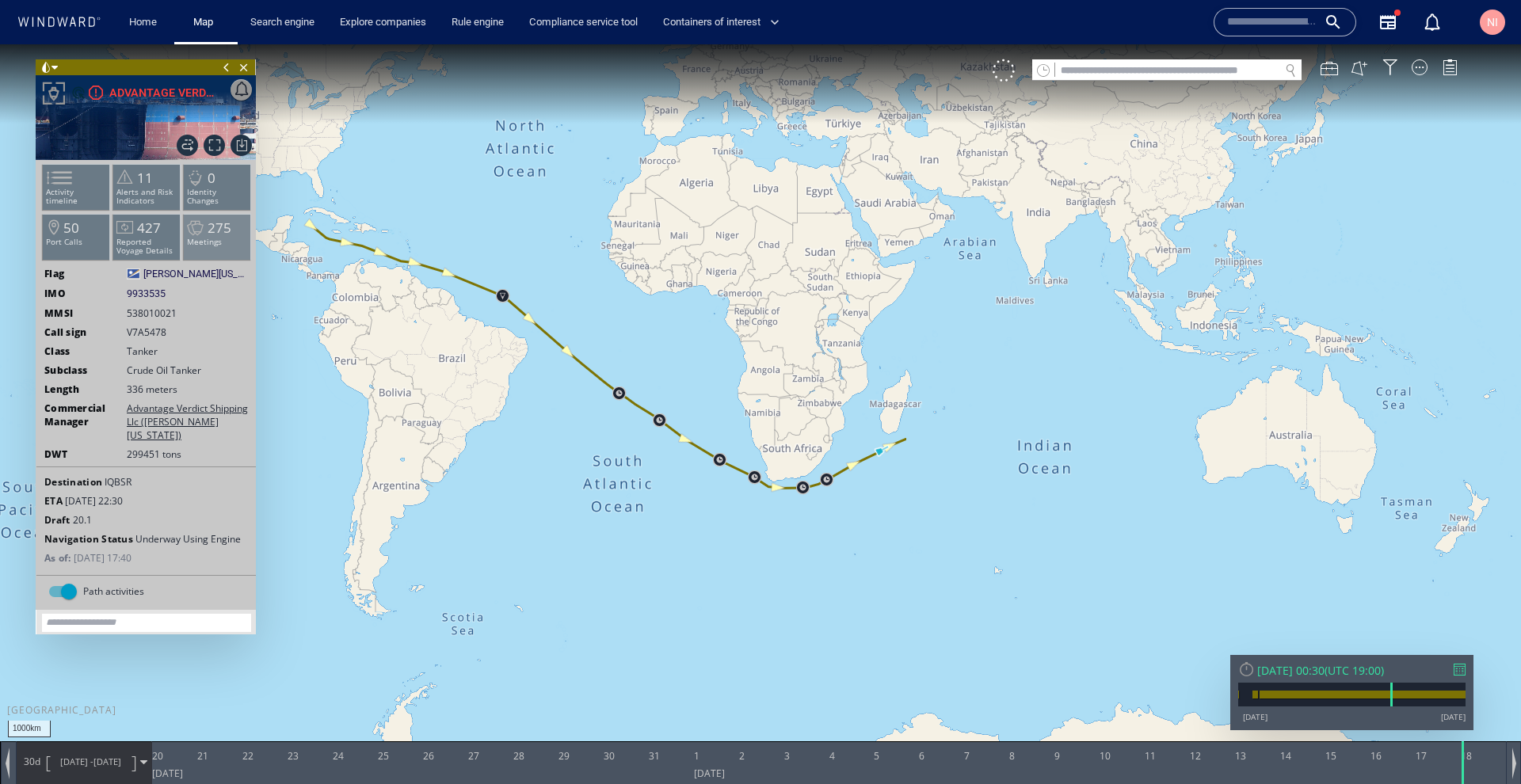
click at [201, 239] on span at bounding box center [196, 228] width 24 height 23
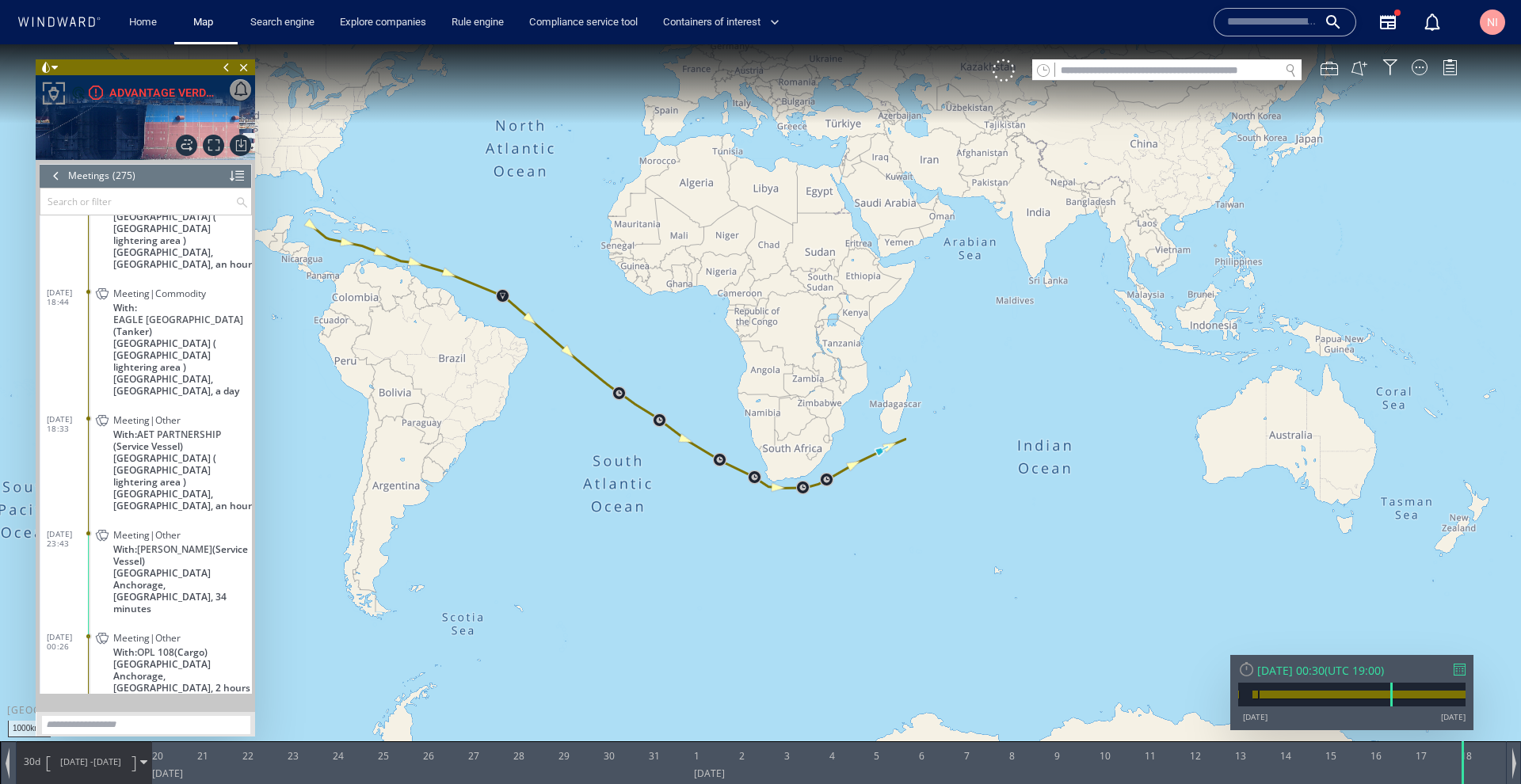
scroll to position [7547, 0]
click at [145, 759] on span at bounding box center [144, 762] width 7 height 7
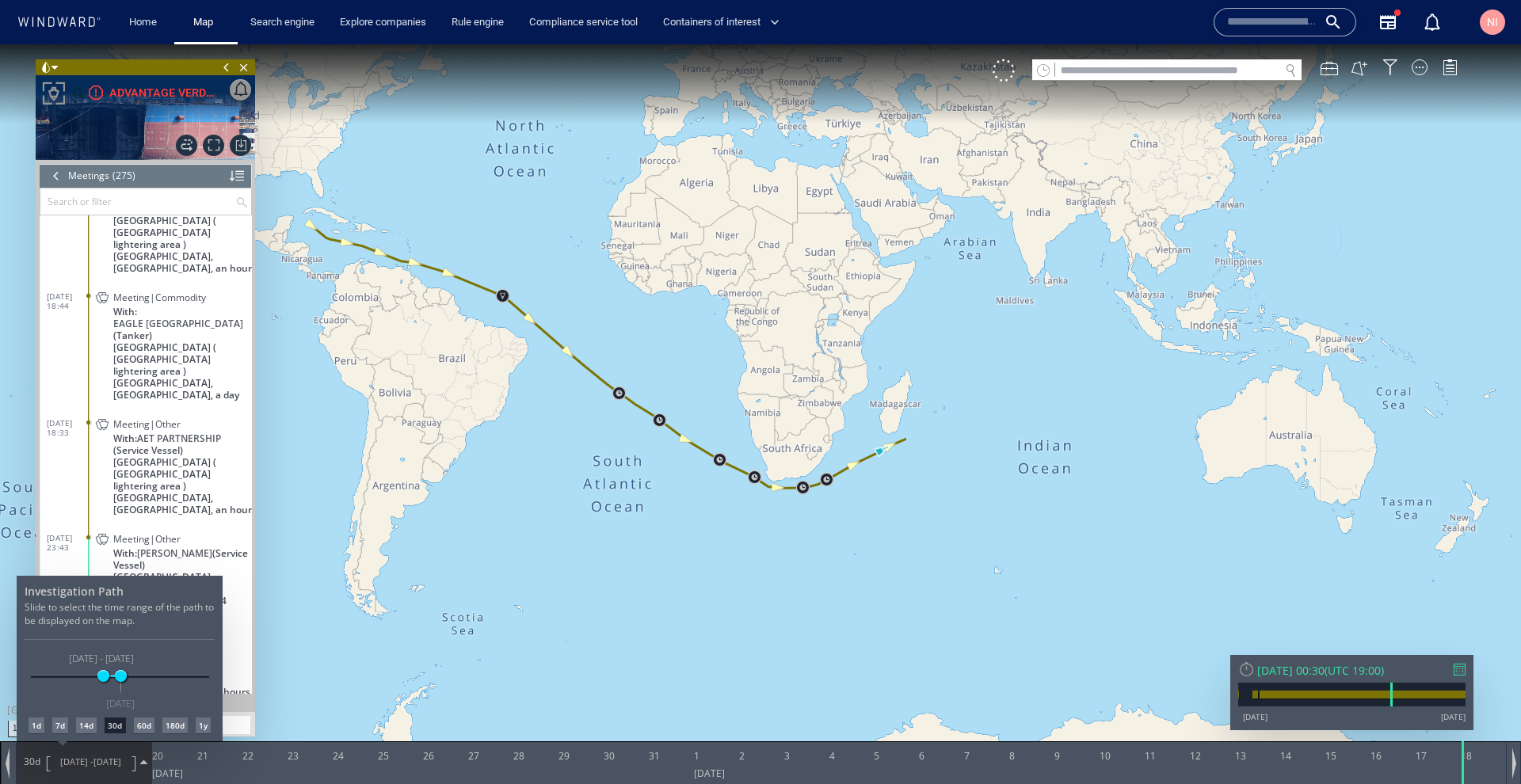
drag, startPoint x: 92, startPoint y: 674, endPoint x: 323, endPoint y: 485, distance: 298.5
click at [114, 676] on div "20/06/24 16/12/24 31/08/24 18/09/24 31/08/24 - 18/09/24 18/09/24" at bounding box center [120, 677] width 178 height 3
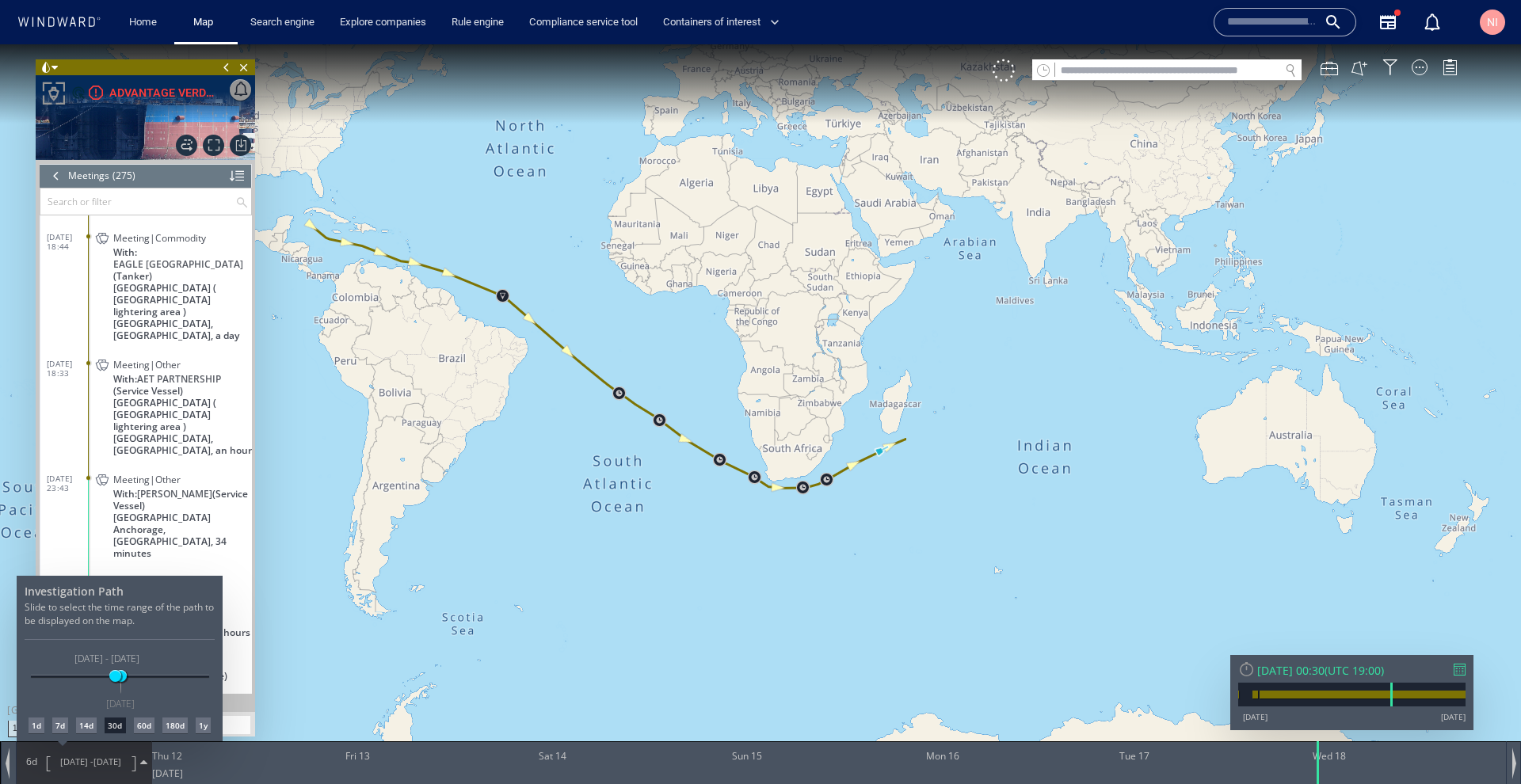
scroll to position [7579, 0]
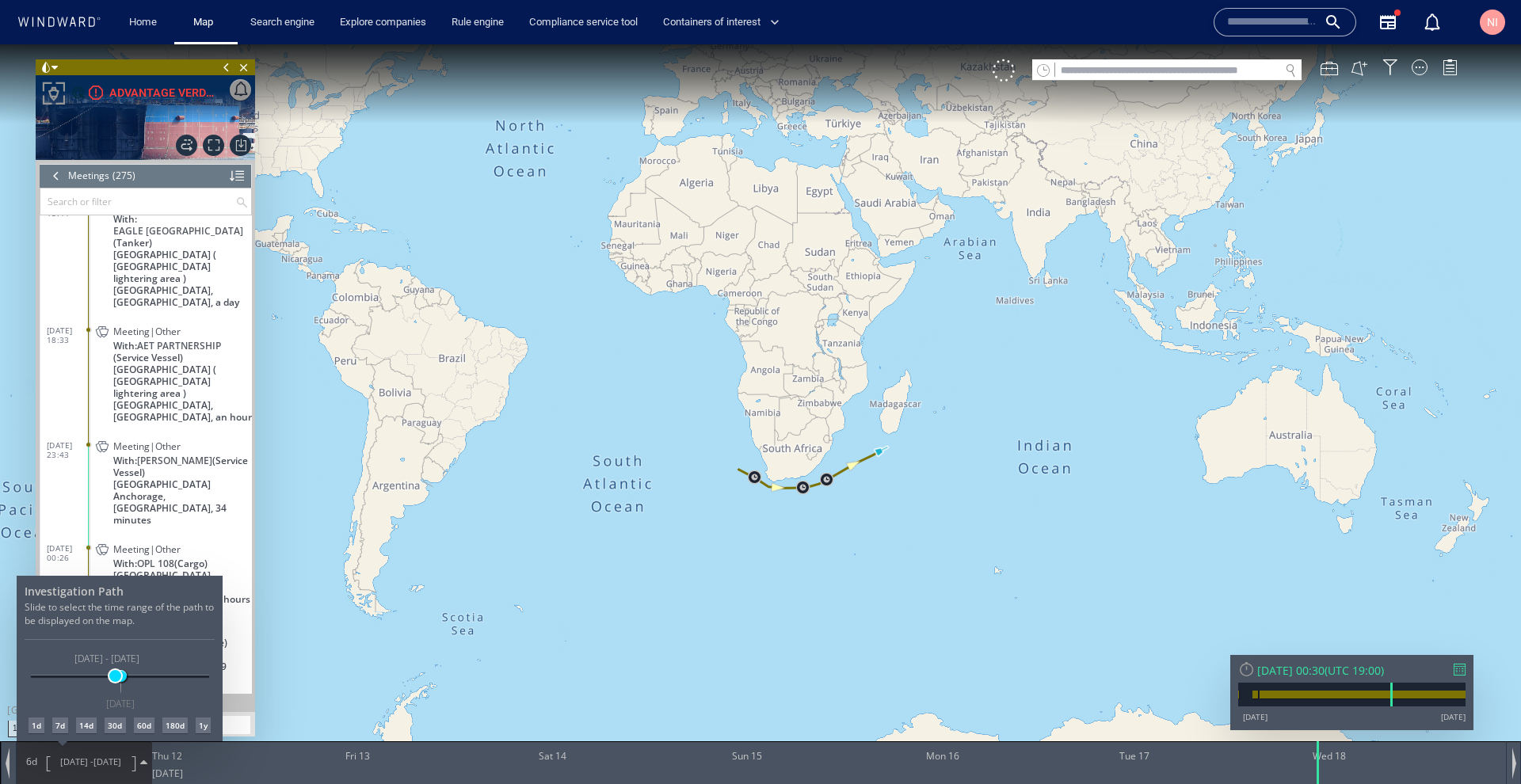
click at [115, 677] on span at bounding box center [115, 676] width 12 height 12
click at [1464, 662] on div at bounding box center [760, 415] width 1521 height 740
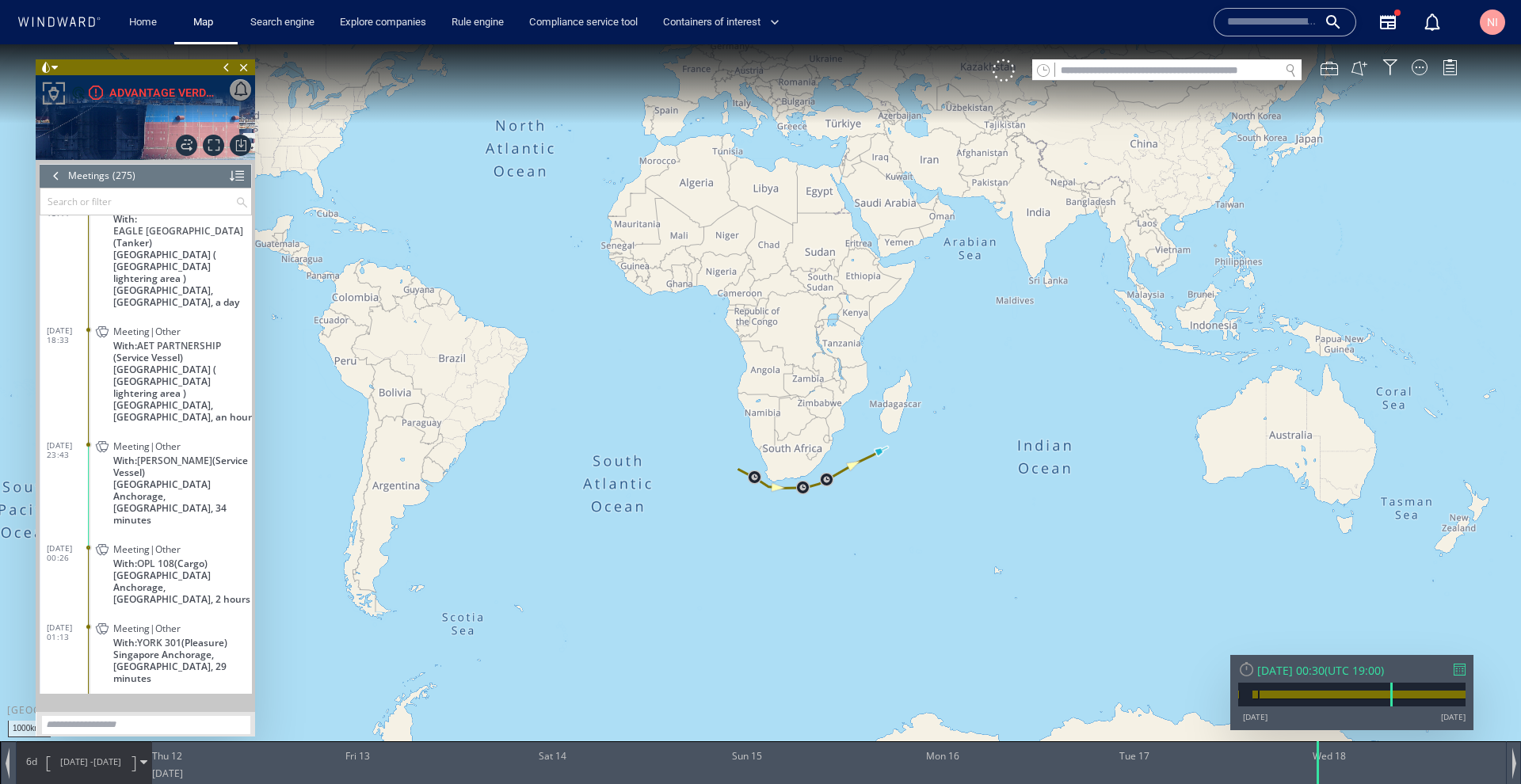
click at [1456, 674] on div at bounding box center [1460, 670] width 12 height 12
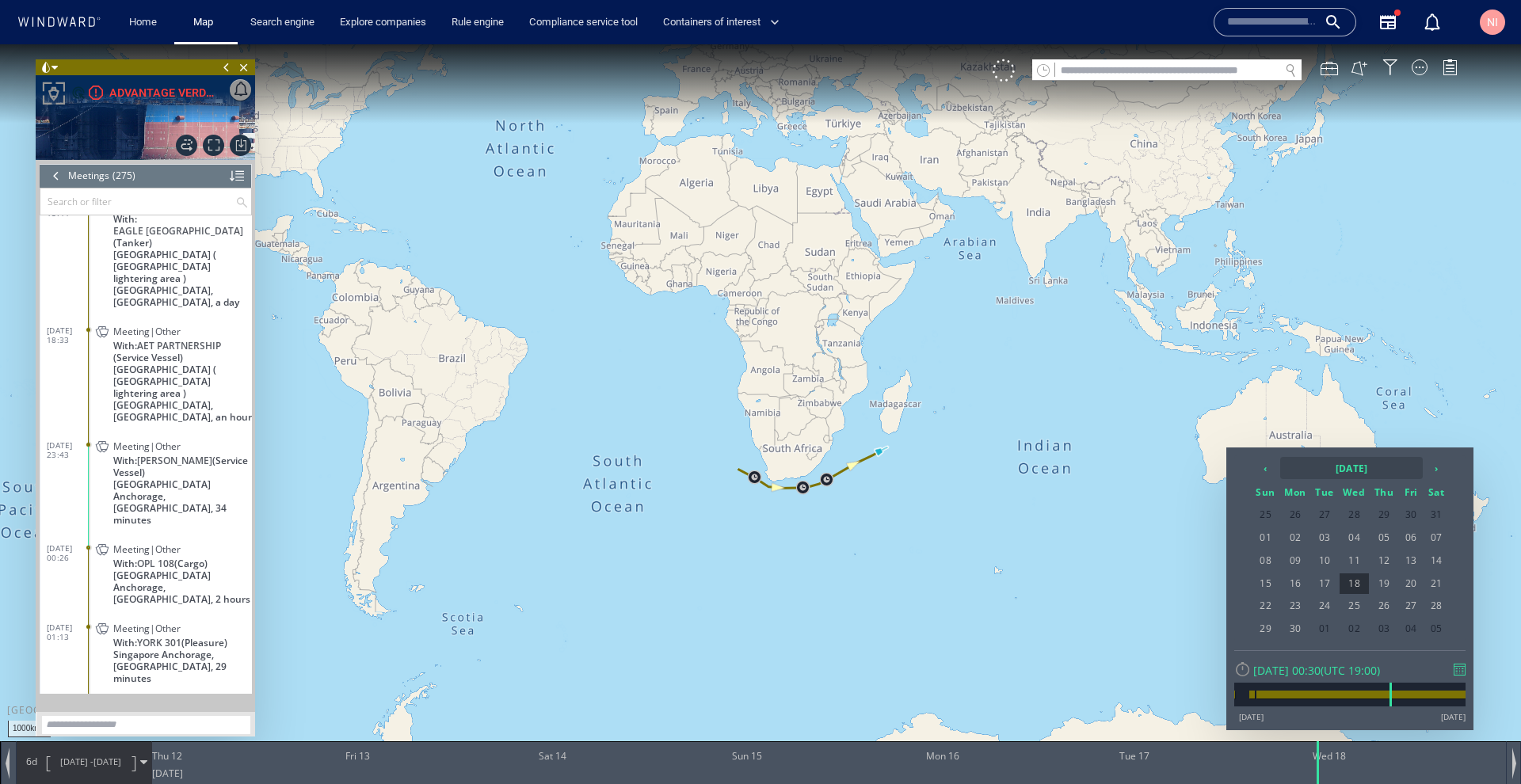
click at [1367, 471] on th "2024 September" at bounding box center [1351, 468] width 143 height 22
click at [1365, 470] on th "2024" at bounding box center [1342, 468] width 123 height 22
click at [1320, 555] on span "2025" at bounding box center [1321, 553] width 38 height 43
click at [1277, 596] on span "Sep" at bounding box center [1280, 599] width 38 height 43
click at [1388, 561] on span "18" at bounding box center [1383, 561] width 27 height 21
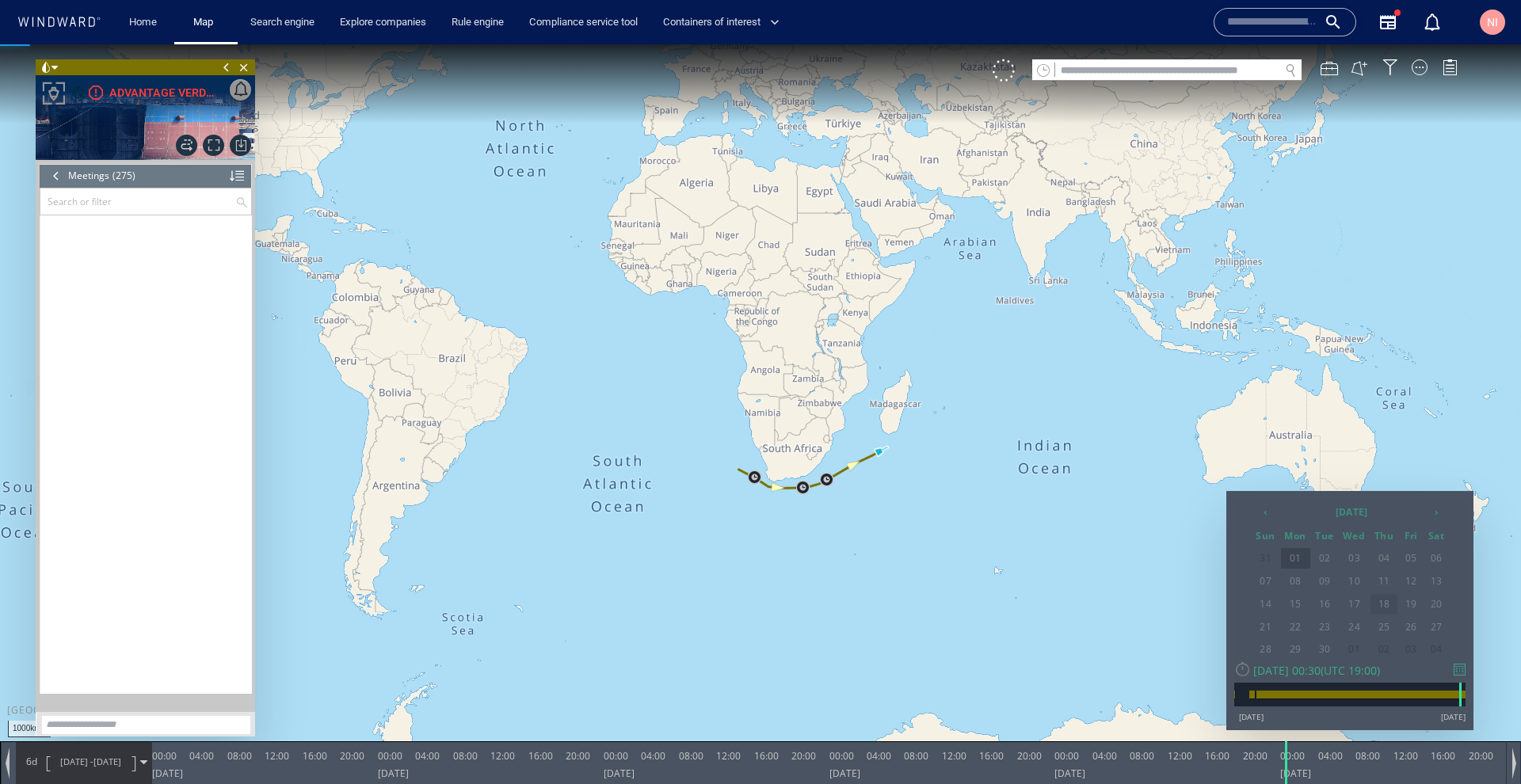
scroll to position [11501, 0]
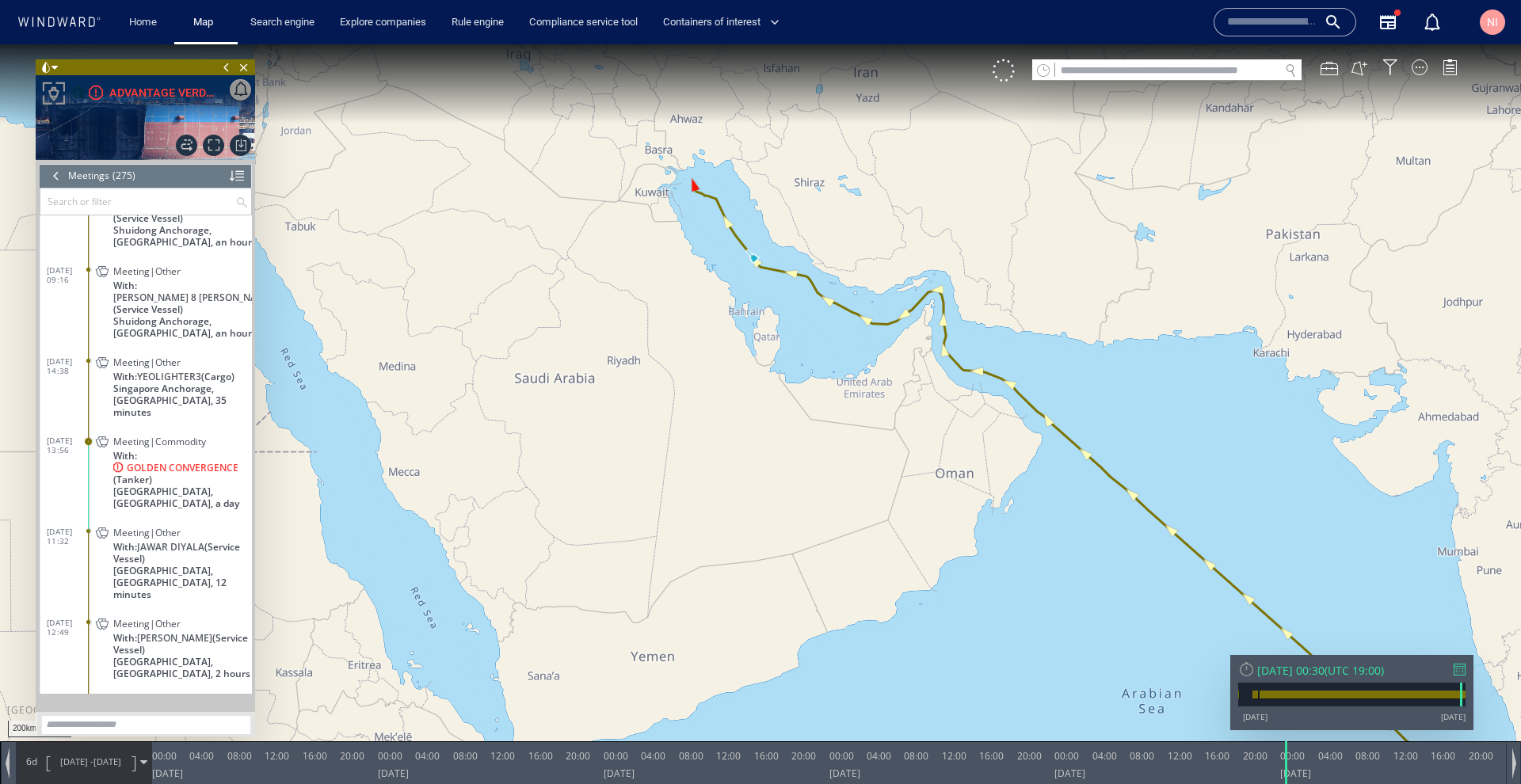
drag, startPoint x: 730, startPoint y: 167, endPoint x: 779, endPoint y: 357, distance: 196.2
click at [779, 357] on canvas "Map" at bounding box center [760, 406] width 1521 height 724
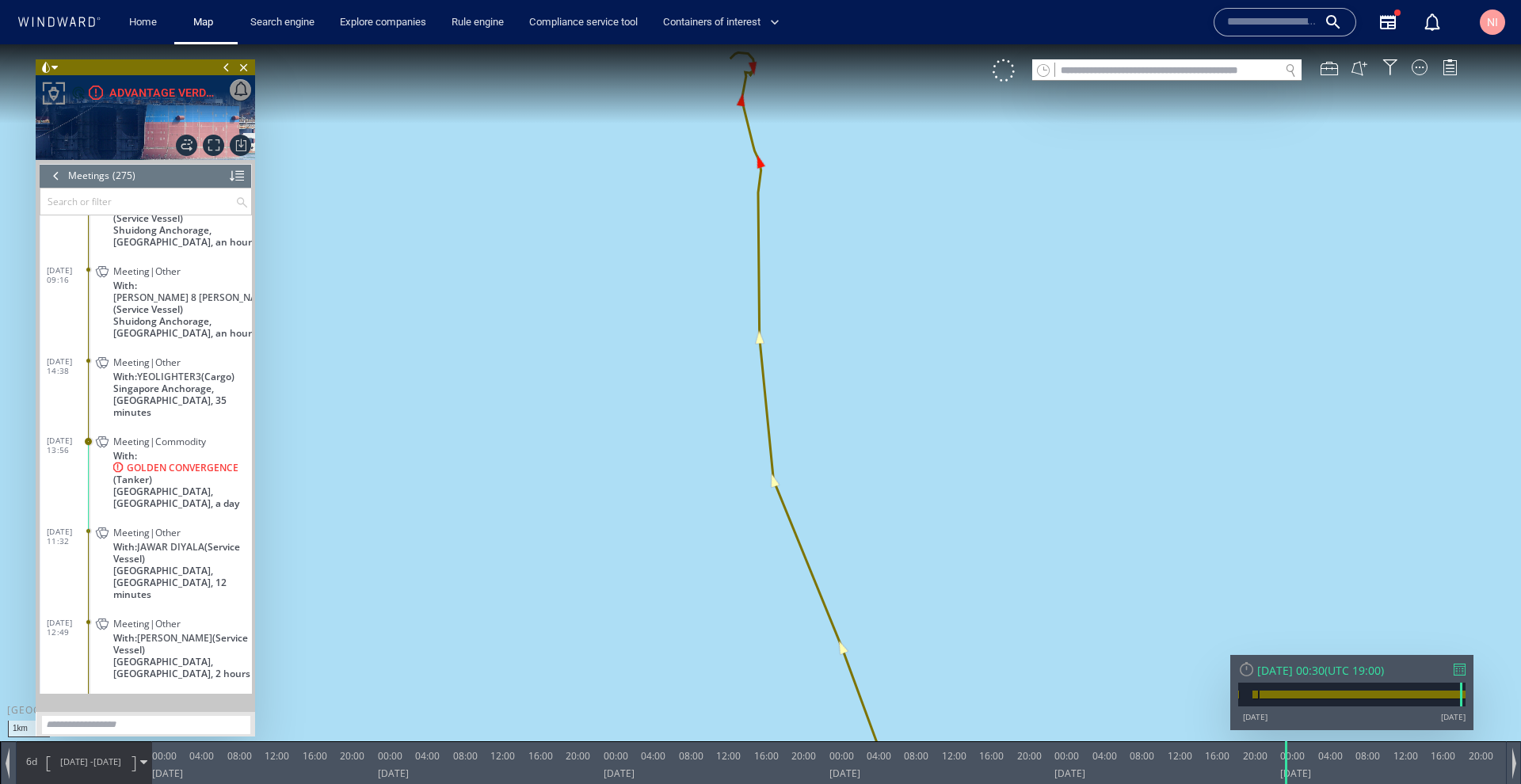
drag, startPoint x: 740, startPoint y: 184, endPoint x: 726, endPoint y: 603, distance: 419.2
click at [726, 603] on canvas "Map" at bounding box center [760, 406] width 1521 height 724
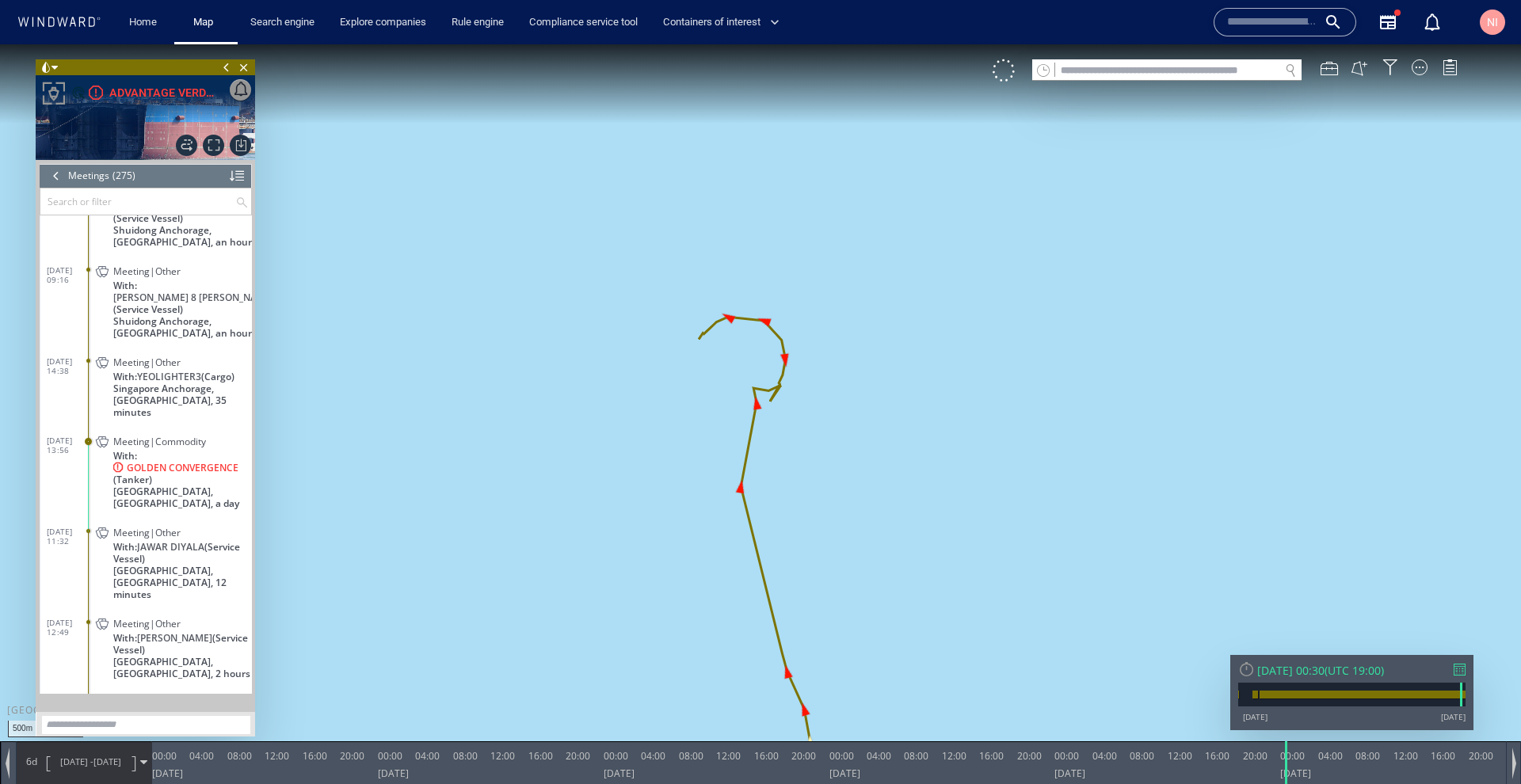
drag, startPoint x: 733, startPoint y: 293, endPoint x: 723, endPoint y: 378, distance: 85.6
click at [723, 378] on canvas "Map" at bounding box center [760, 406] width 1521 height 724
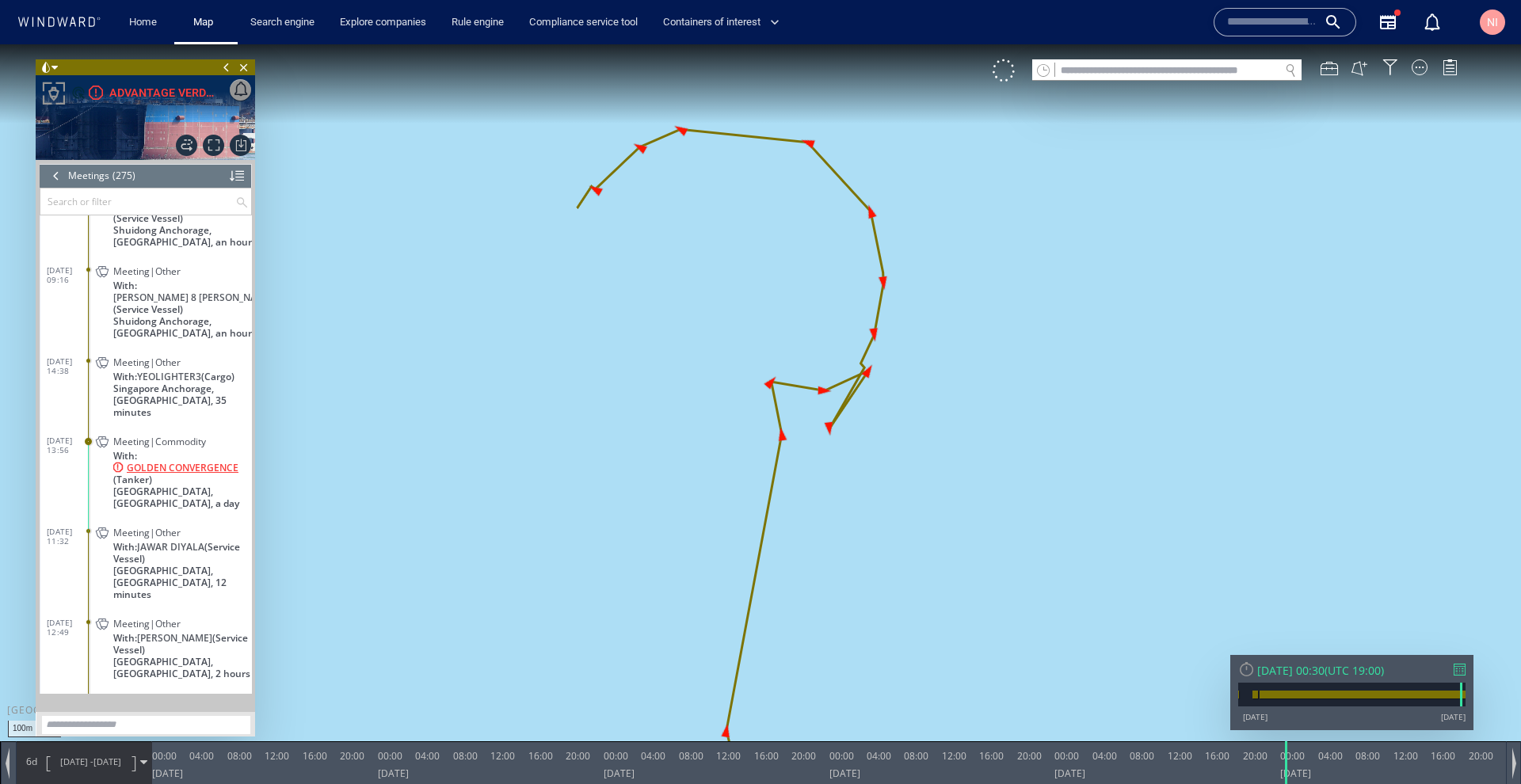
click at [155, 462] on span "GOLDEN CONVERGENCE" at bounding box center [182, 468] width 112 height 12
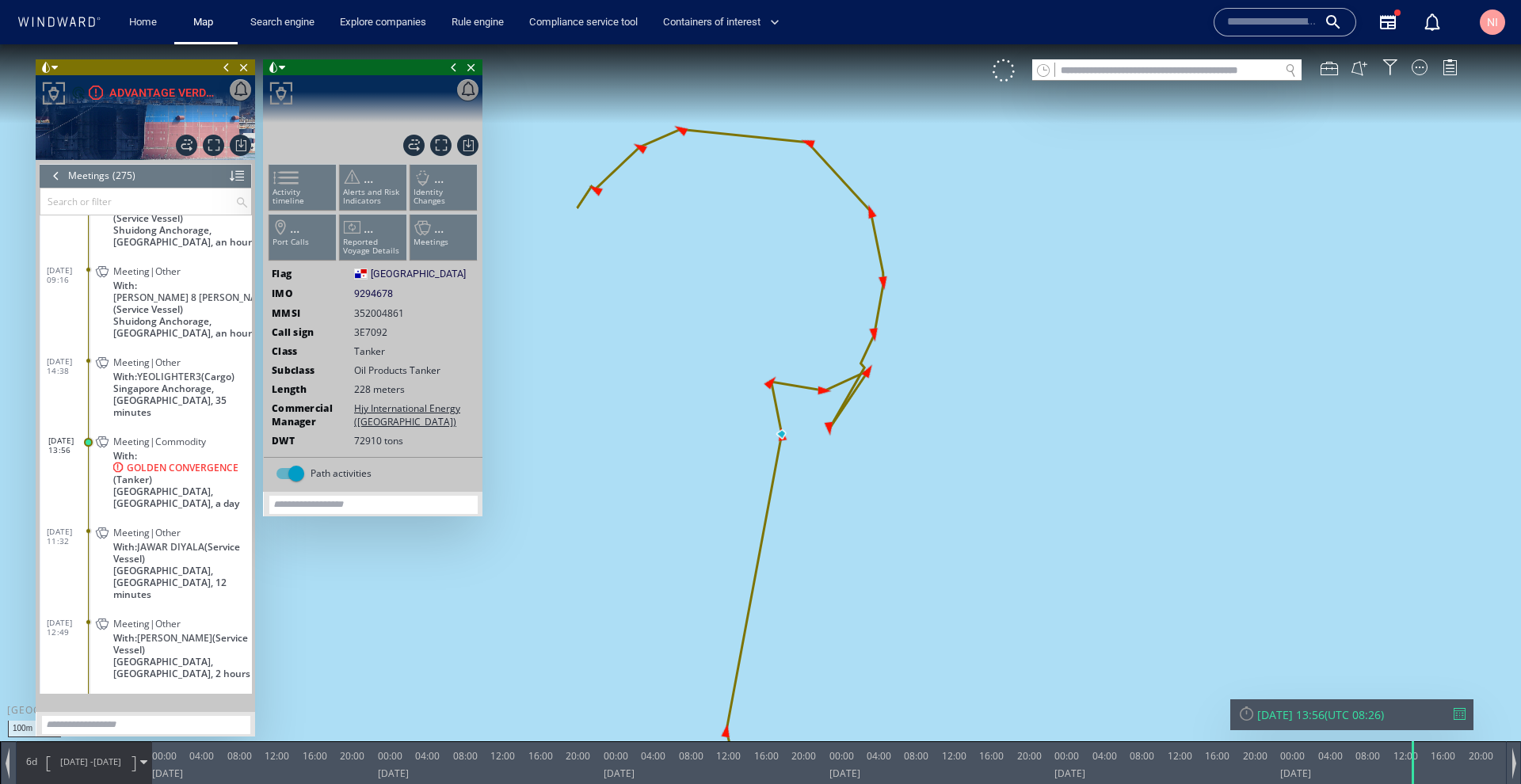
scroll to position [11543, 0]
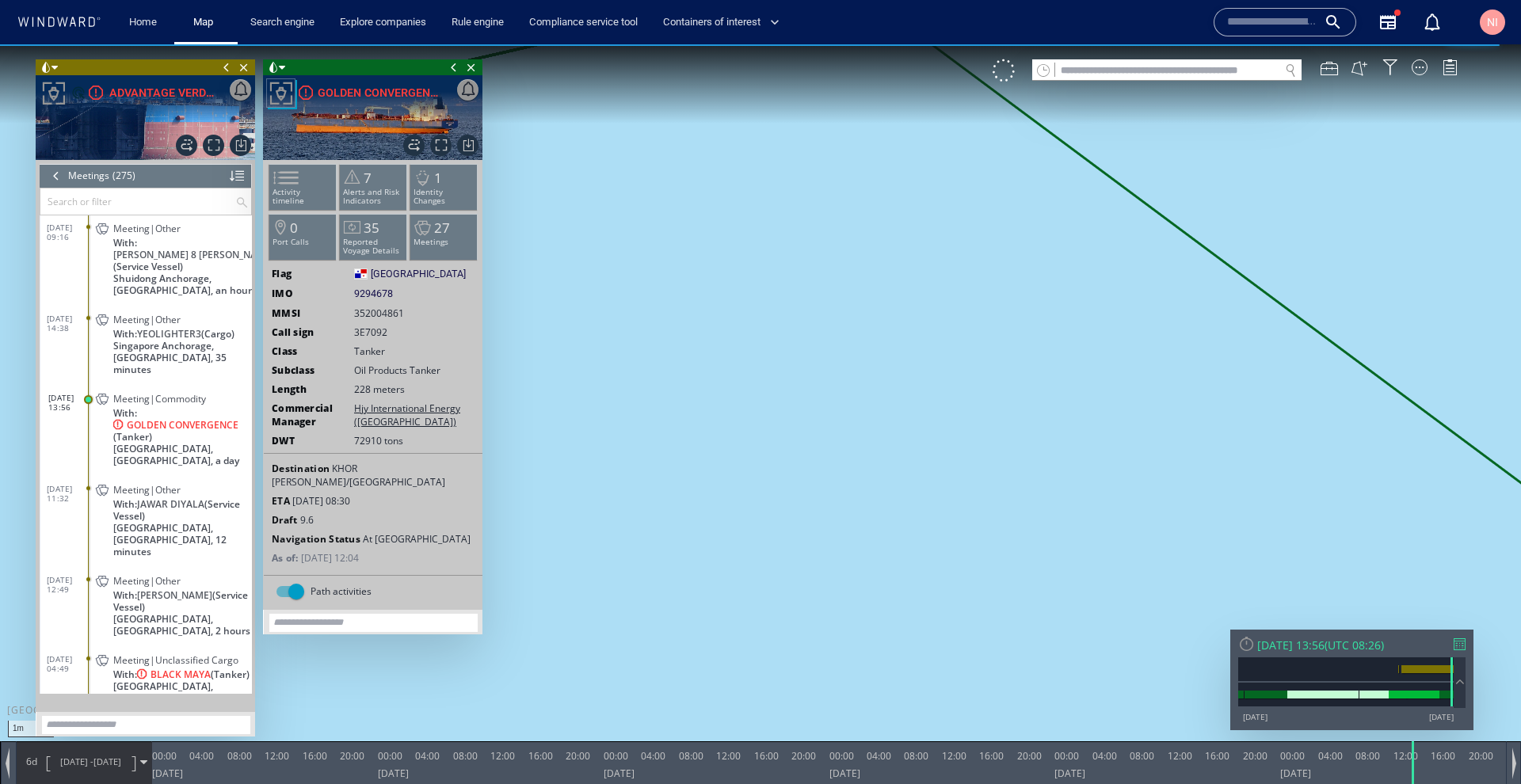
drag, startPoint x: 738, startPoint y: 124, endPoint x: 790, endPoint y: 471, distance: 350.9
click at [790, 471] on canvas "Map" at bounding box center [760, 406] width 1521 height 724
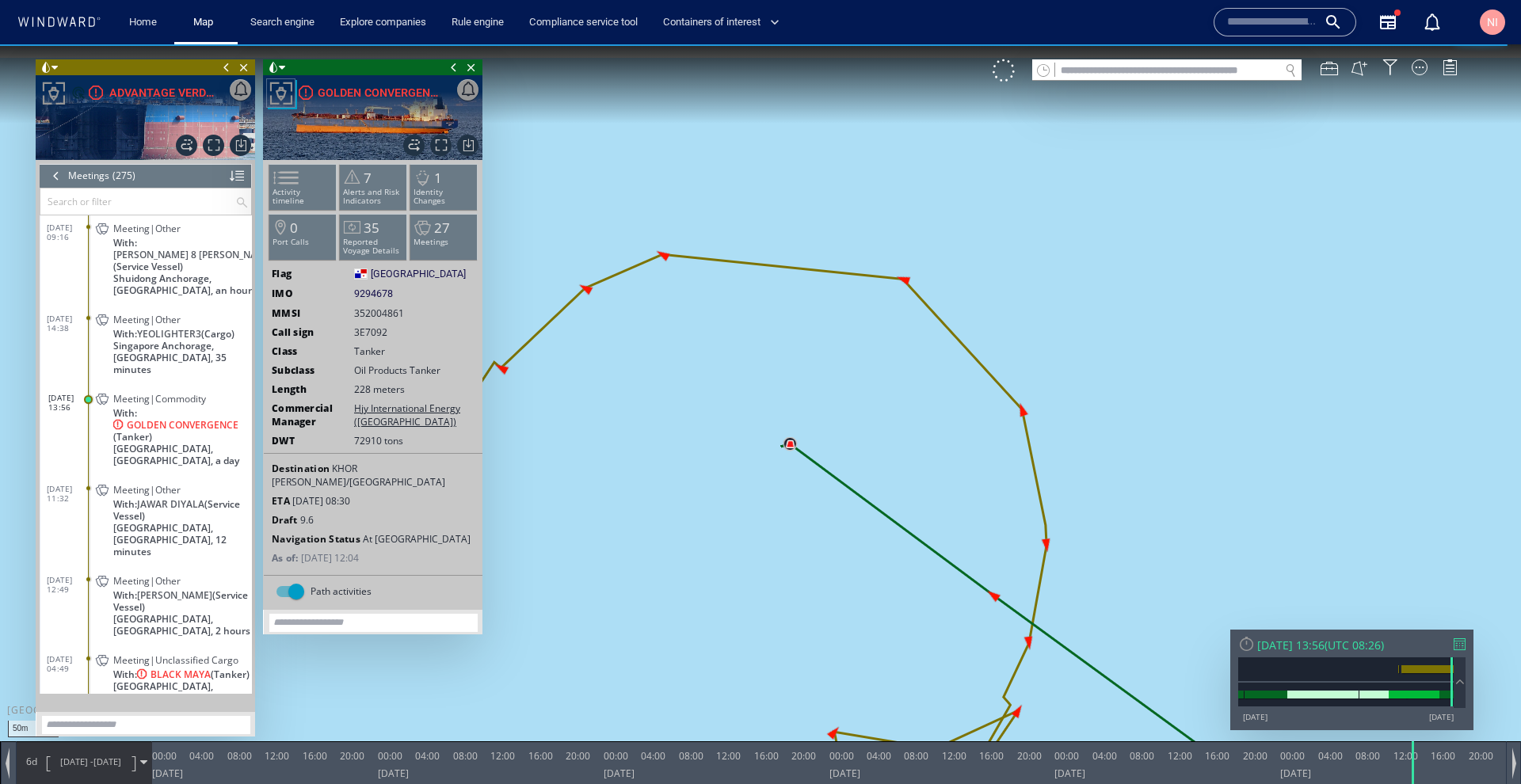
drag, startPoint x: 919, startPoint y: 350, endPoint x: 916, endPoint y: 335, distance: 15.3
click at [916, 335] on canvas "Map" at bounding box center [760, 406] width 1521 height 724
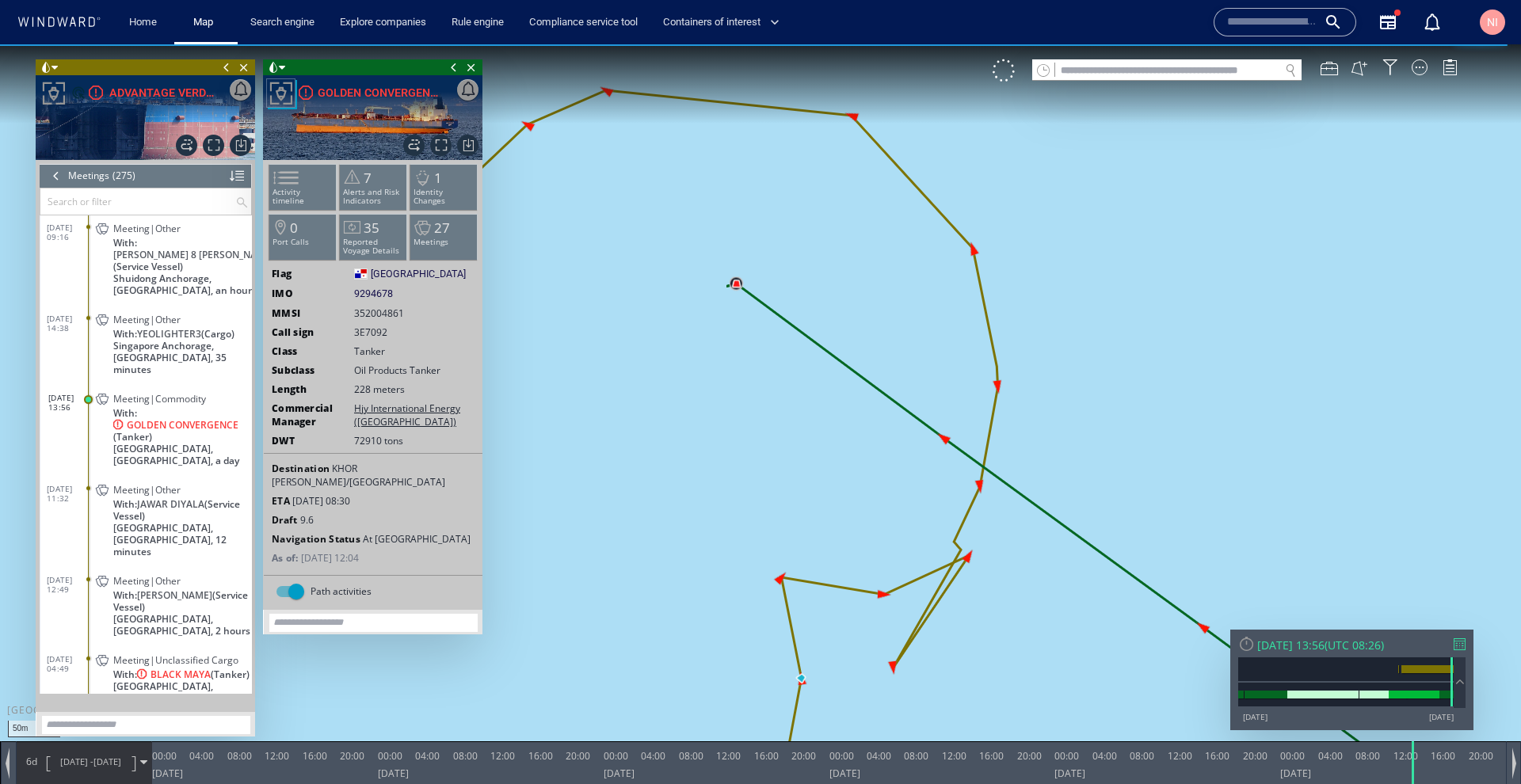
drag, startPoint x: 908, startPoint y: 410, endPoint x: 920, endPoint y: 320, distance: 90.8
click at [920, 320] on canvas "Map" at bounding box center [760, 406] width 1521 height 724
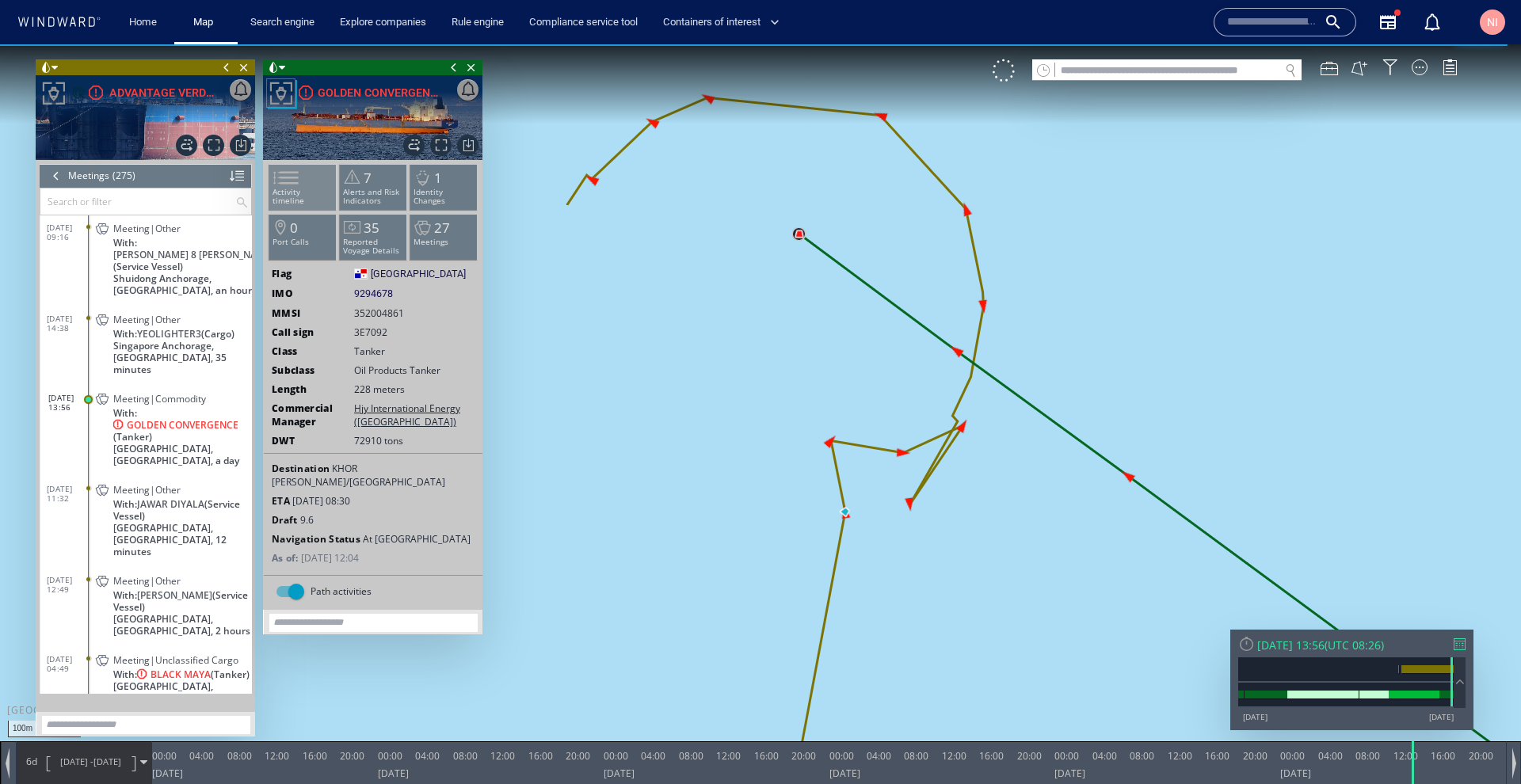
click at [288, 189] on span at bounding box center [276, 177] width 24 height 23
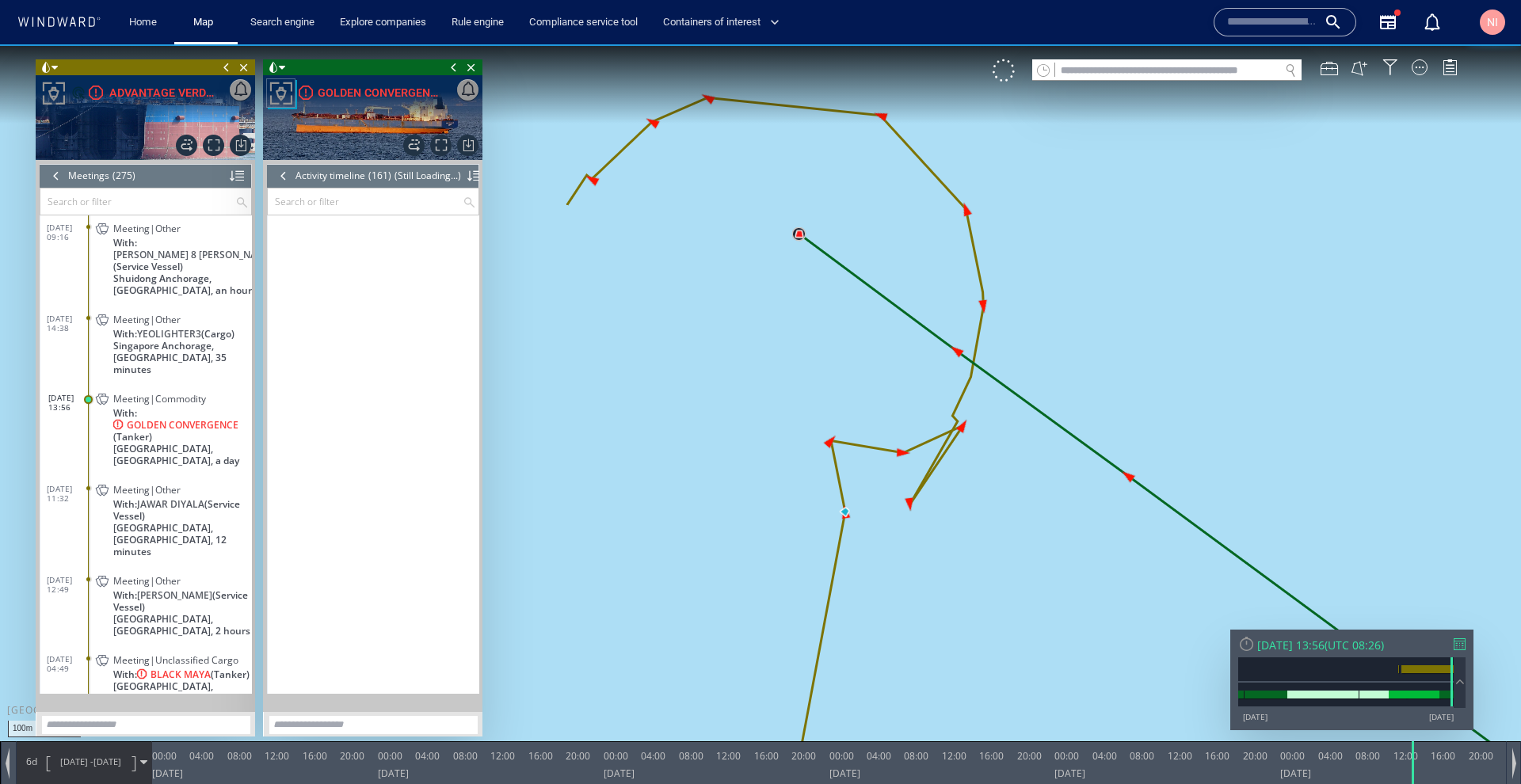
scroll to position [6534, 0]
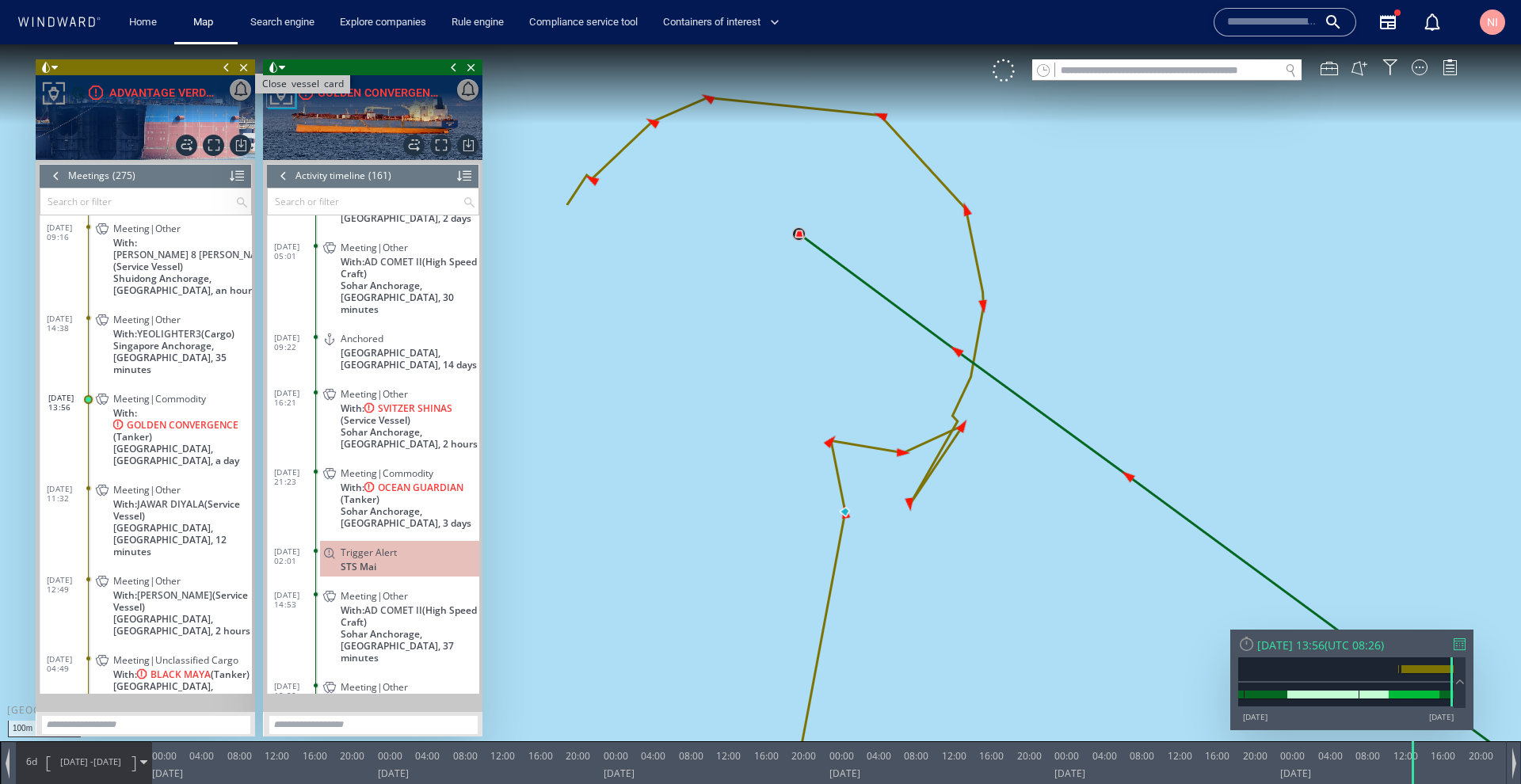
click at [244, 65] on span "Close vessel card" at bounding box center [244, 67] width 17 height 15
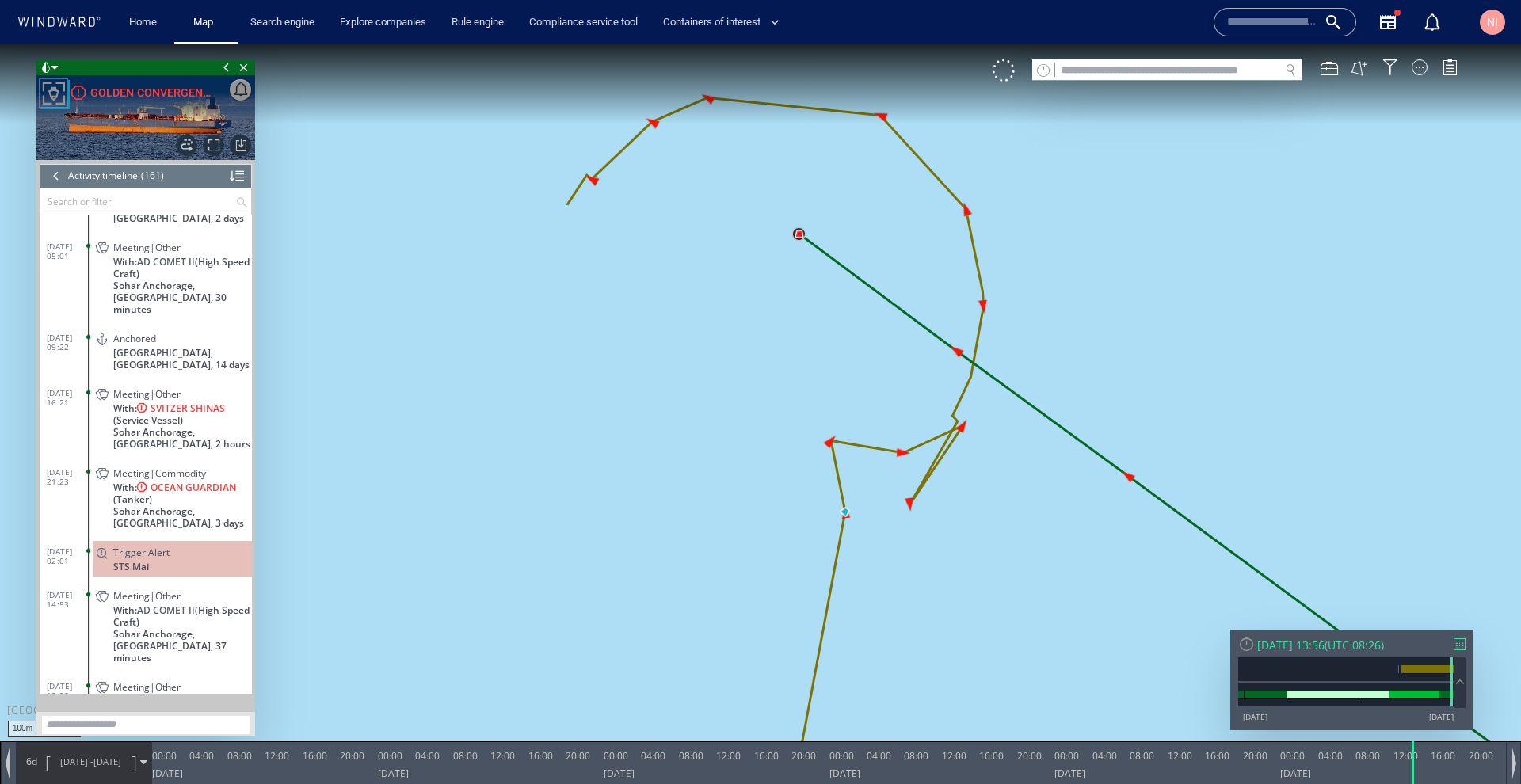
click at [244, 65] on span "Close vessel card" at bounding box center [244, 67] width 17 height 15
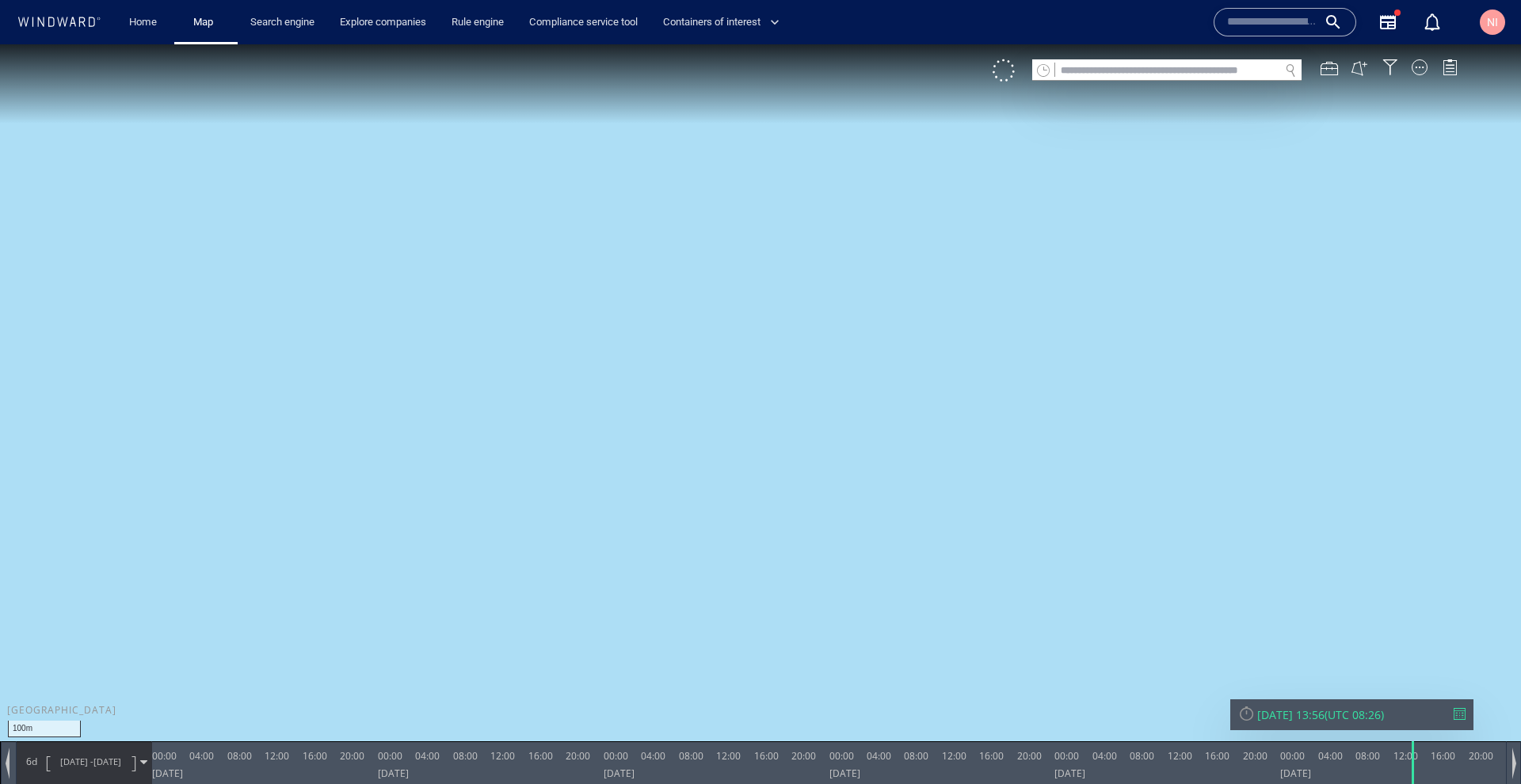
click at [1172, 72] on input "text" at bounding box center [1167, 71] width 224 height 22
paste input "*******"
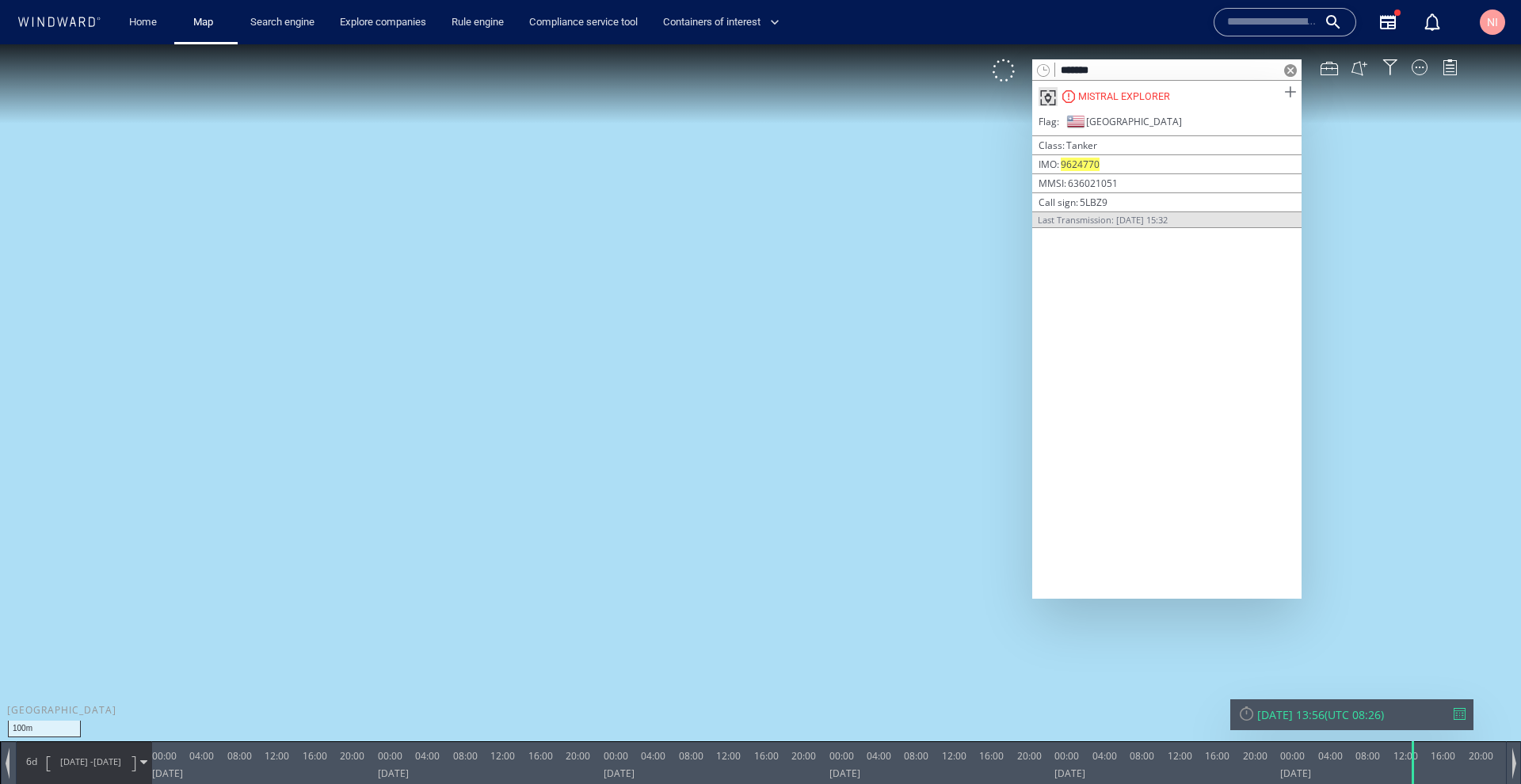
type input "*******"
click at [1288, 95] on span at bounding box center [1289, 92] width 20 height 20
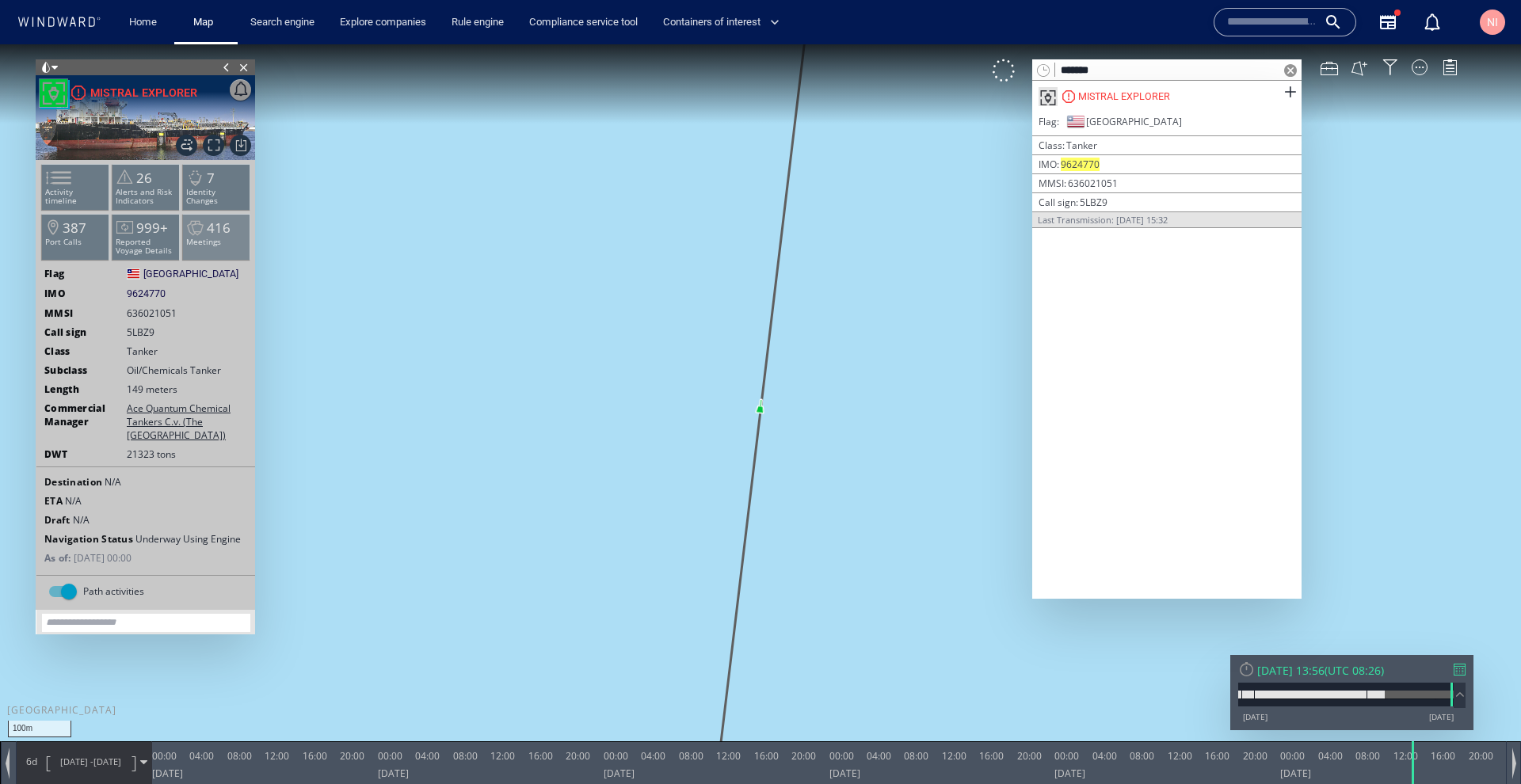
click at [191, 239] on span at bounding box center [195, 228] width 24 height 23
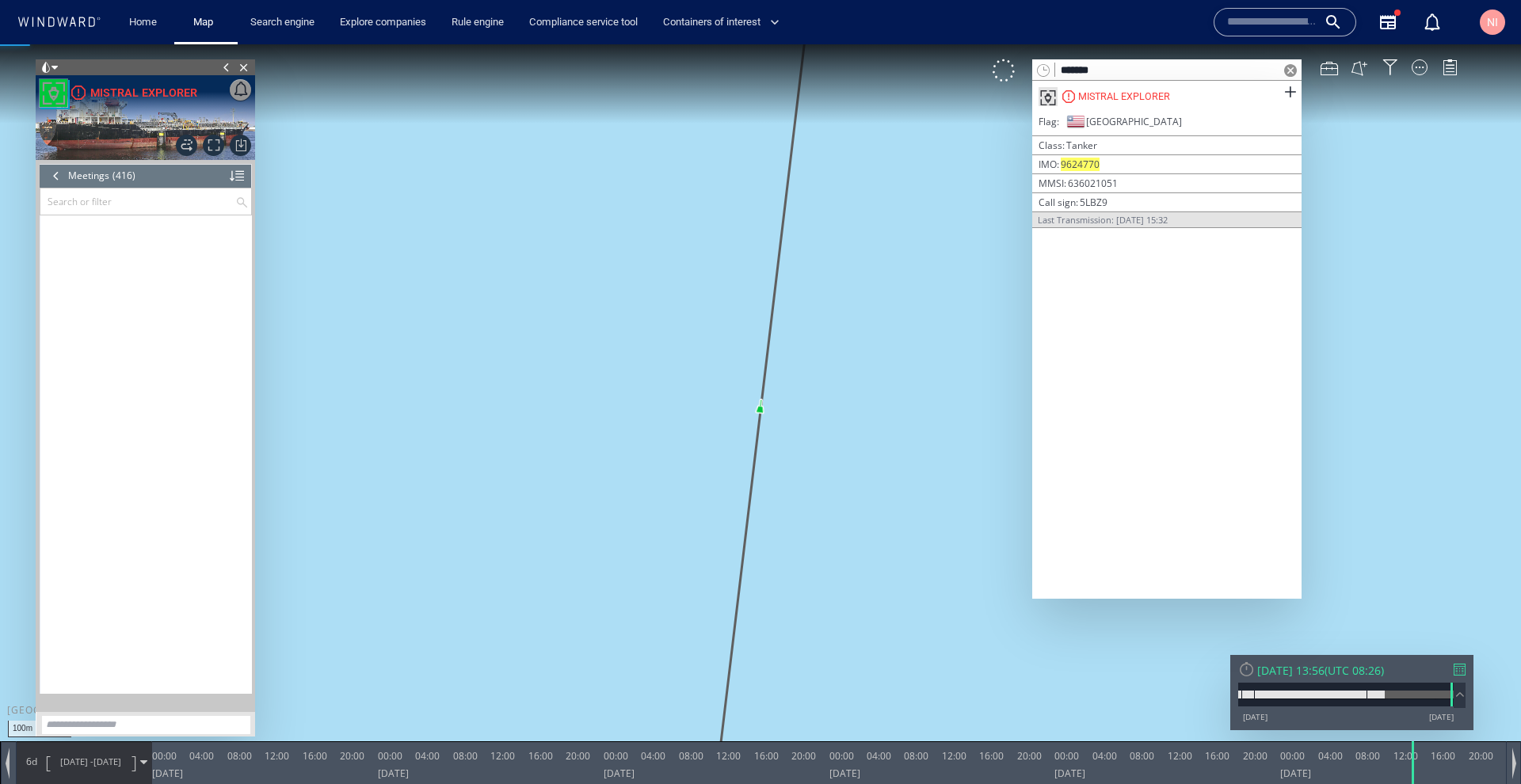
scroll to position [17642, 0]
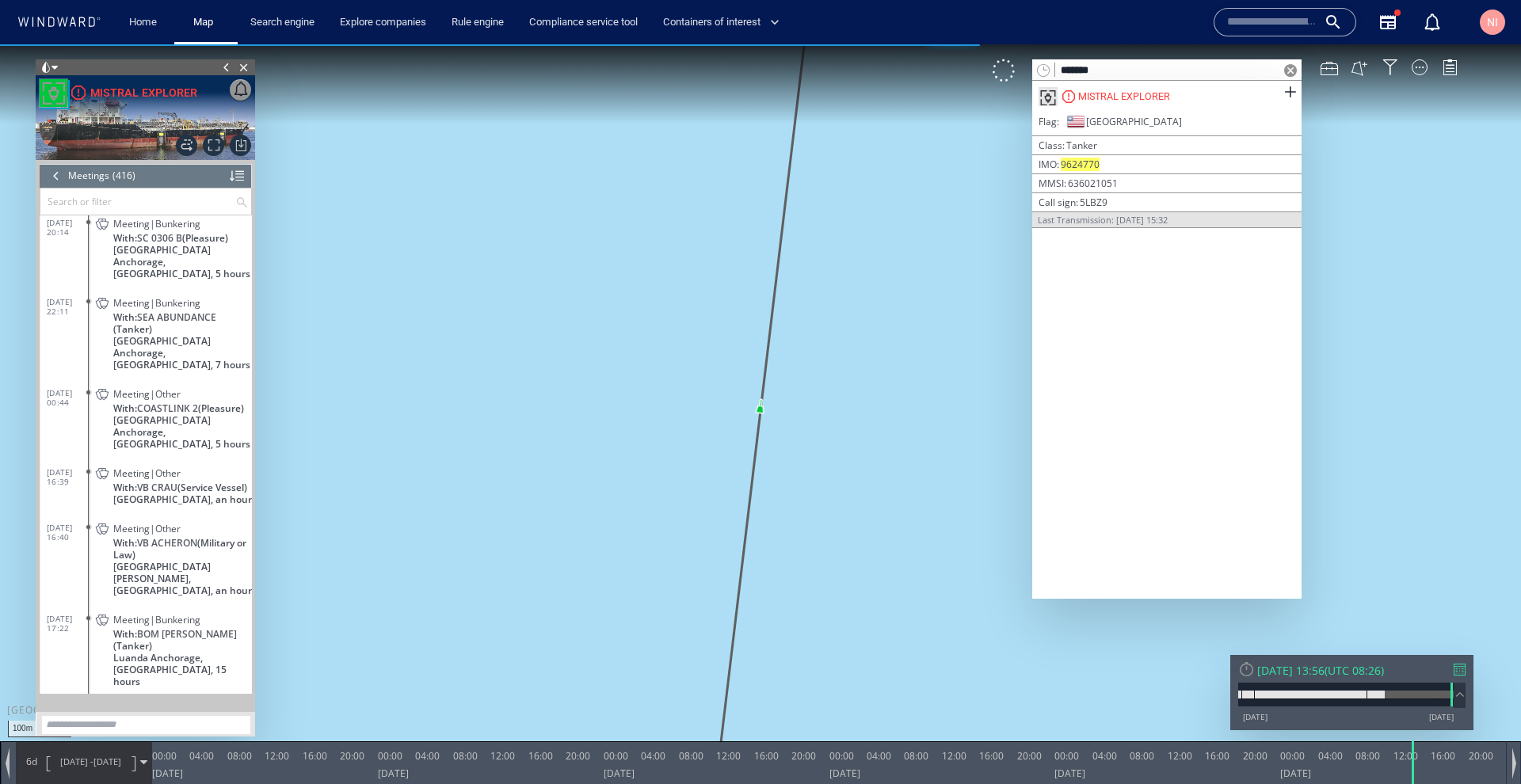
click at [46, 174] on header "Meetings (416) (Still Loading...)" at bounding box center [145, 176] width 213 height 24
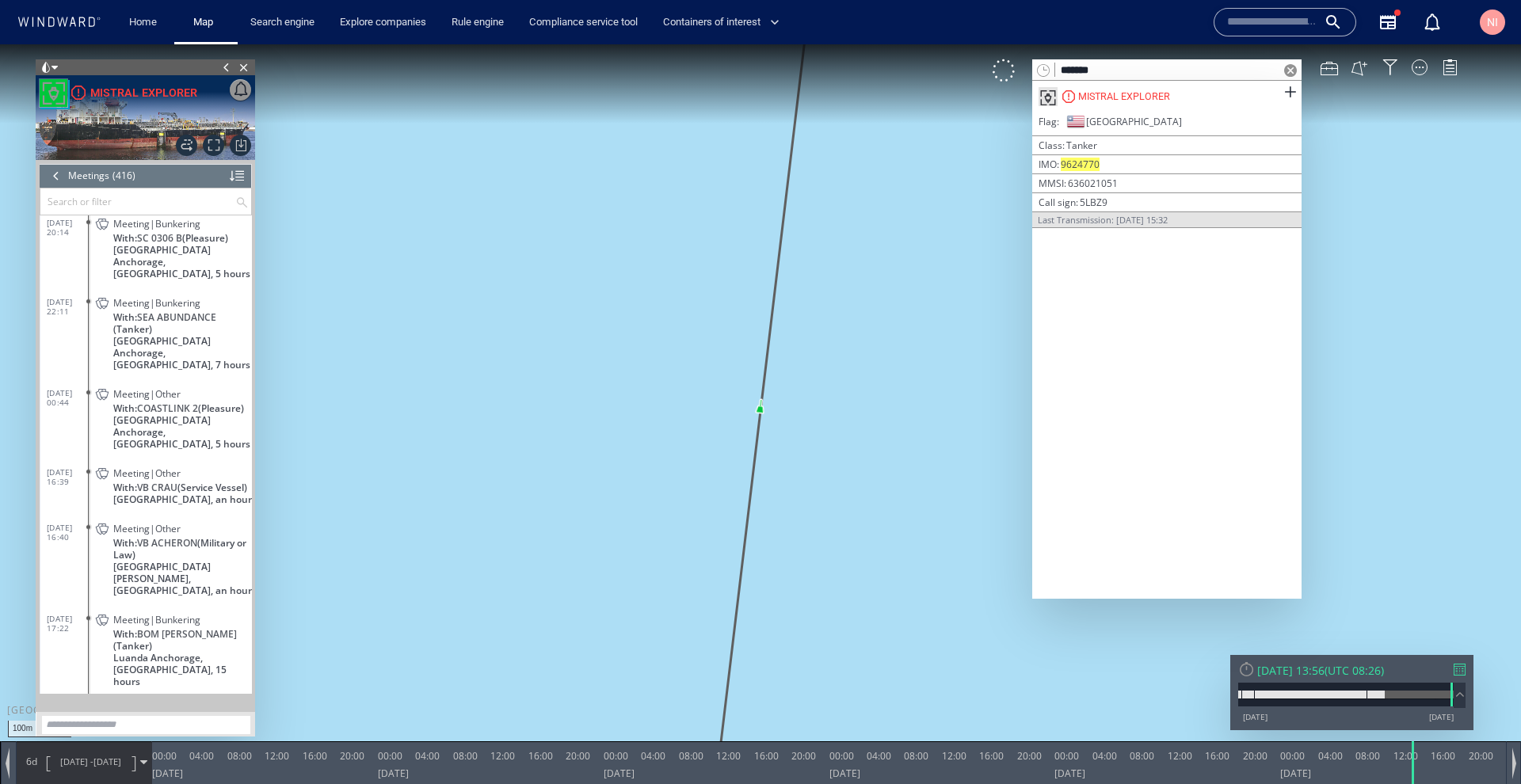
click at [62, 176] on div at bounding box center [56, 176] width 17 height 24
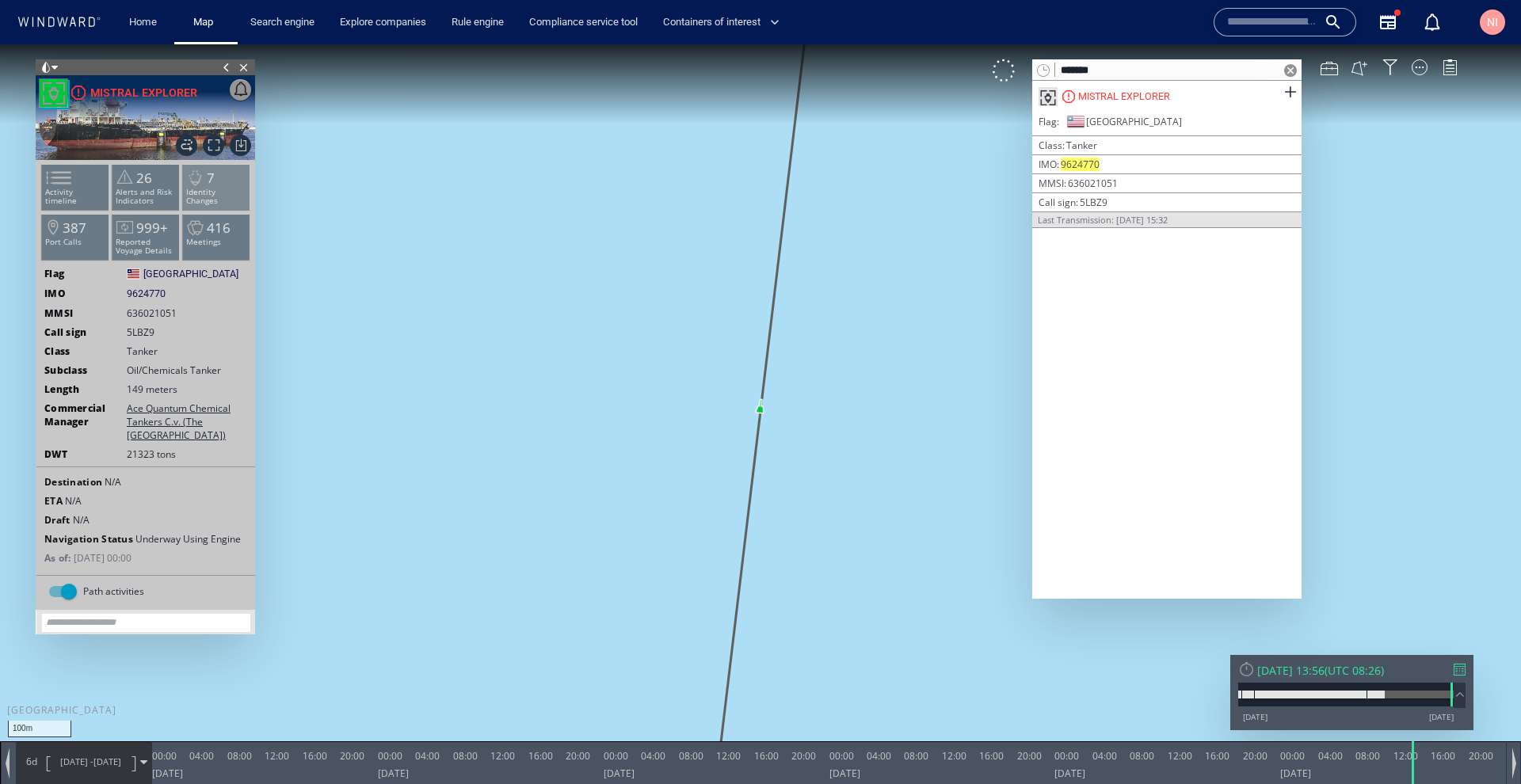
click at [213, 204] on p "Identity Changes" at bounding box center [217, 196] width 67 height 17
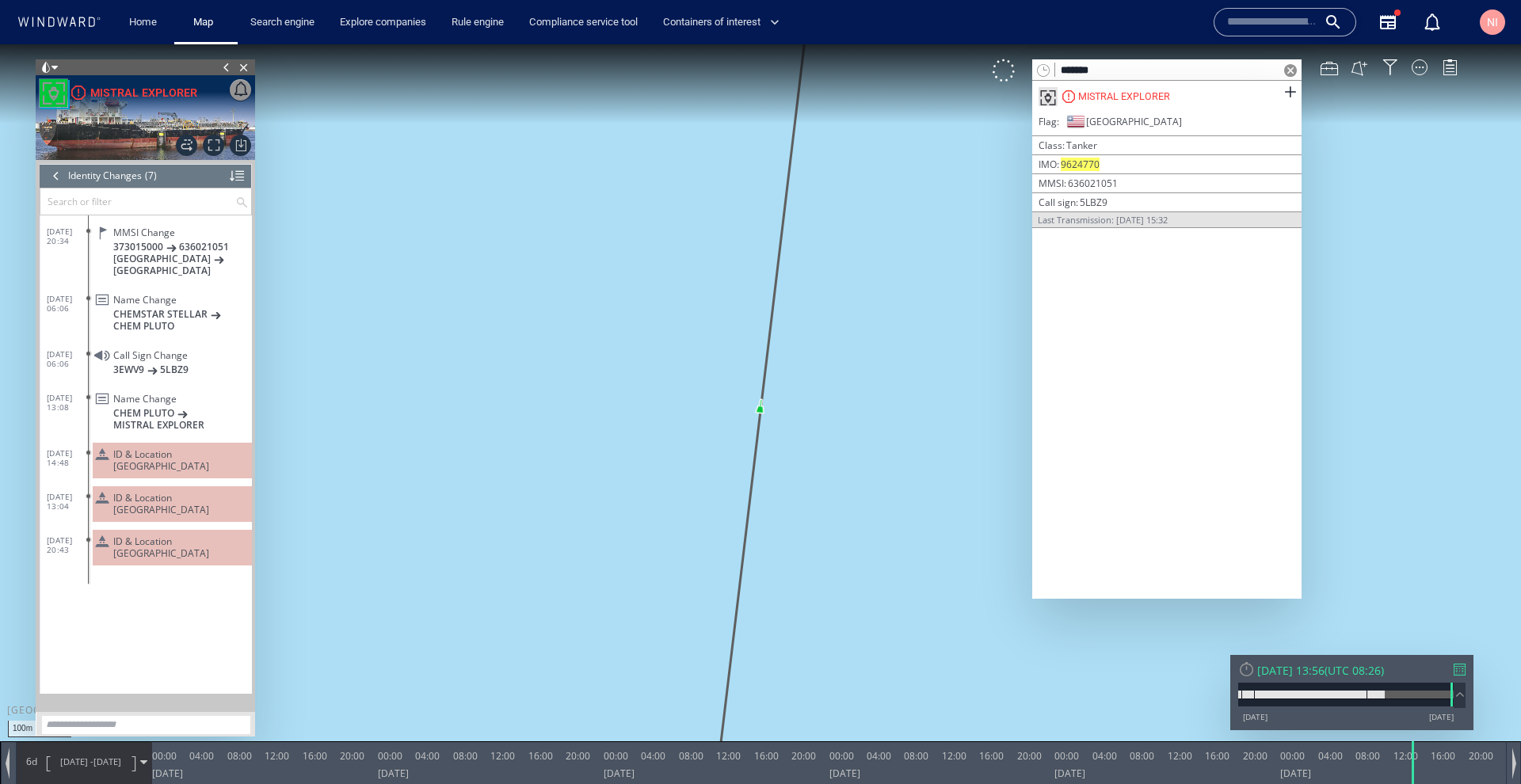
click at [86, 538] on span at bounding box center [88, 540] width 4 height 4
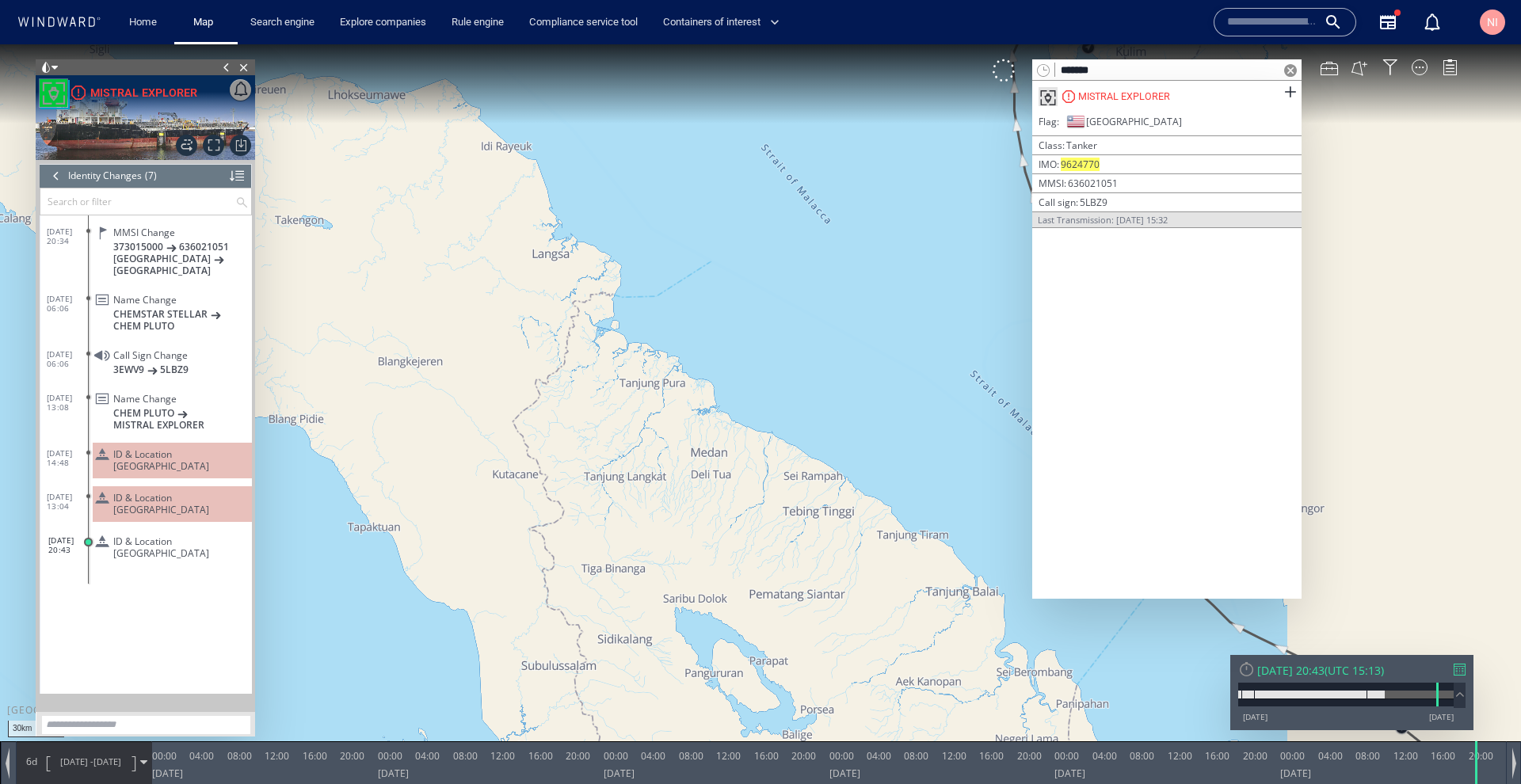
click at [1290, 67] on span at bounding box center [1290, 71] width 13 height 13
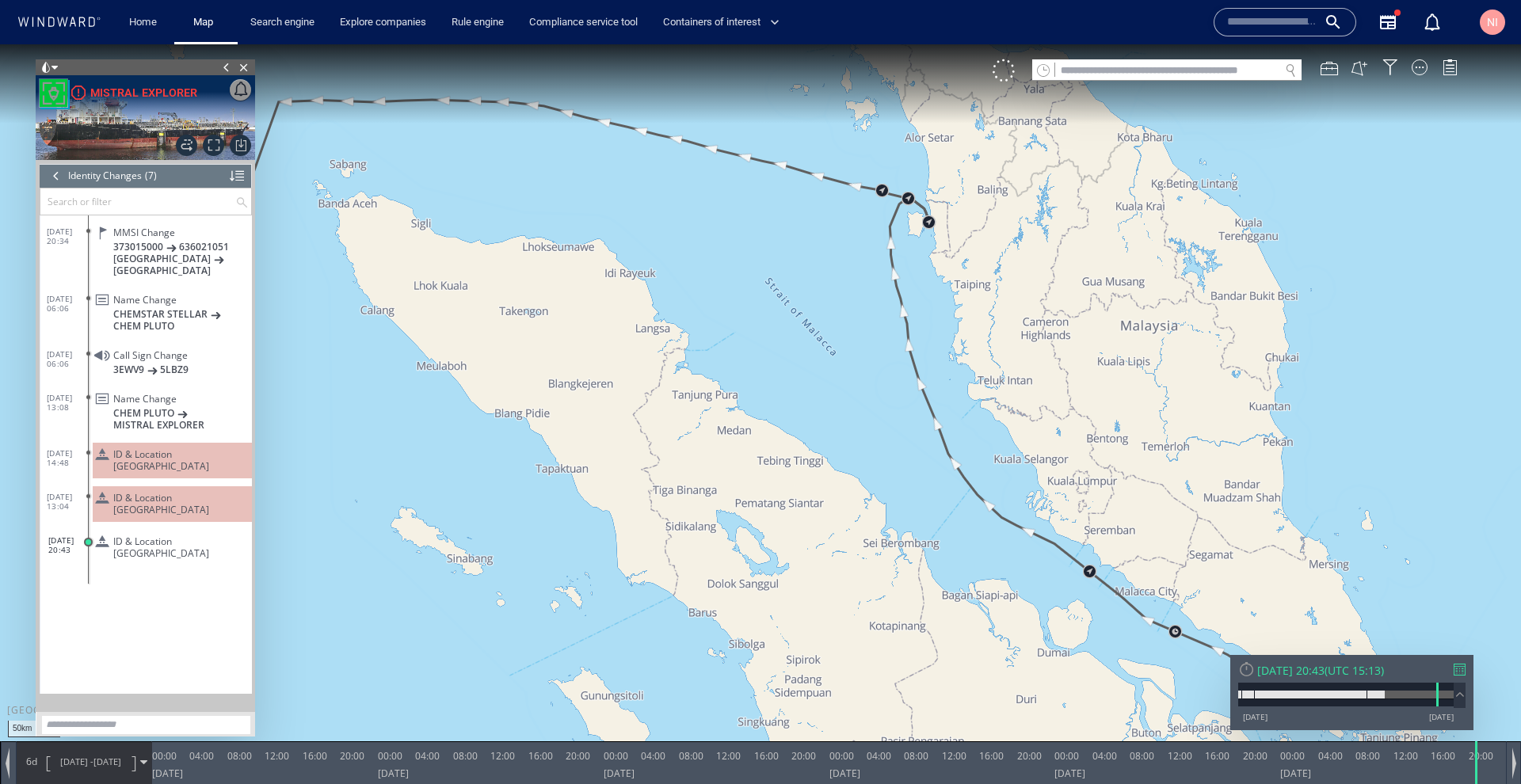
click at [58, 177] on div at bounding box center [56, 176] width 17 height 24
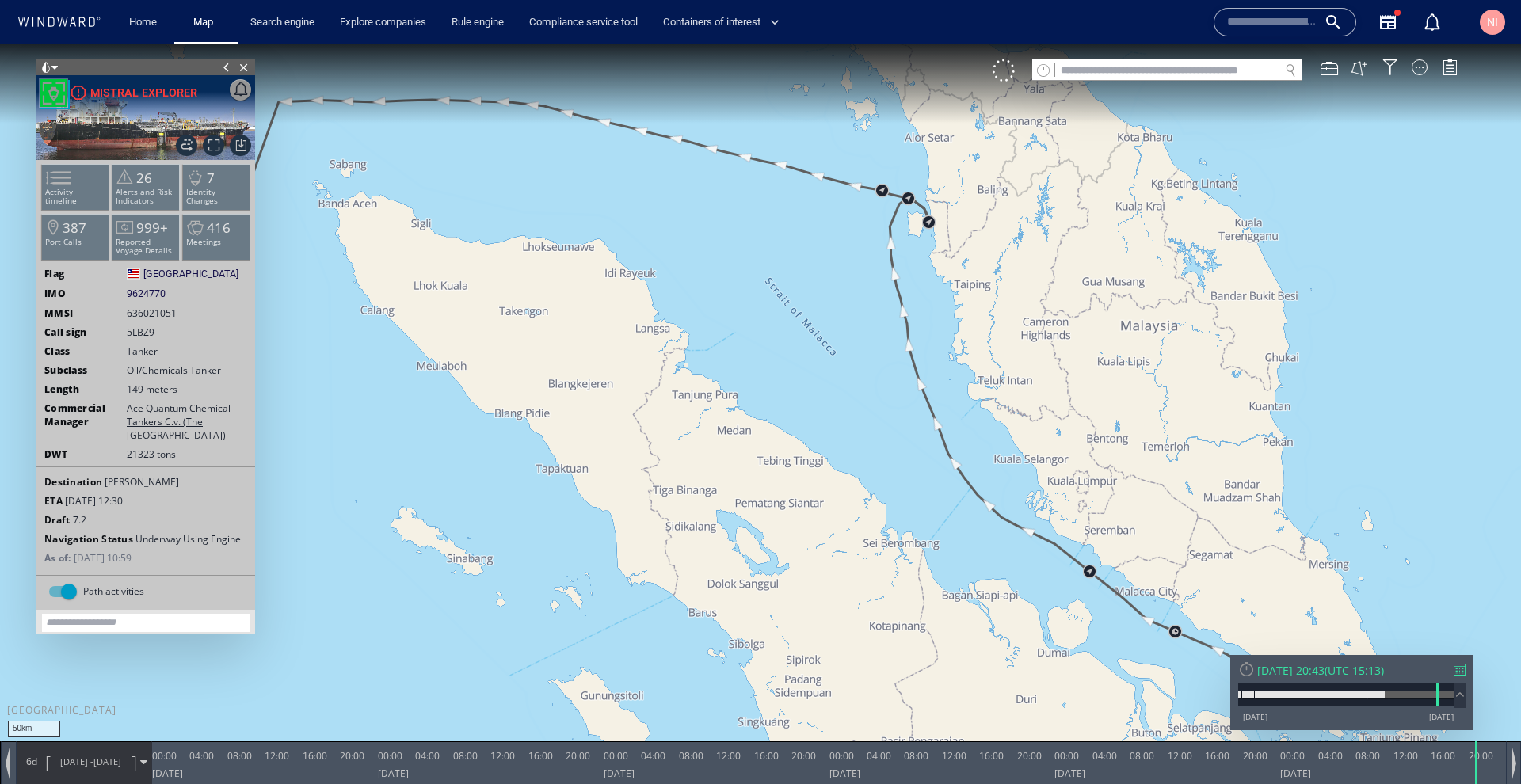
click at [144, 754] on div "6d 11/11/24 - 17/11/24" at bounding box center [83, 762] width 134 height 40
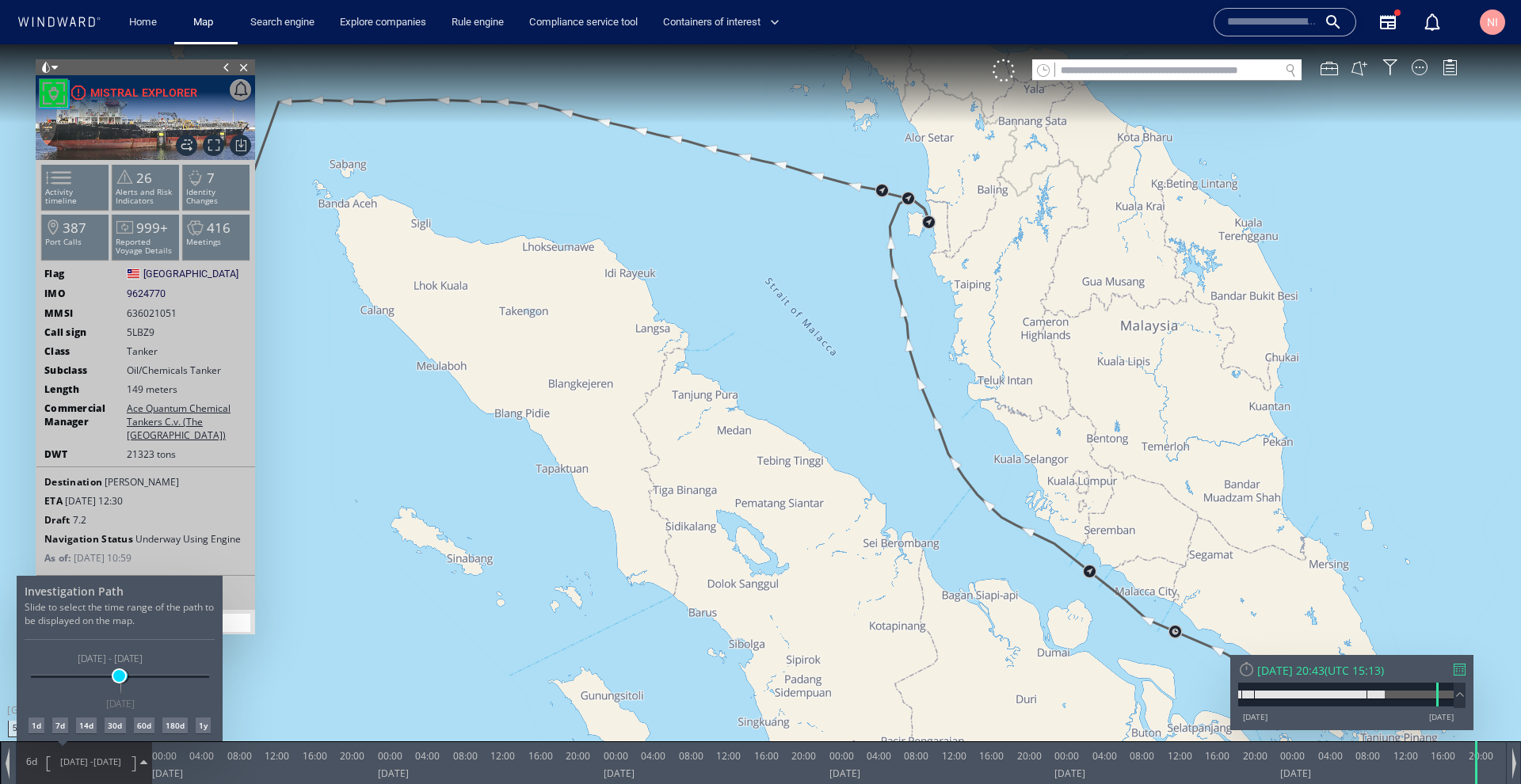
drag, startPoint x: 111, startPoint y: 675, endPoint x: 119, endPoint y: 673, distance: 8.2
click at [119, 673] on span at bounding box center [120, 676] width 12 height 12
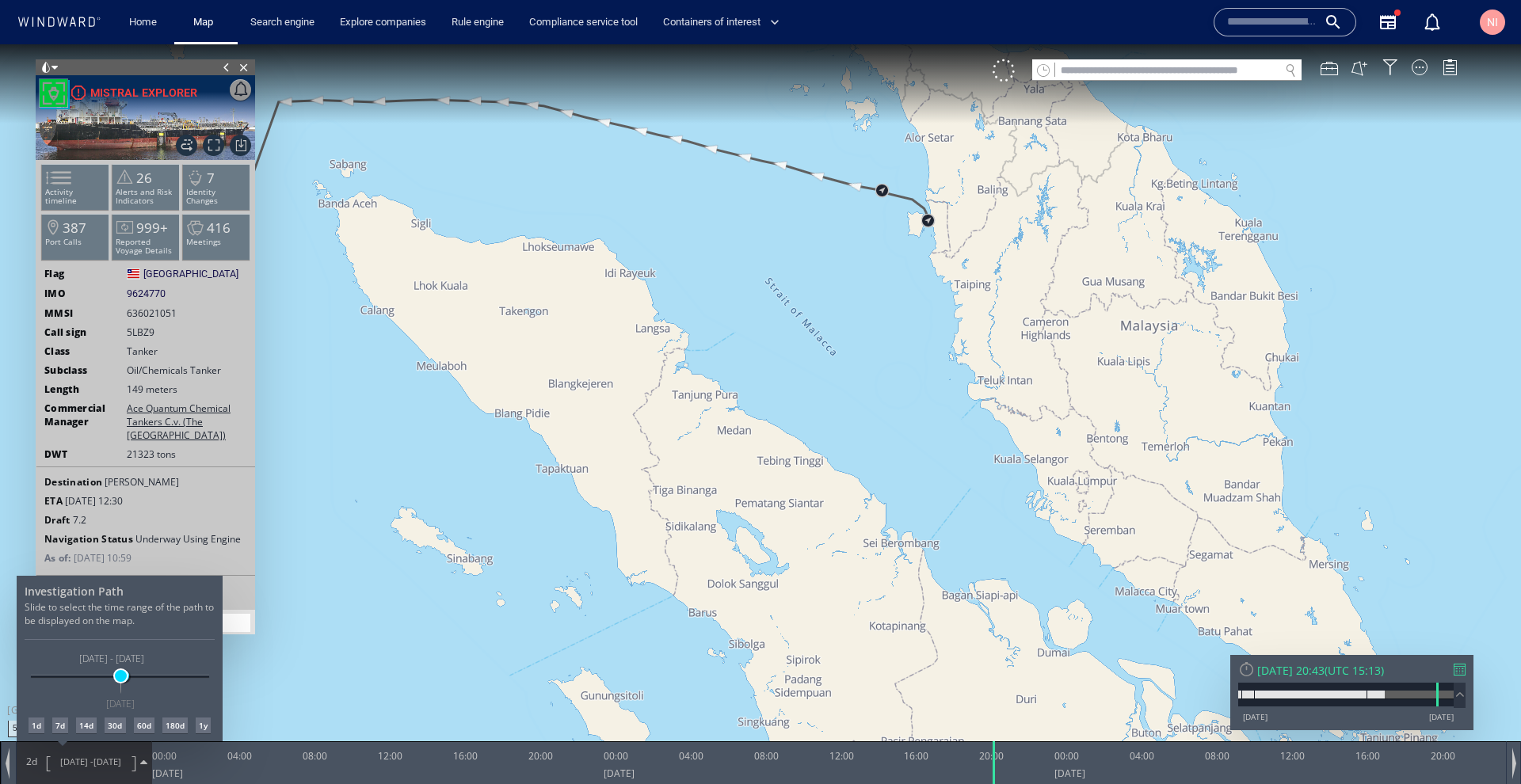
click at [121, 674] on span at bounding box center [121, 676] width 12 height 12
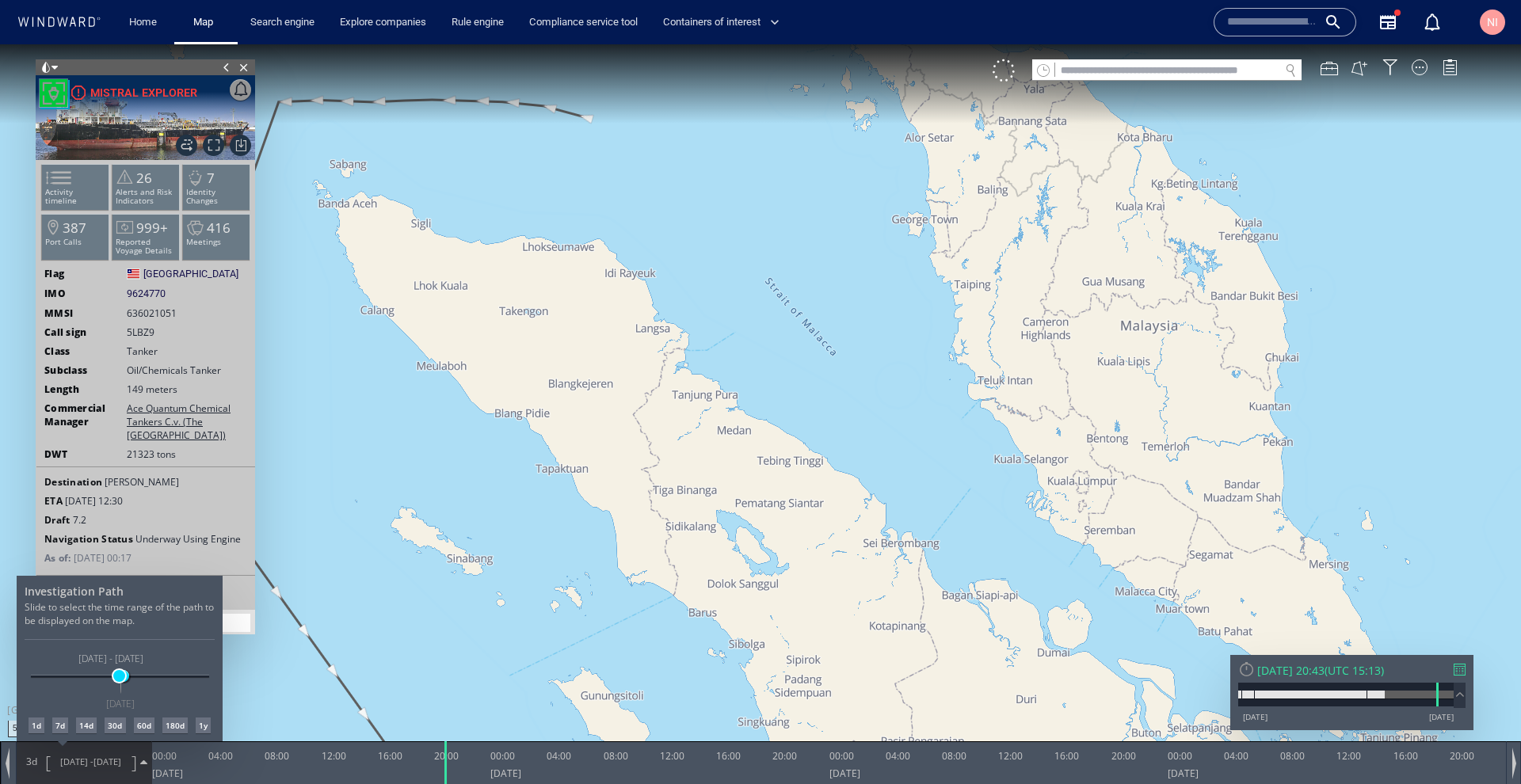
click at [119, 674] on span at bounding box center [120, 676] width 12 height 12
click at [121, 673] on span at bounding box center [121, 676] width 12 height 12
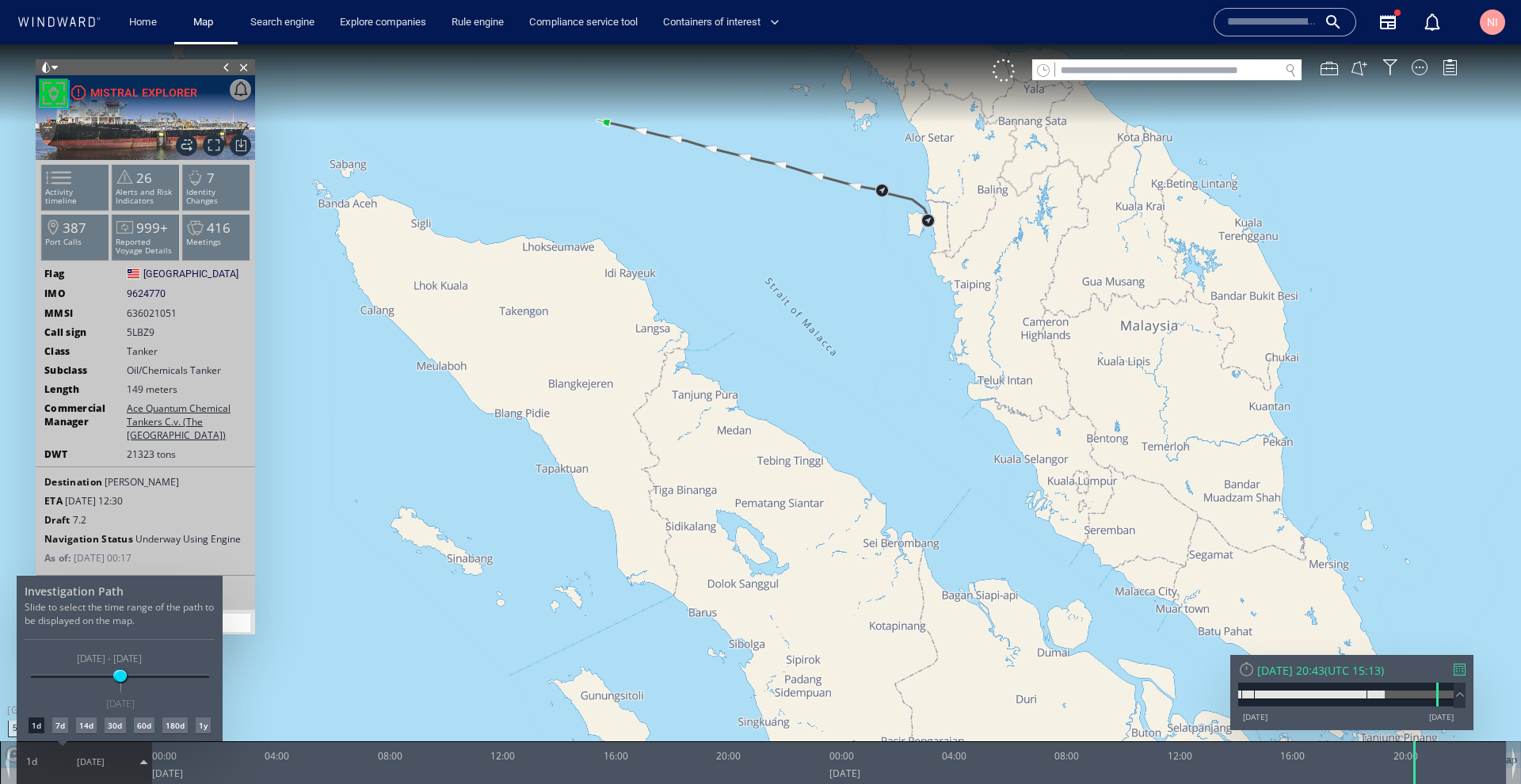
click at [913, 287] on div at bounding box center [760, 415] width 1521 height 740
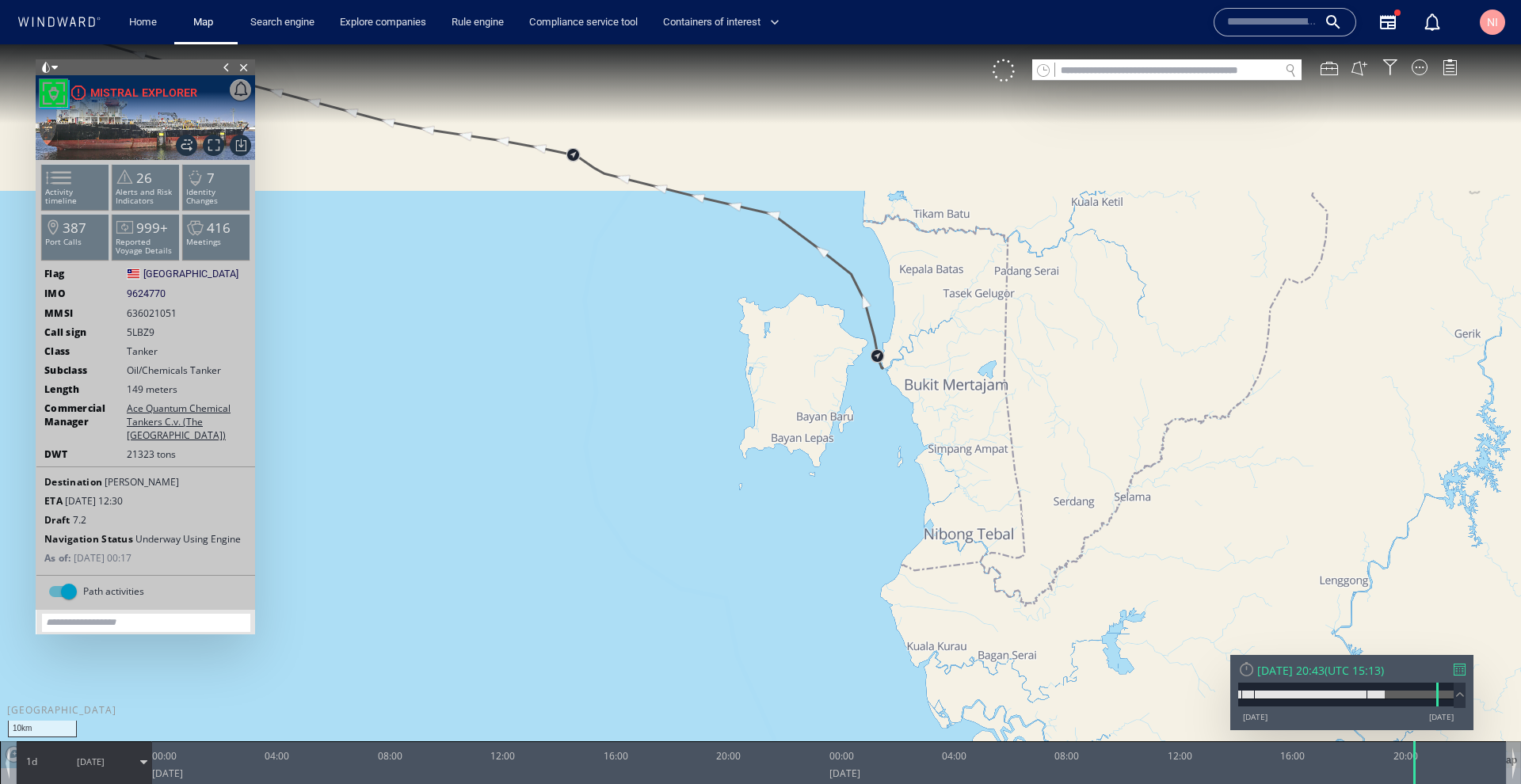
drag, startPoint x: 936, startPoint y: 176, endPoint x: 856, endPoint y: 452, distance: 287.4
click at [856, 452] on canvas "Map" at bounding box center [760, 406] width 1521 height 724
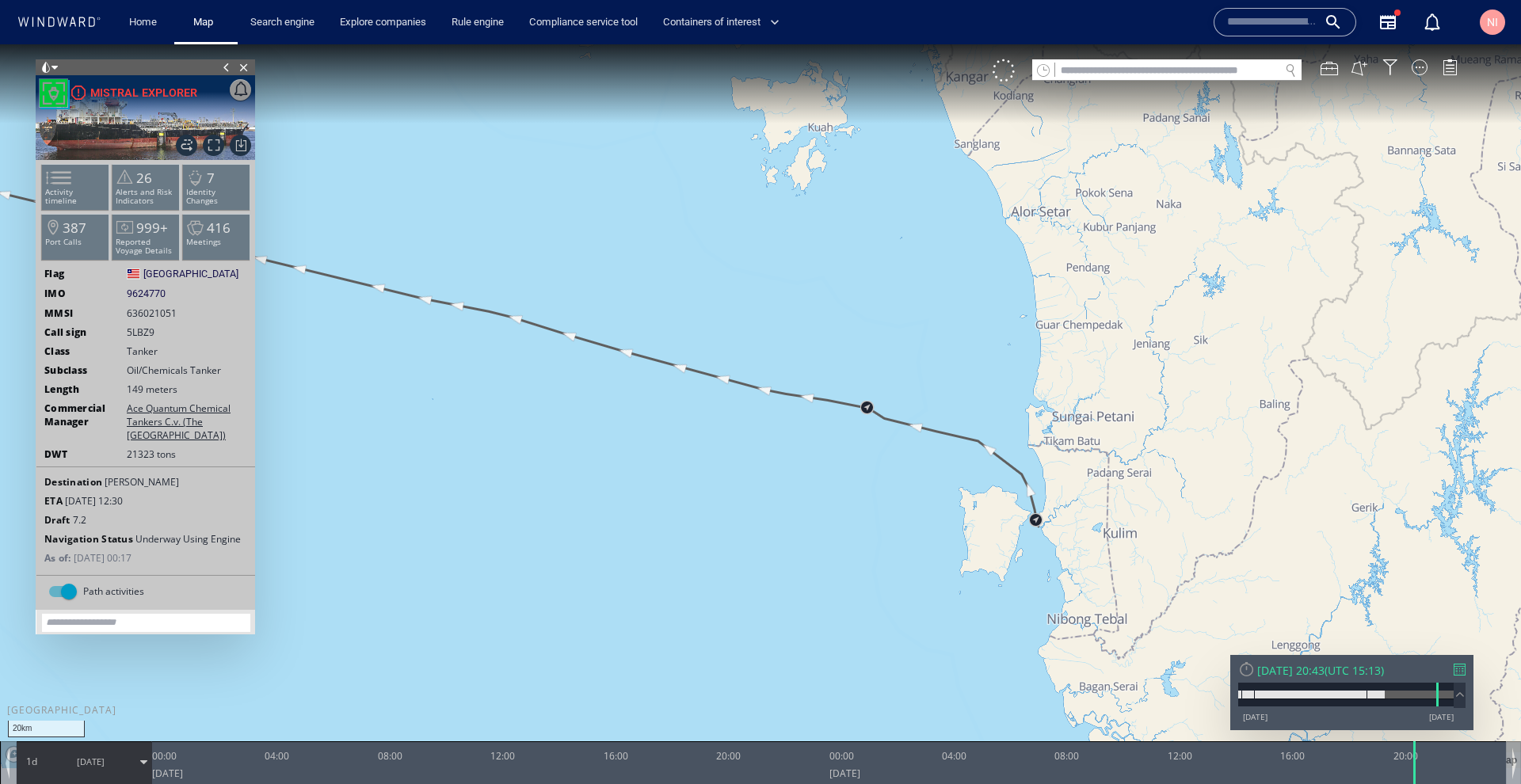
drag, startPoint x: 560, startPoint y: 229, endPoint x: 968, endPoint y: 536, distance: 510.6
click at [968, 536] on canvas "Map" at bounding box center [760, 406] width 1521 height 724
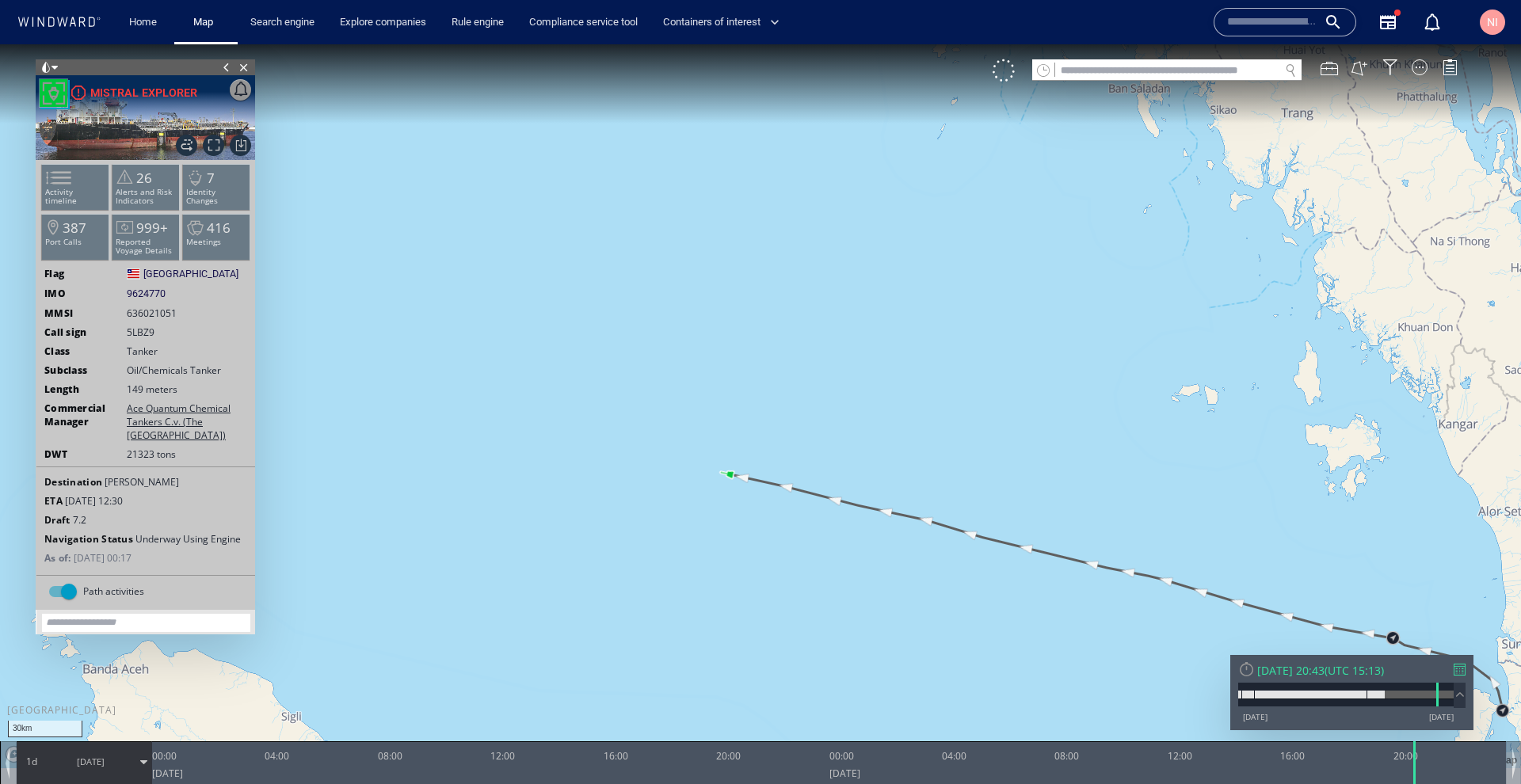
drag, startPoint x: 454, startPoint y: 418, endPoint x: 983, endPoint y: 564, distance: 548.8
click at [983, 564] on canvas "Map" at bounding box center [760, 406] width 1521 height 724
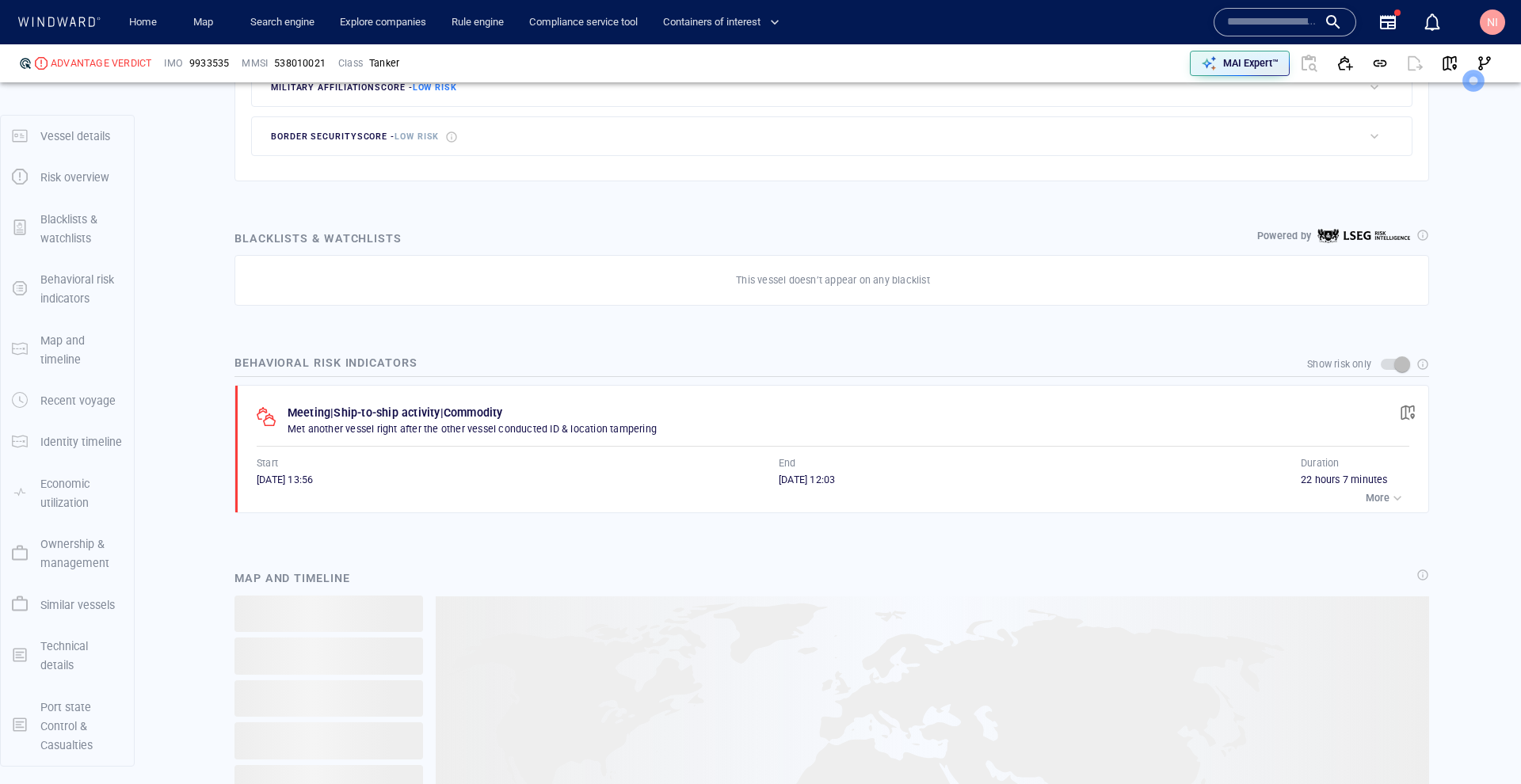
scroll to position [949, 0]
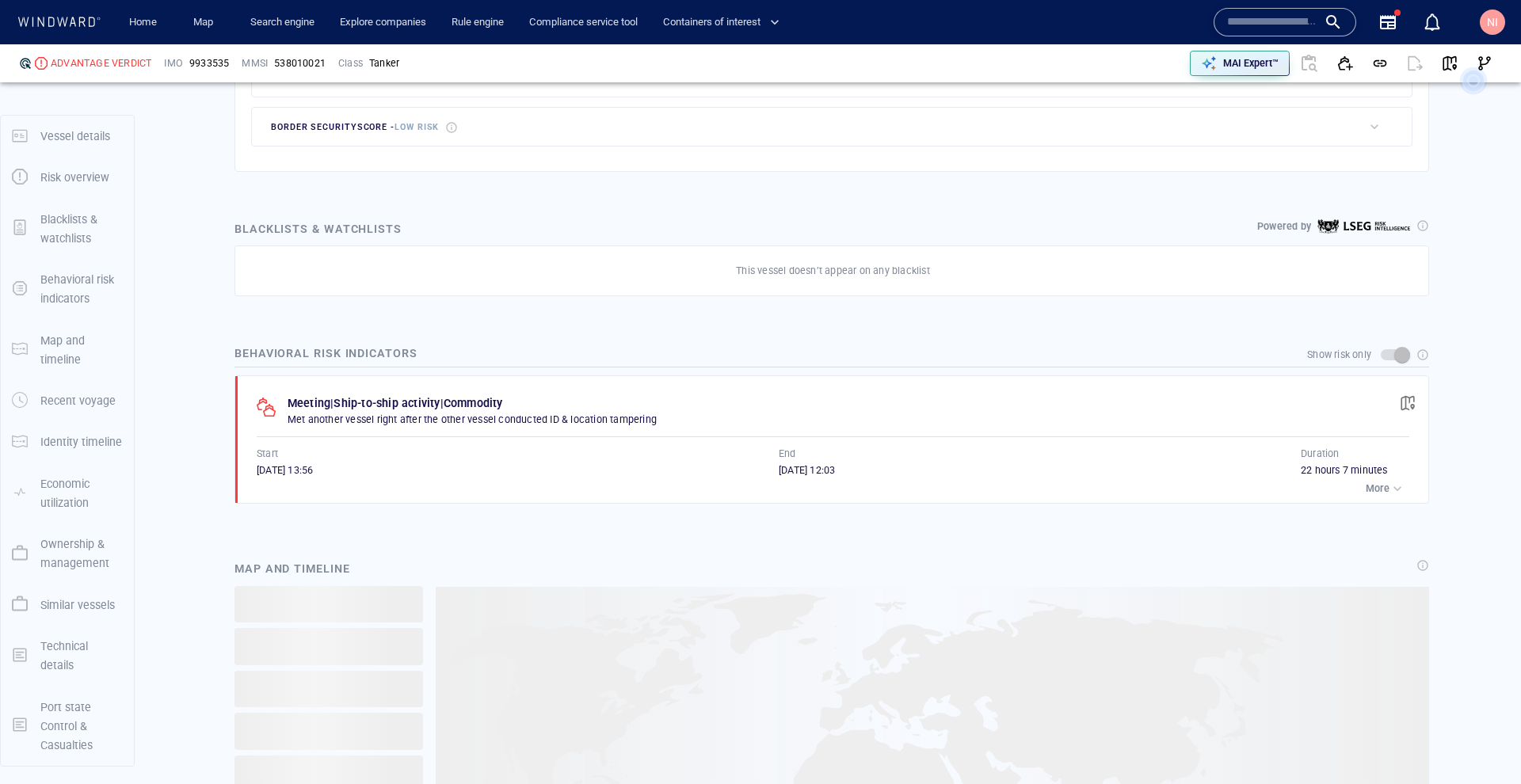
click at [1389, 481] on div "button" at bounding box center [1397, 489] width 15 height 15
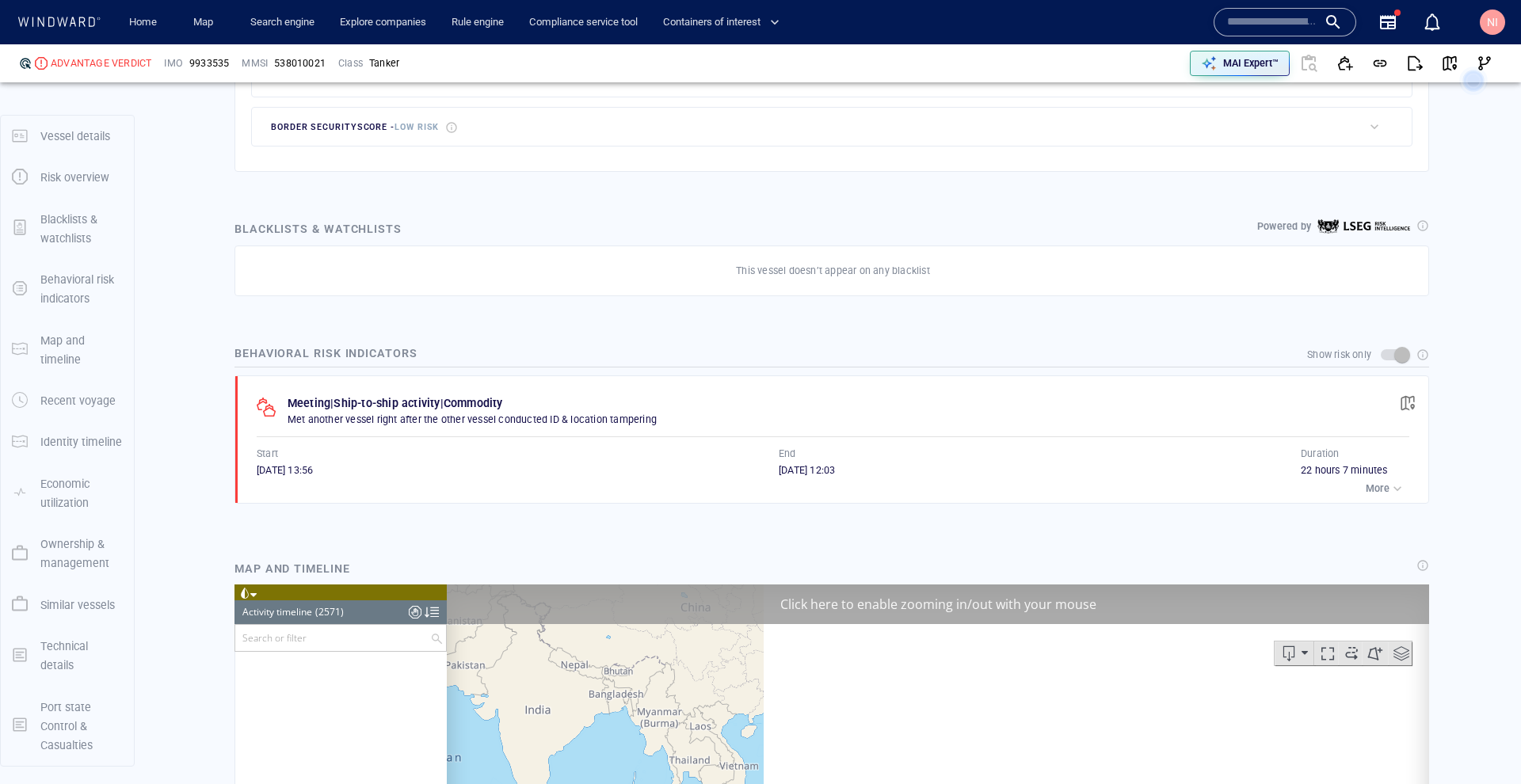
scroll to position [12806, 0]
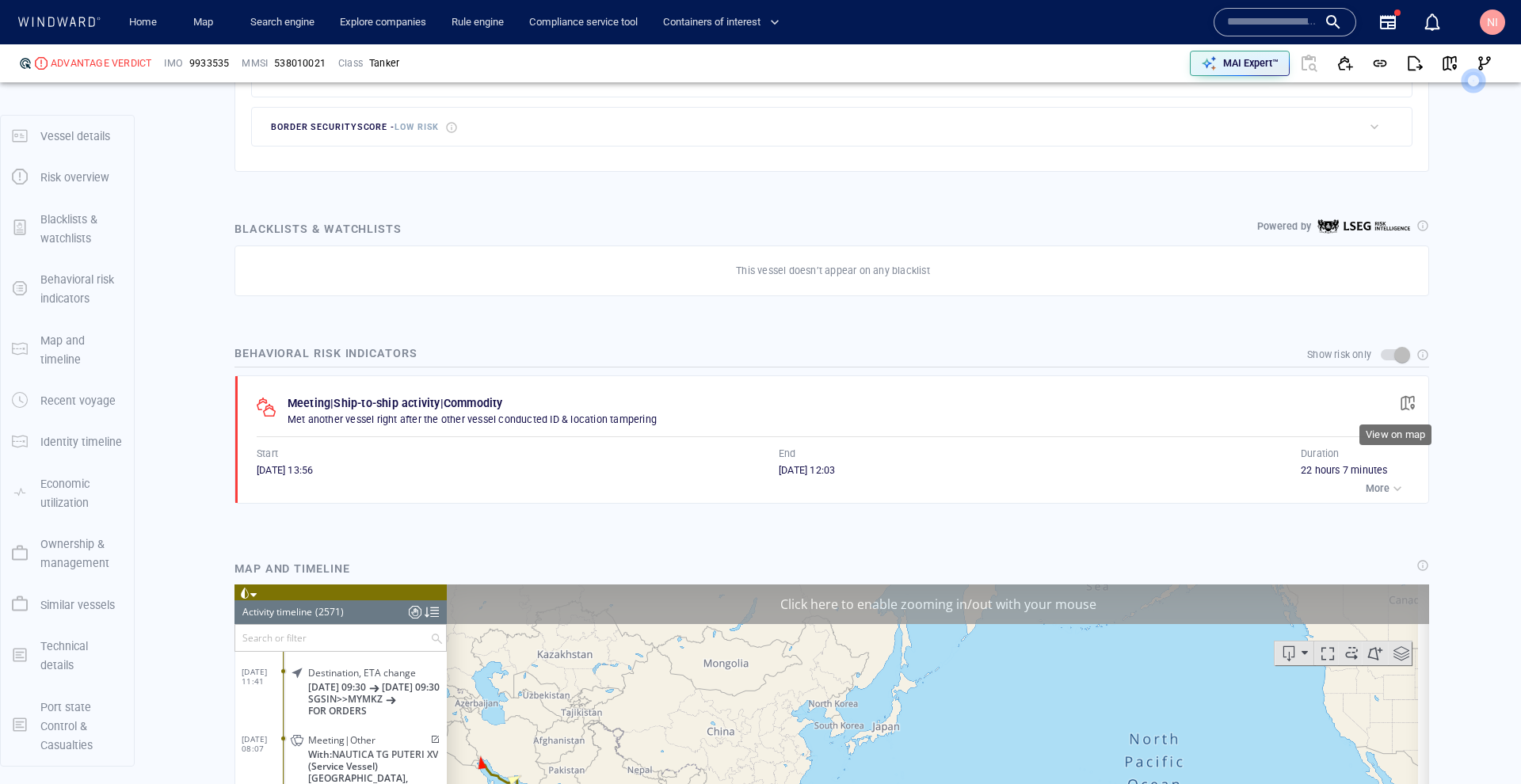
click at [1401, 398] on span "button" at bounding box center [1407, 403] width 15 height 15
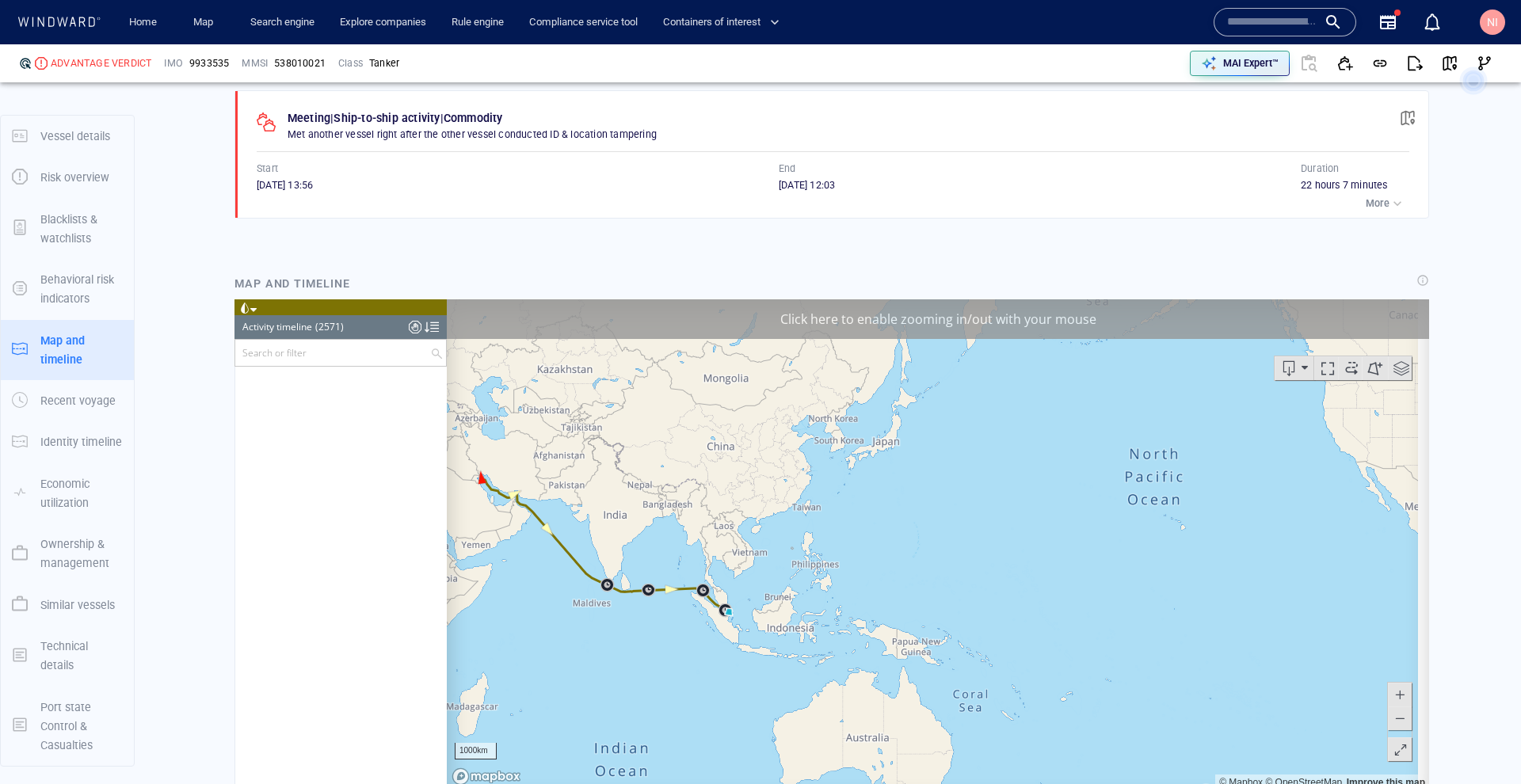
scroll to position [108725, 0]
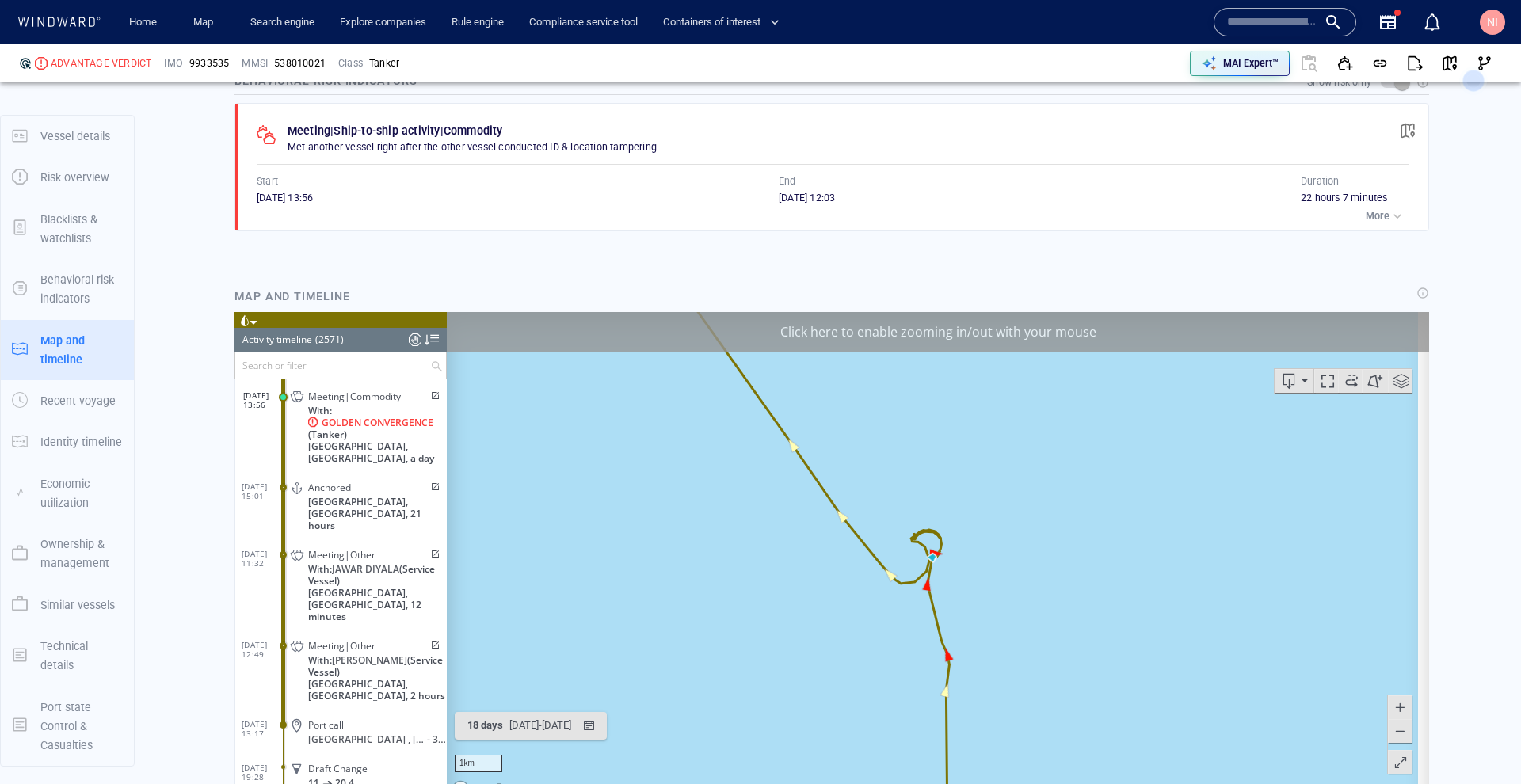
scroll to position [1238, 0]
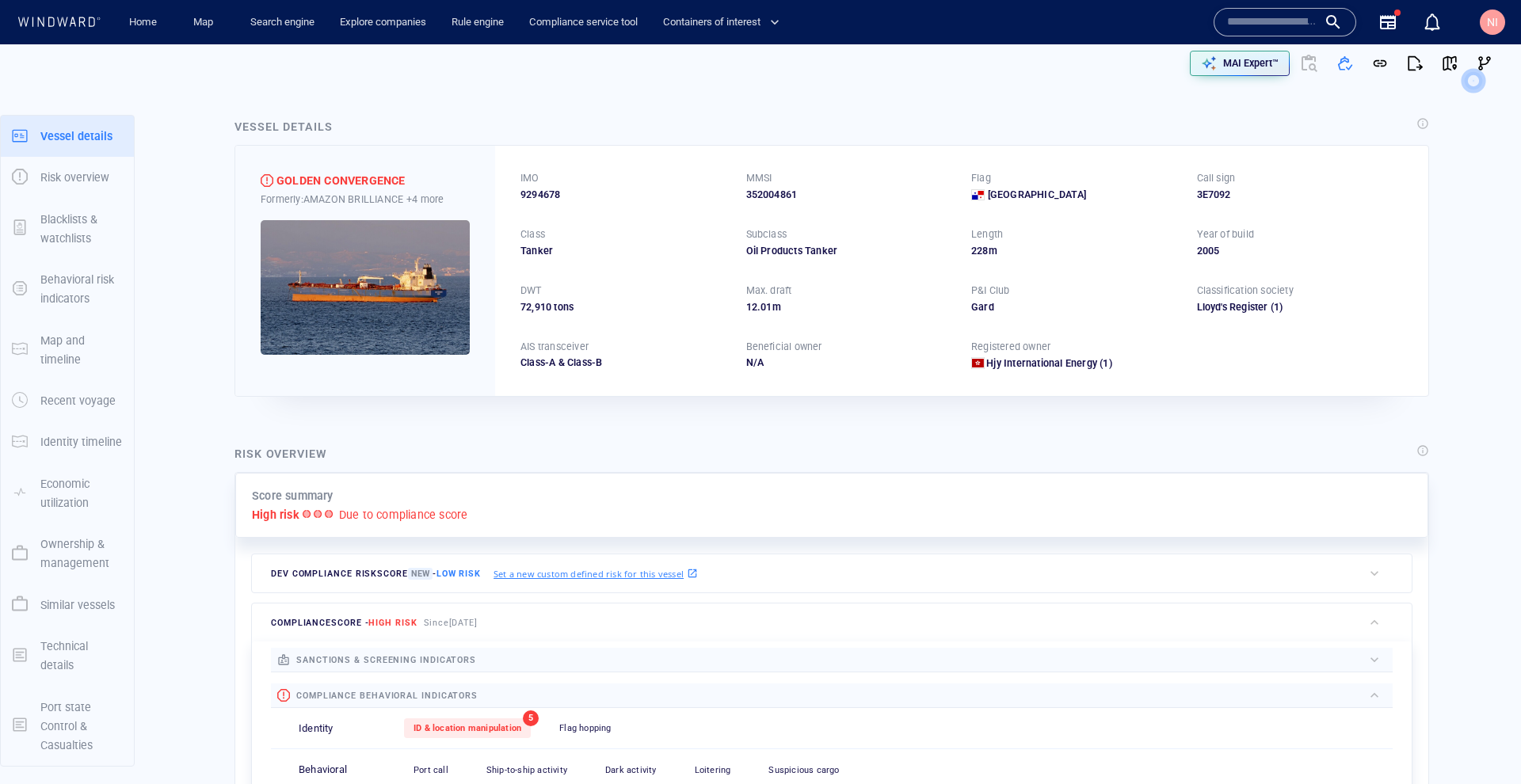
click at [1275, 19] on input "text" at bounding box center [1272, 22] width 90 height 24
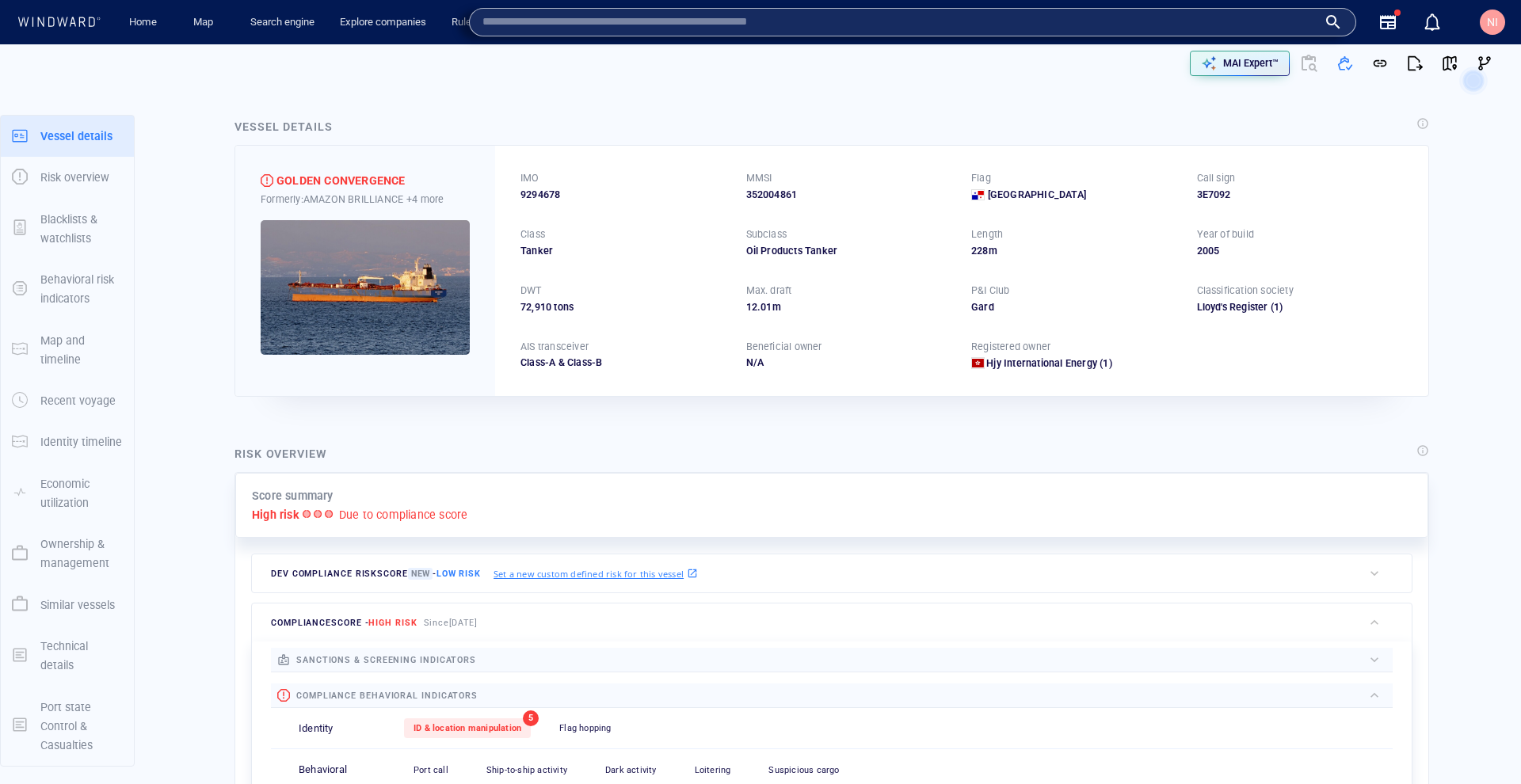
paste input "*******"
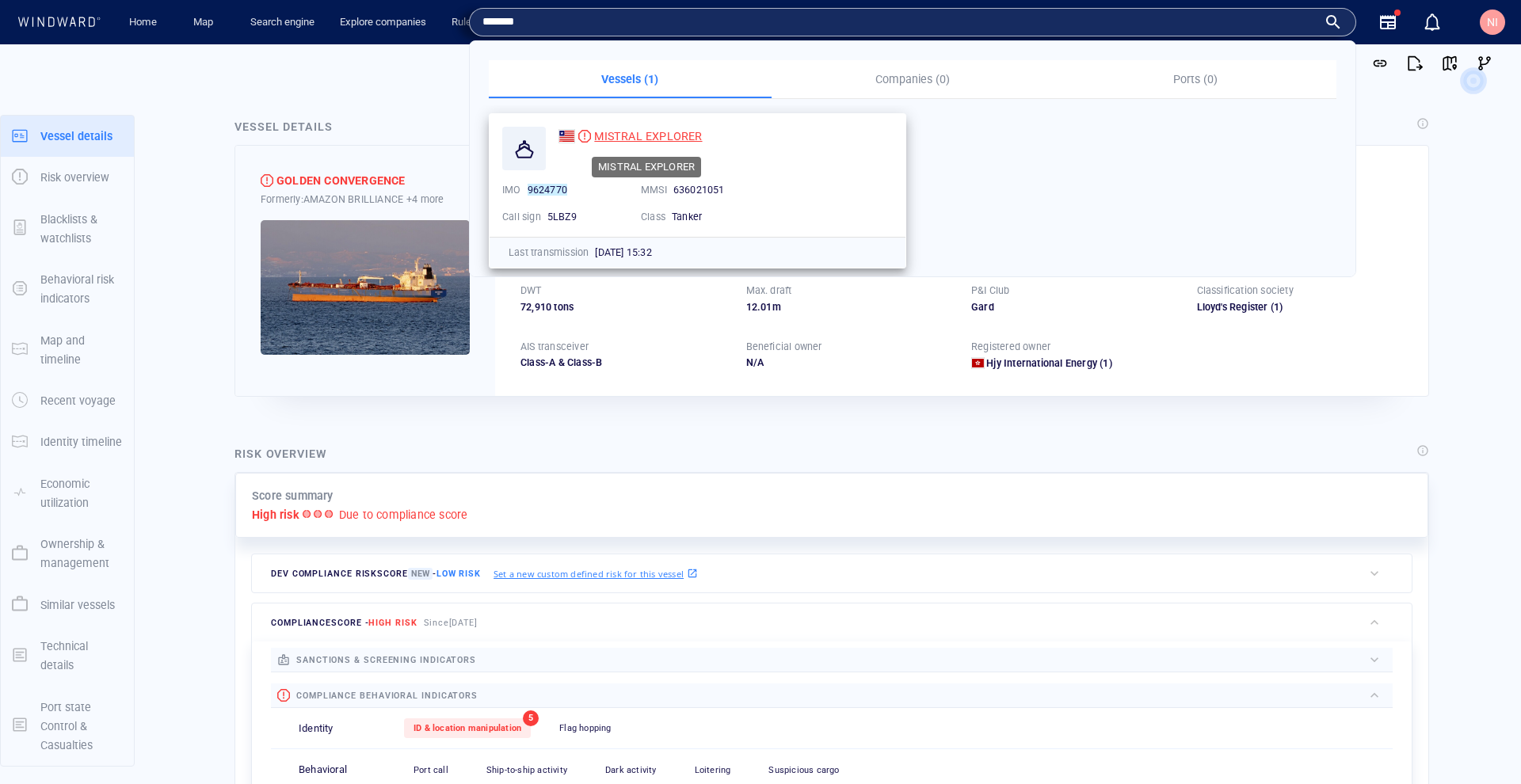
type input "*******"
click at [623, 138] on span "MISTRAL EXPLORER" at bounding box center [647, 136] width 108 height 13
